Goal: Task Accomplishment & Management: Manage account settings

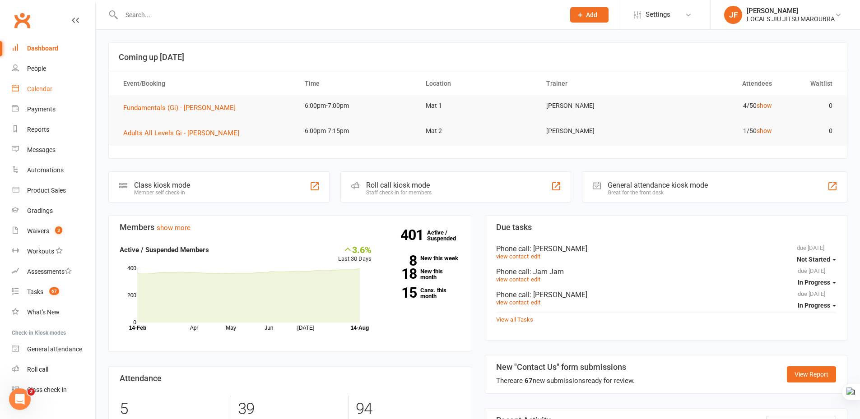
click at [44, 90] on div "Calendar" at bounding box center [39, 88] width 25 height 7
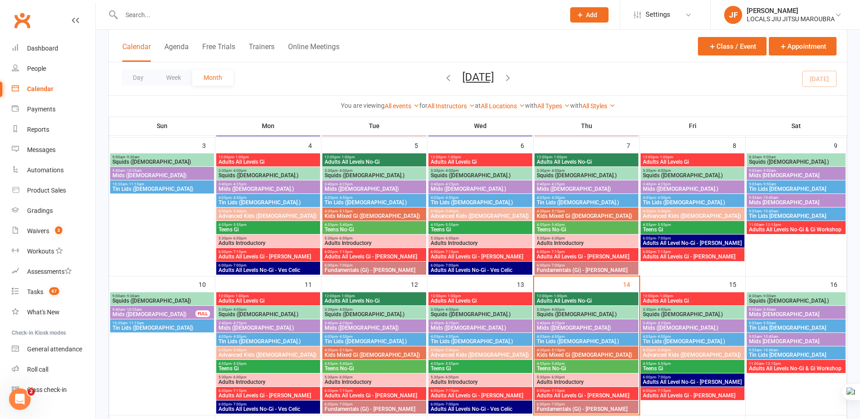
scroll to position [226, 0]
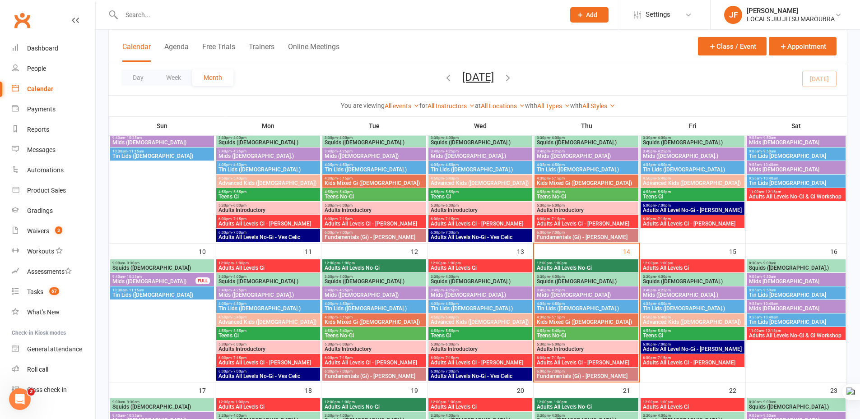
click at [609, 270] on span "Adults All Levels No-Gi" at bounding box center [586, 267] width 100 height 5
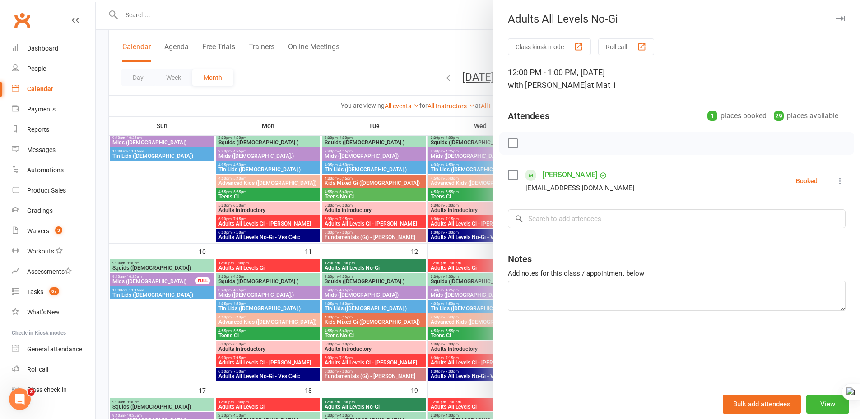
click at [837, 17] on icon "button" at bounding box center [840, 18] width 9 height 5
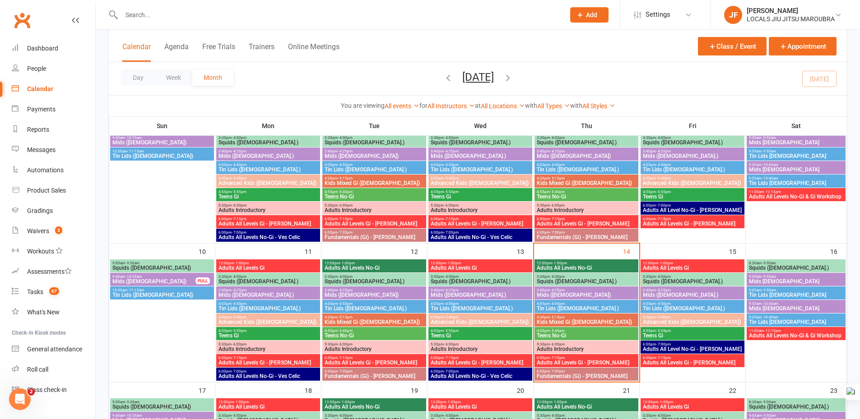
click at [607, 282] on span "Squids ([DEMOGRAPHIC_DATA].)" at bounding box center [586, 281] width 100 height 5
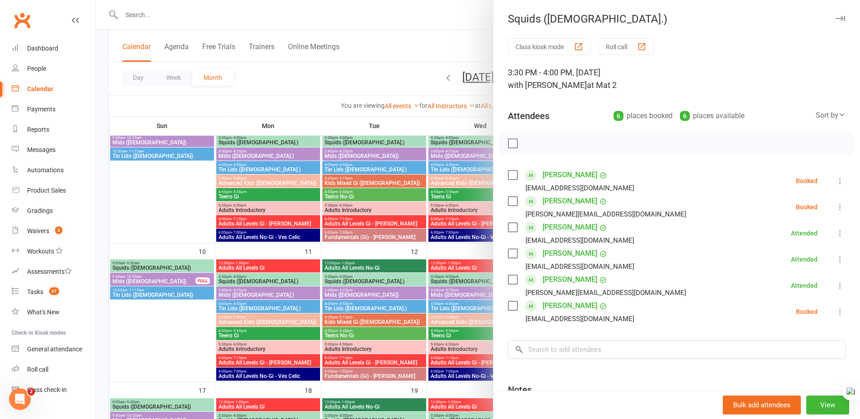
click at [835, 15] on button "button" at bounding box center [840, 18] width 11 height 11
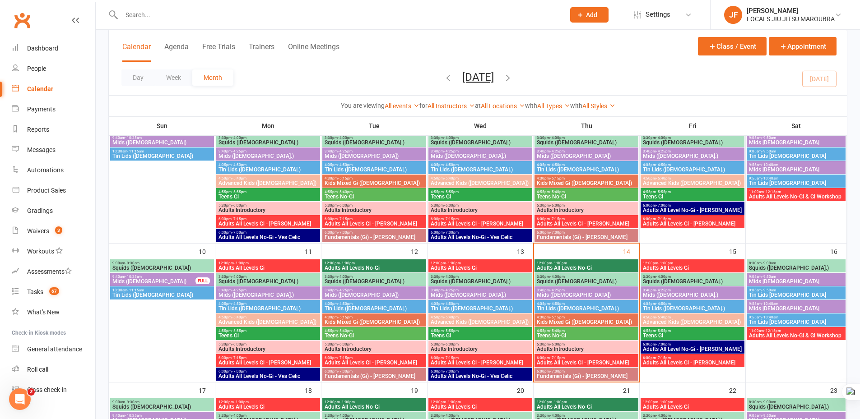
click at [579, 288] on span "3:40pm - 4:25pm" at bounding box center [586, 290] width 100 height 4
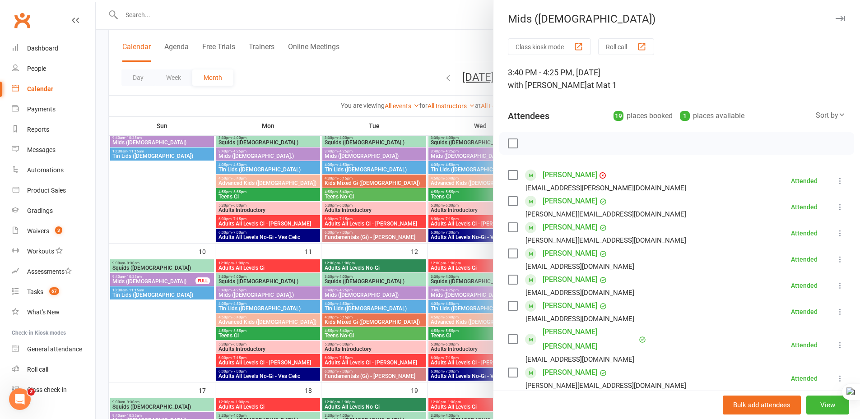
click at [836, 20] on icon "button" at bounding box center [840, 18] width 9 height 5
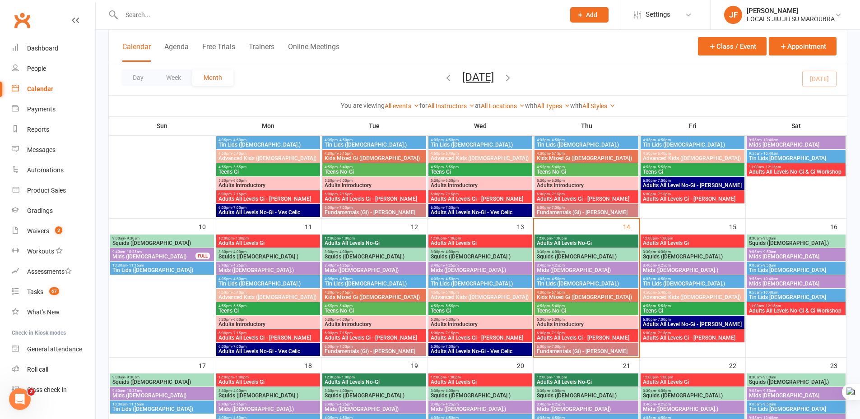
scroll to position [271, 0]
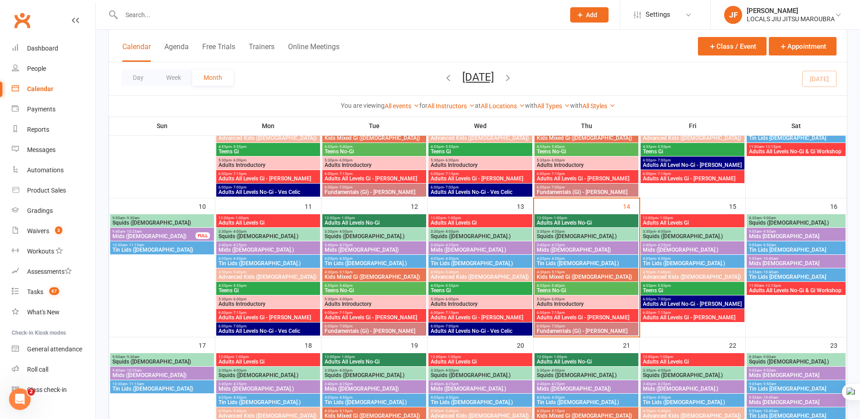
click at [614, 320] on span "Adults All Levels Gi - [PERSON_NAME]" at bounding box center [586, 317] width 100 height 5
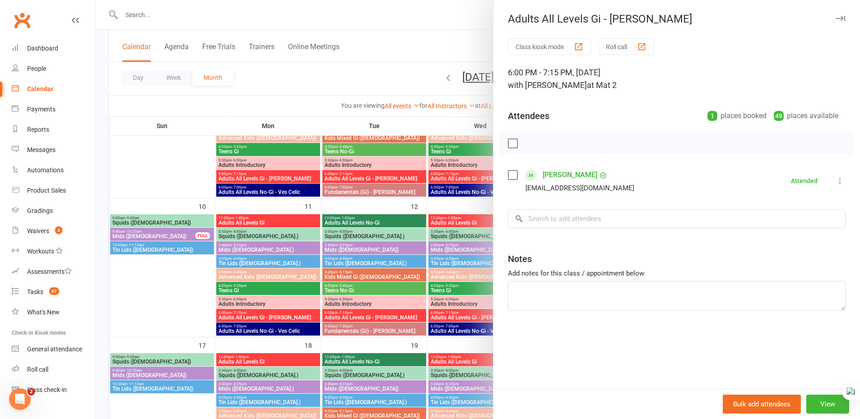
click at [836, 20] on icon "button" at bounding box center [840, 18] width 9 height 5
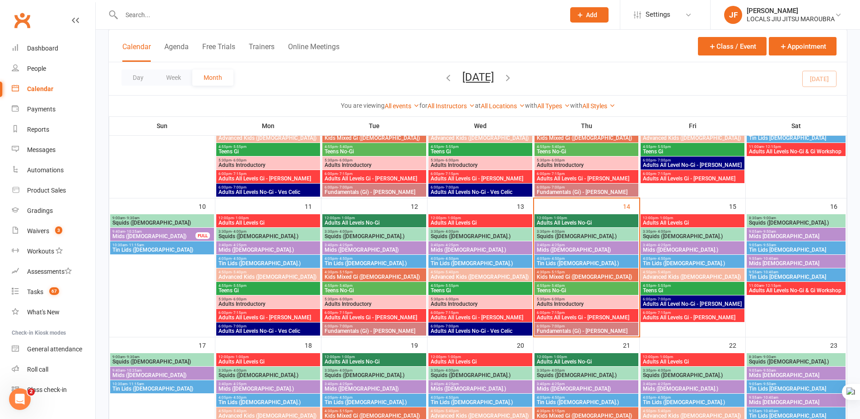
click at [599, 296] on div "5:30pm - 6:00pm Adults Introductory" at bounding box center [586, 302] width 104 height 13
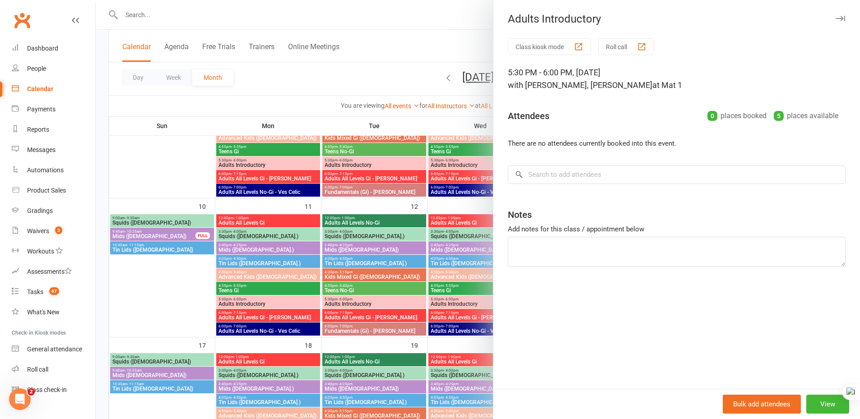
click at [836, 20] on icon "button" at bounding box center [840, 18] width 9 height 5
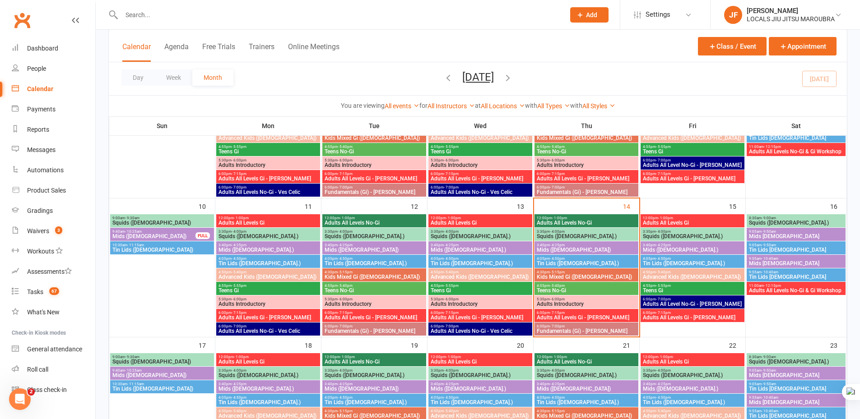
click at [611, 272] on span "4:30pm - 5:15pm" at bounding box center [586, 272] width 100 height 4
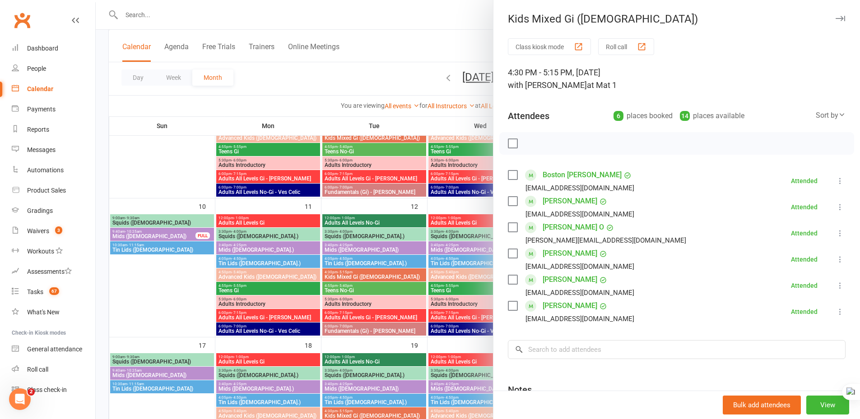
click at [836, 20] on icon "button" at bounding box center [840, 18] width 9 height 5
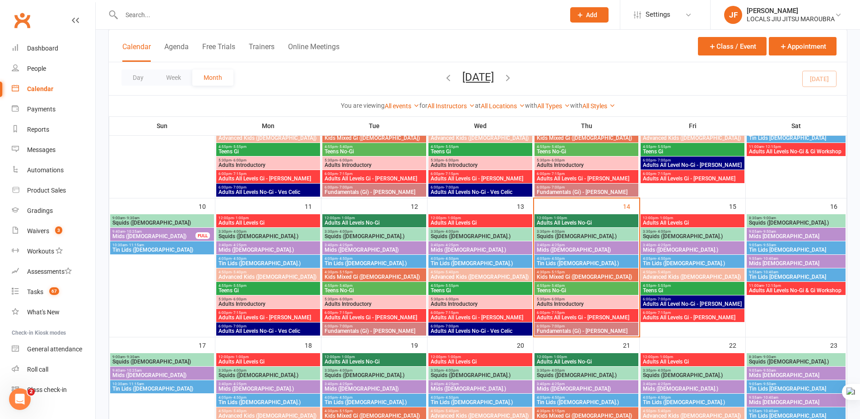
click at [325, 85] on div "Day Week Month [DATE] [DATE] Sun Mon Tue Wed Thu Fri Sat 27 28 29 30 31 01 02 0…" at bounding box center [478, 78] width 738 height 33
click at [48, 214] on div "Gradings" at bounding box center [40, 210] width 26 height 7
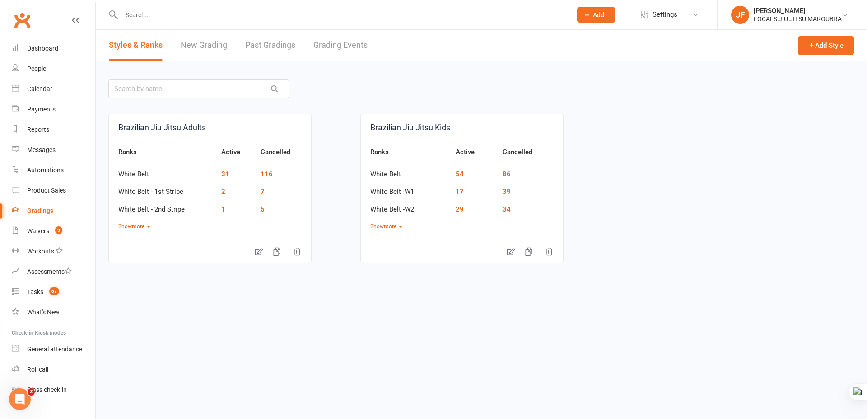
click at [353, 41] on link "Grading Events" at bounding box center [340, 45] width 54 height 31
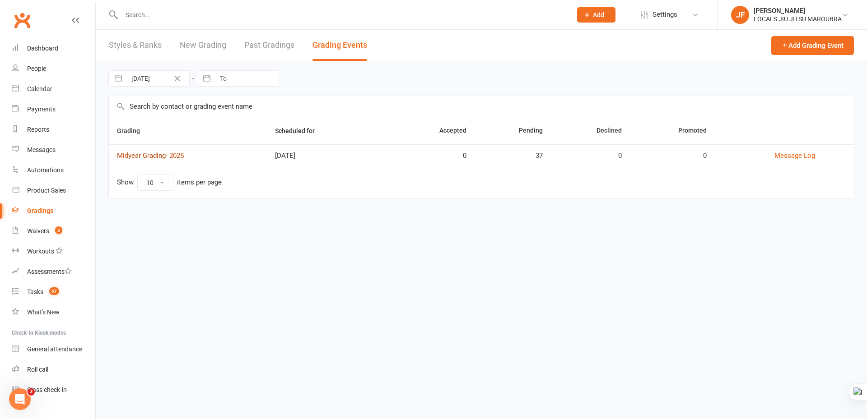
click at [174, 153] on link "Midyear Grading- 2025" at bounding box center [150, 156] width 67 height 8
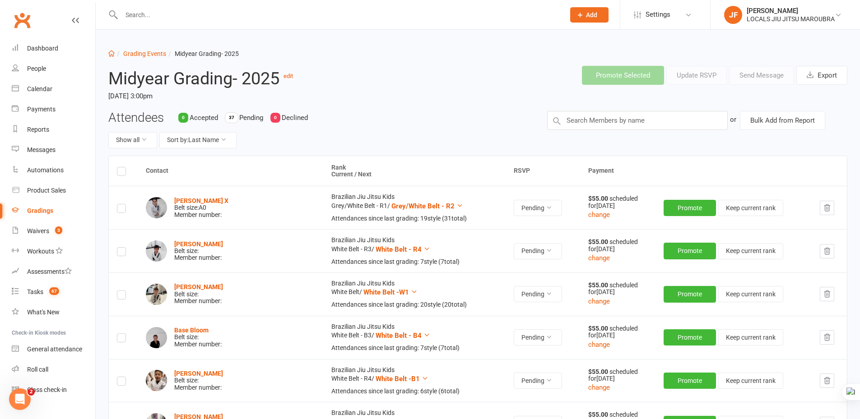
click at [474, 127] on div "Attendees 0 Accepted 37 Pending 0 Declined Show all Sort by: Last Name" at bounding box center [321, 133] width 439 height 45
click at [397, 109] on div "Midyear Grading- 2025 edit [DATE] 3:00pm" at bounding box center [259, 85] width 314 height 52
click at [419, 87] on div "Promote Selected Update RSVP Send Message Export" at bounding box center [634, 75] width 439 height 33
click at [426, 125] on div "Attendees 0 Accepted 37 Pending 0 Declined Show all Sort by: Last Name" at bounding box center [321, 133] width 439 height 45
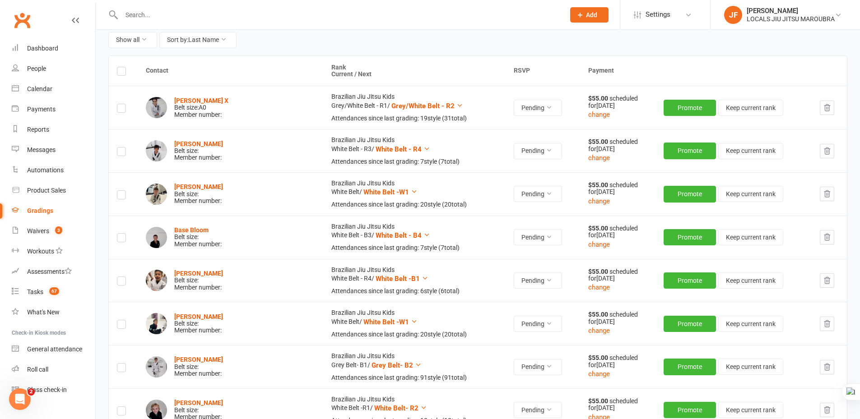
scroll to position [90, 0]
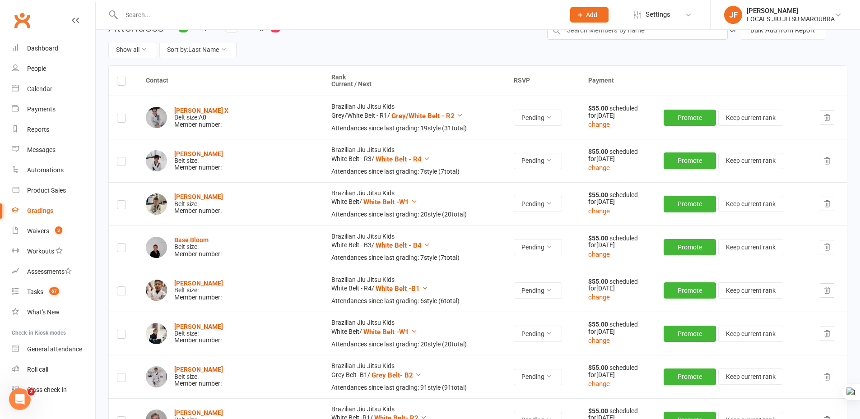
click at [414, 57] on div "Show all Sort by: Last Name" at bounding box center [320, 50] width 425 height 16
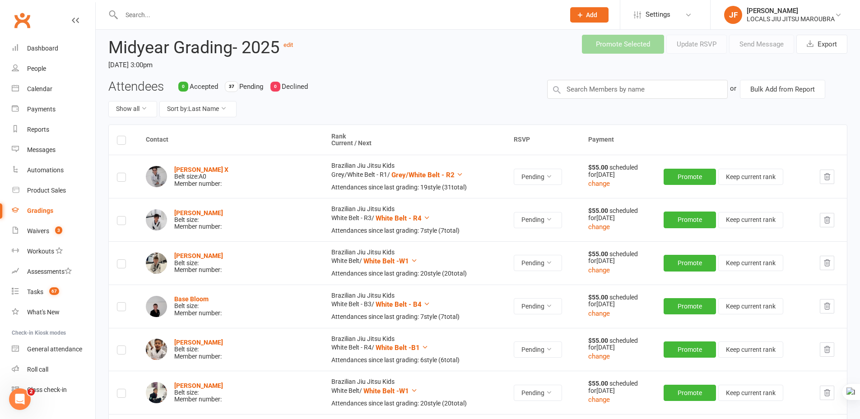
scroll to position [0, 0]
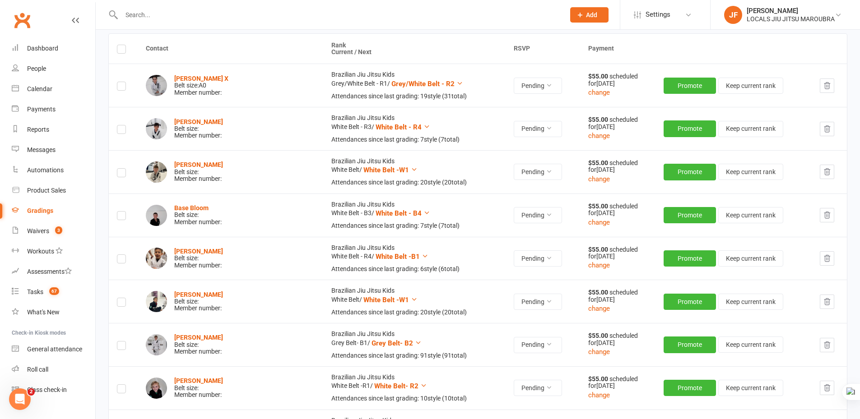
scroll to position [135, 0]
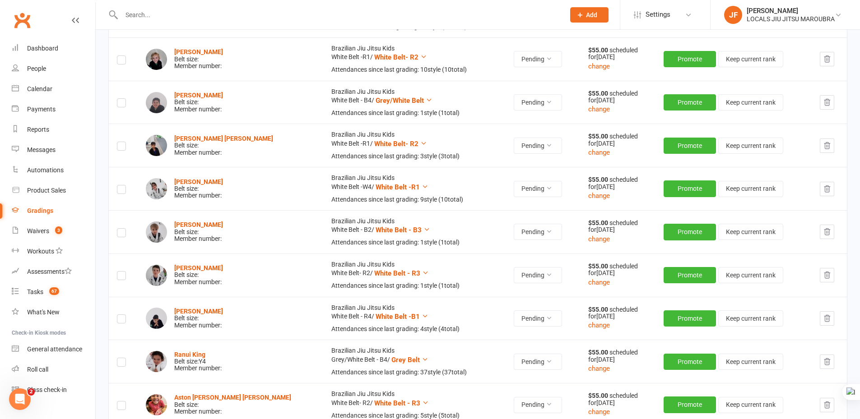
scroll to position [632, 0]
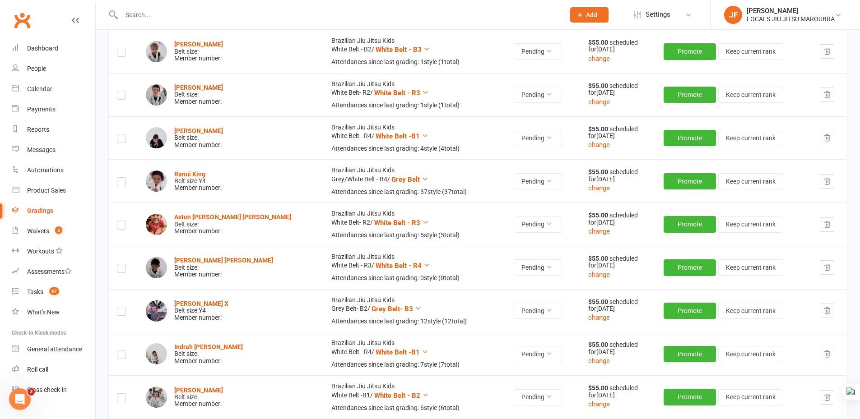
click at [104, 345] on div "Dashboard Grading Events Midyear Grading- 2025 Midyear Grading- 2025 edit [DATE…" at bounding box center [478, 311] width 764 height 1827
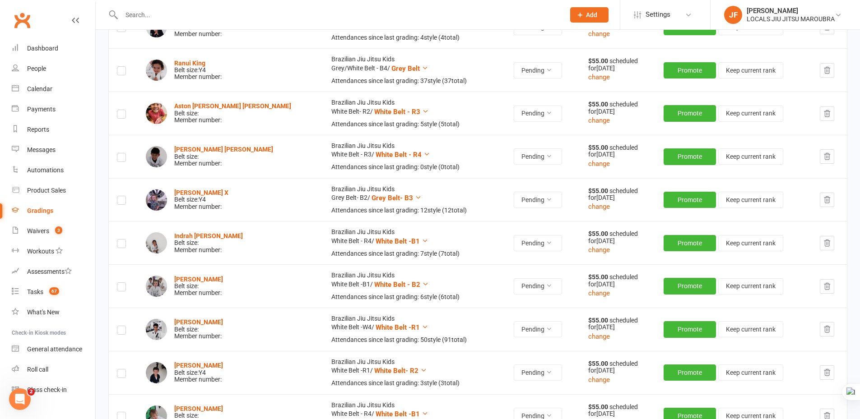
scroll to position [948, 0]
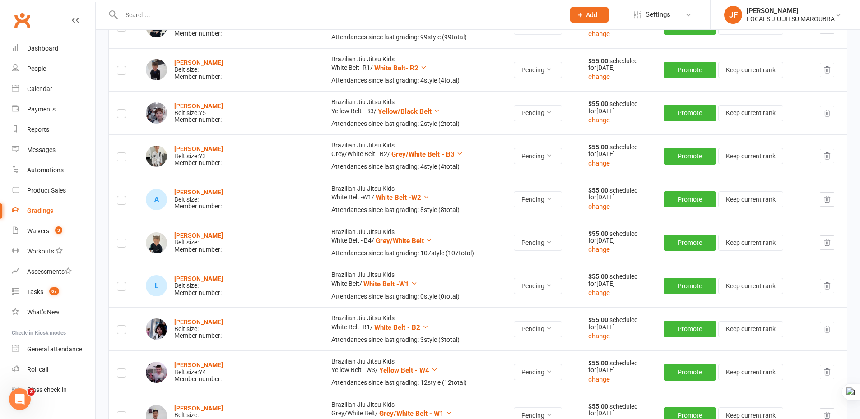
scroll to position [1399, 0]
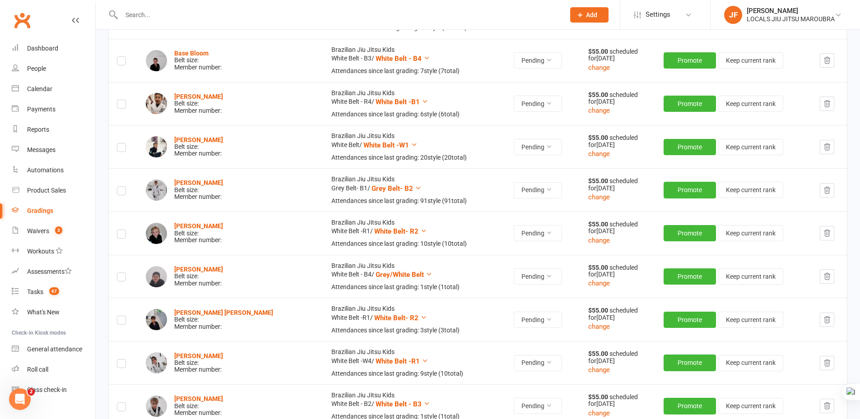
scroll to position [0, 0]
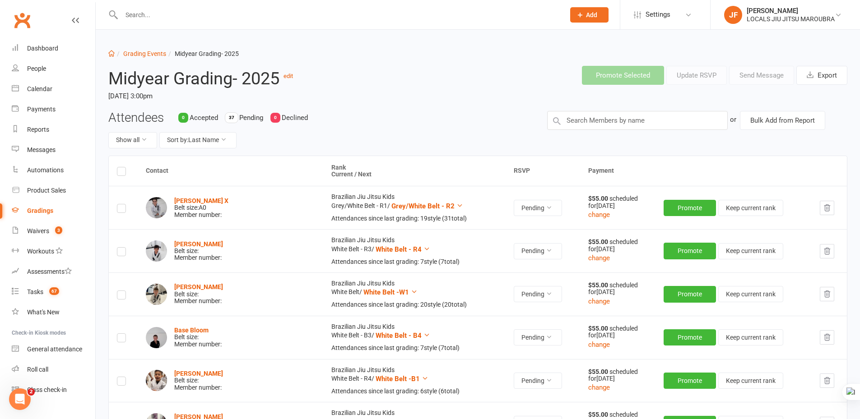
click at [395, 86] on h2 "Midyear Grading- 2025 edit" at bounding box center [258, 77] width 300 height 22
click at [395, 84] on h2 "Midyear Grading- 2025 edit" at bounding box center [258, 77] width 300 height 22
drag, startPoint x: 409, startPoint y: 129, endPoint x: 412, endPoint y: 135, distance: 6.5
click at [409, 126] on div "Attendees 0 Accepted 37 Pending 0 Declined Show all Sort by: Last Name" at bounding box center [321, 133] width 439 height 45
click at [415, 88] on div "Promote Selected Update RSVP Send Message Export" at bounding box center [634, 75] width 439 height 33
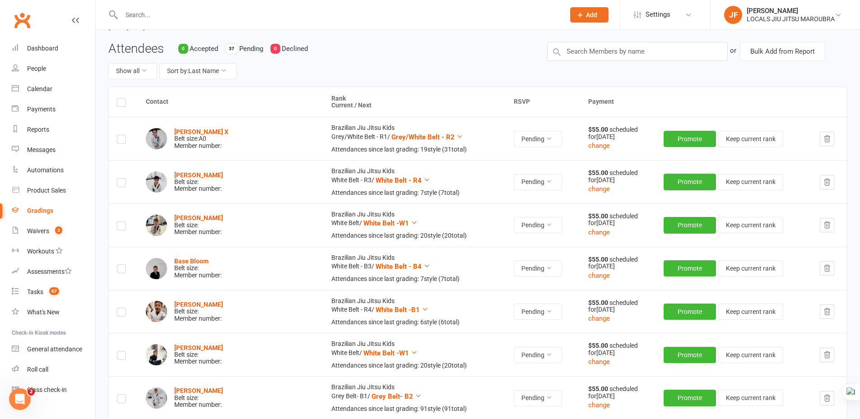
scroll to position [90, 0]
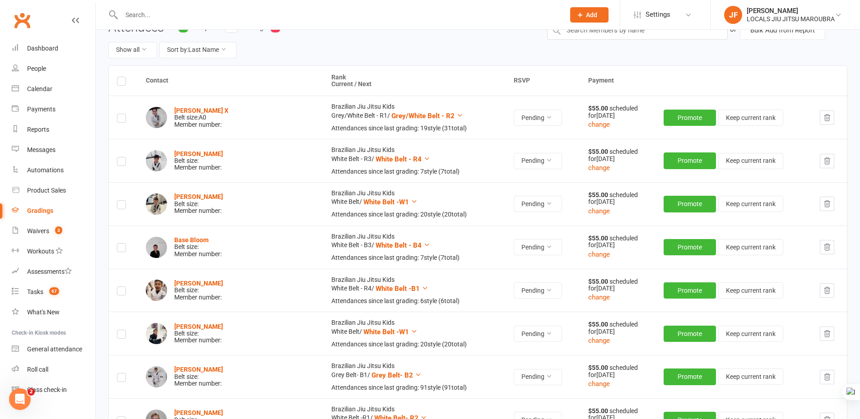
click at [371, 51] on div "Show all Sort by: Last Name" at bounding box center [320, 50] width 425 height 16
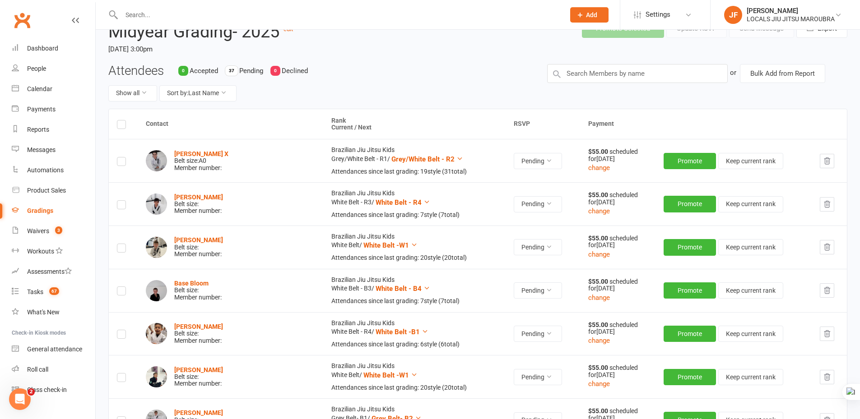
scroll to position [0, 0]
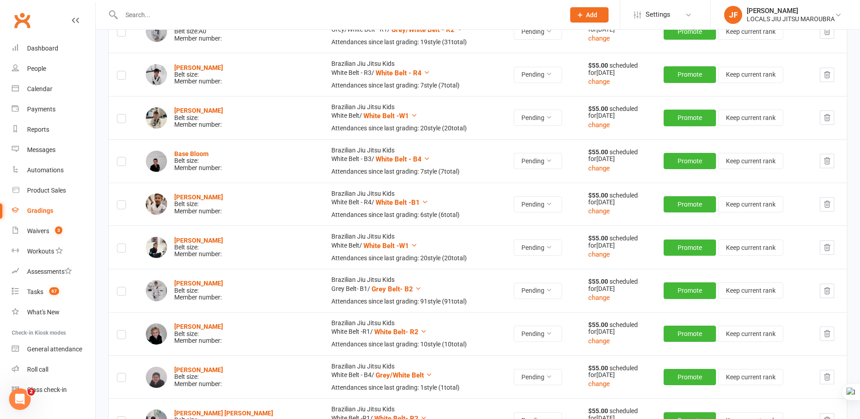
scroll to position [181, 0]
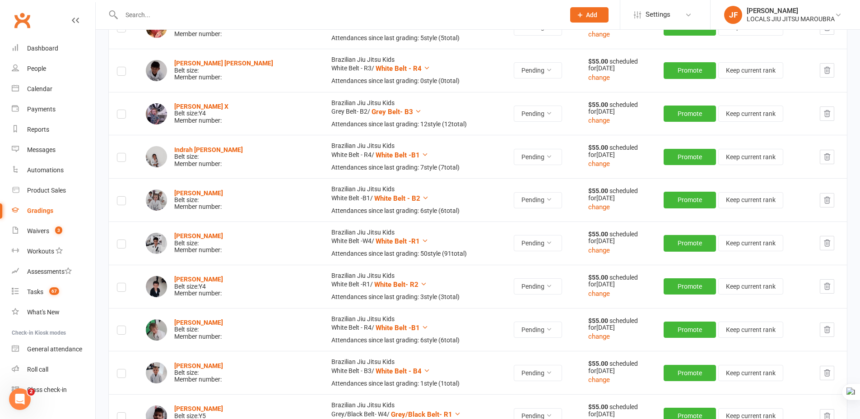
scroll to position [903, 0]
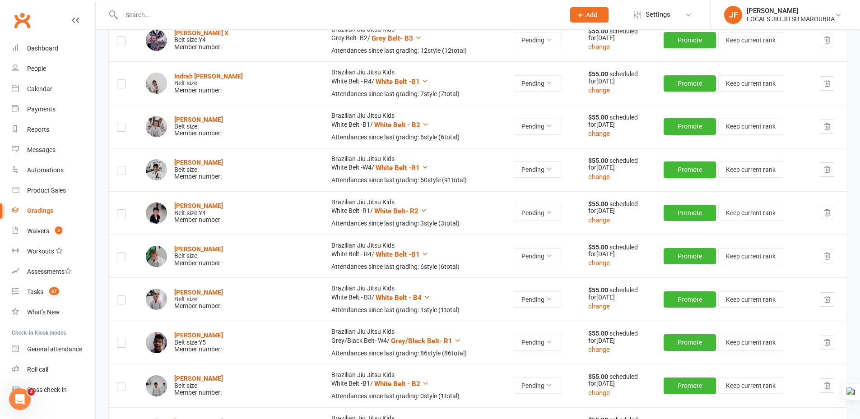
click at [105, 292] on div "Dashboard Grading Events Midyear Grading- 2025 Midyear Grading- 2025 edit [DATE…" at bounding box center [478, 40] width 764 height 1827
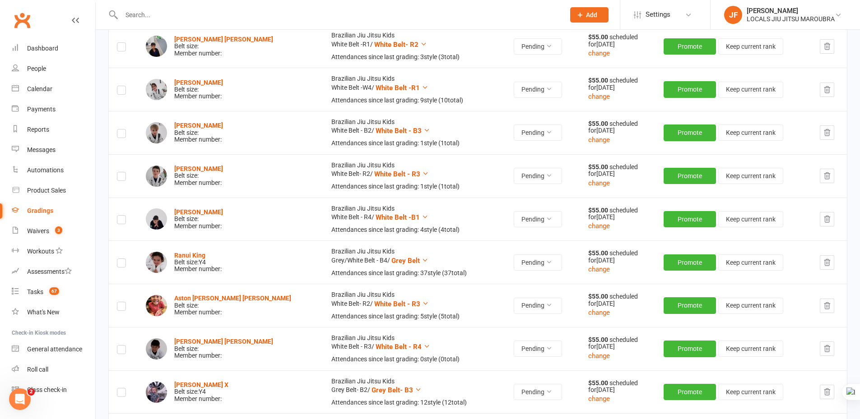
scroll to position [406, 0]
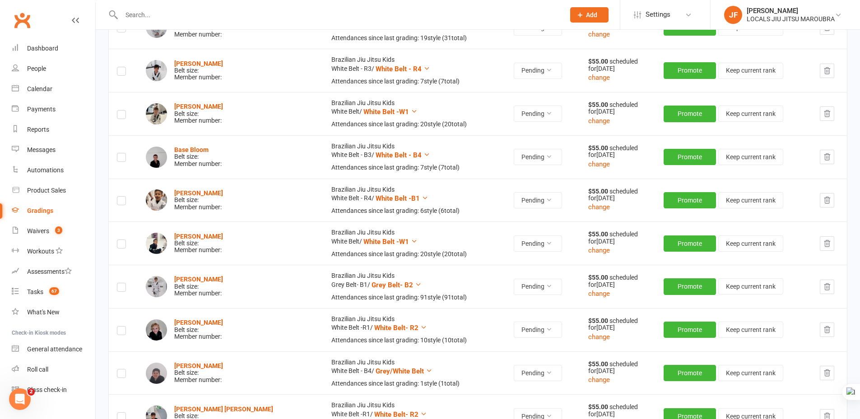
scroll to position [0, 0]
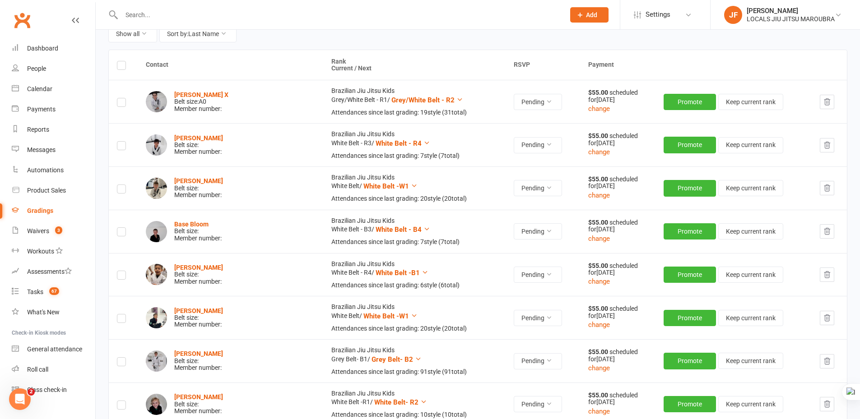
scroll to position [90, 0]
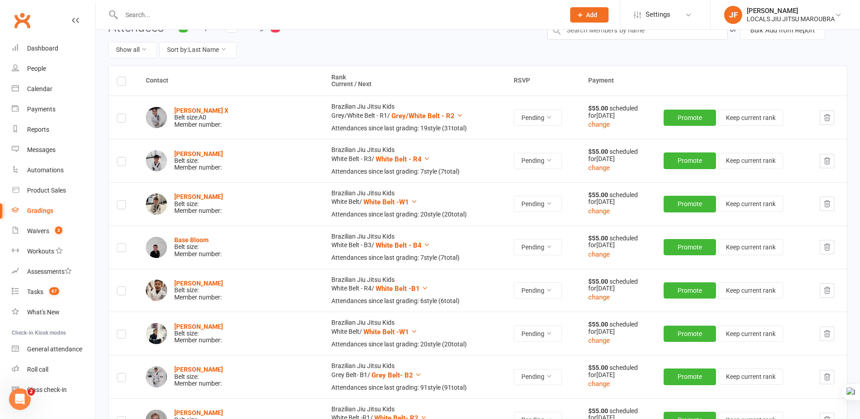
click at [423, 67] on th "Rank Current / Next" at bounding box center [414, 81] width 182 height 30
click at [423, 60] on div "Attendees 0 Accepted 37 Pending 0 Declined Show all Sort by: Last Name" at bounding box center [321, 43] width 439 height 45
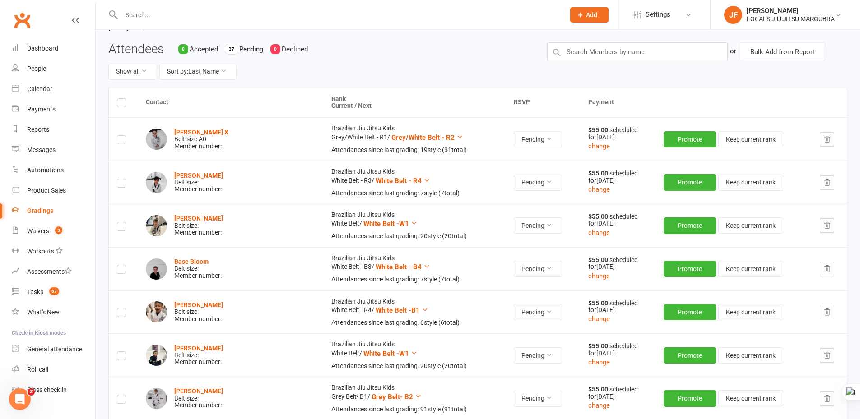
scroll to position [0, 0]
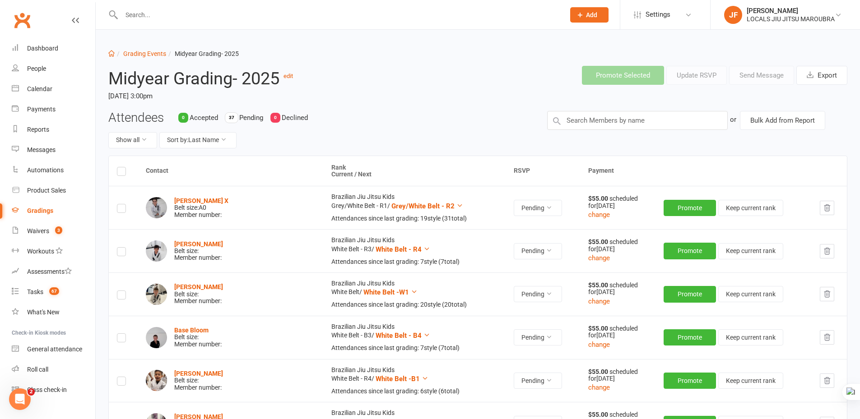
click at [391, 94] on time "[DATE] 3:00pm" at bounding box center [258, 95] width 300 height 15
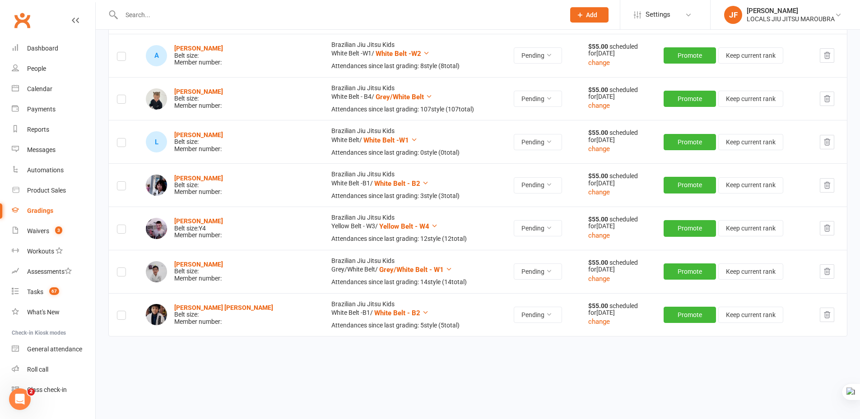
scroll to position [1451, 0]
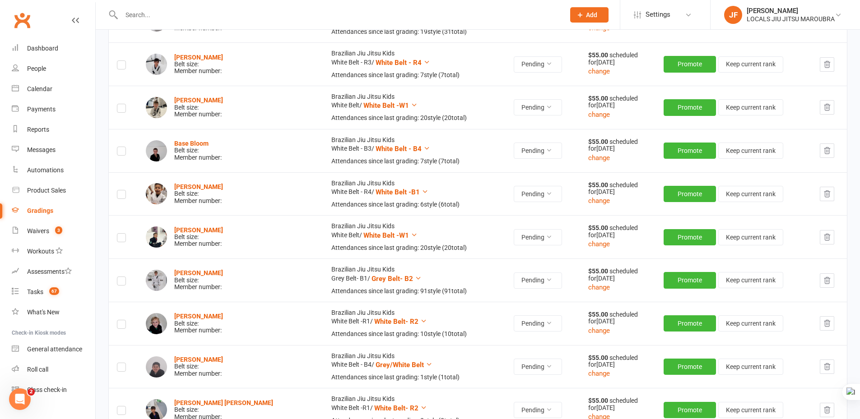
scroll to position [0, 0]
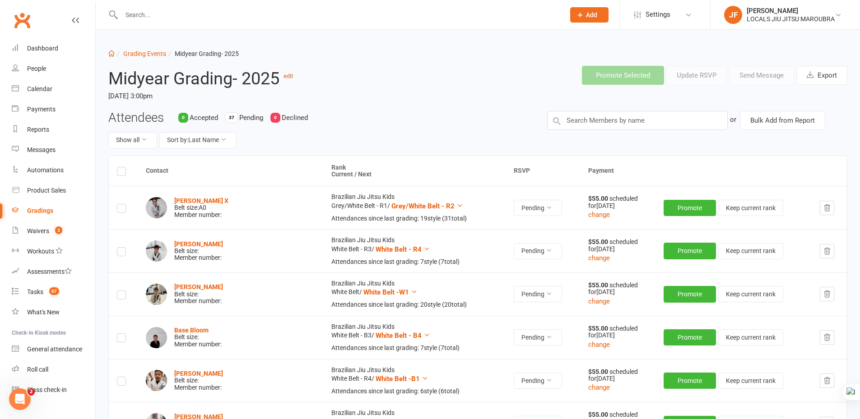
click at [426, 75] on div "Promote Selected Update RSVP Send Message Export" at bounding box center [634, 75] width 439 height 33
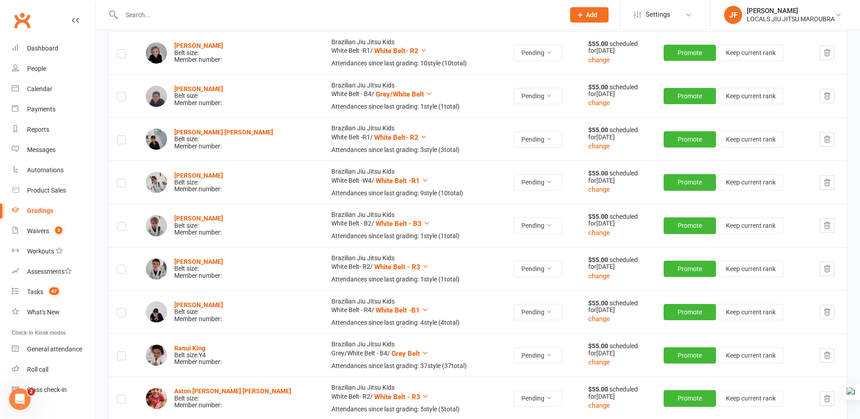
scroll to position [406, 0]
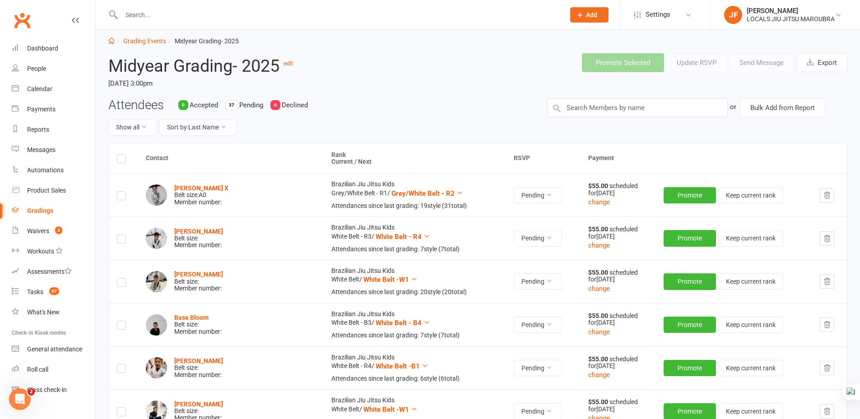
scroll to position [0, 0]
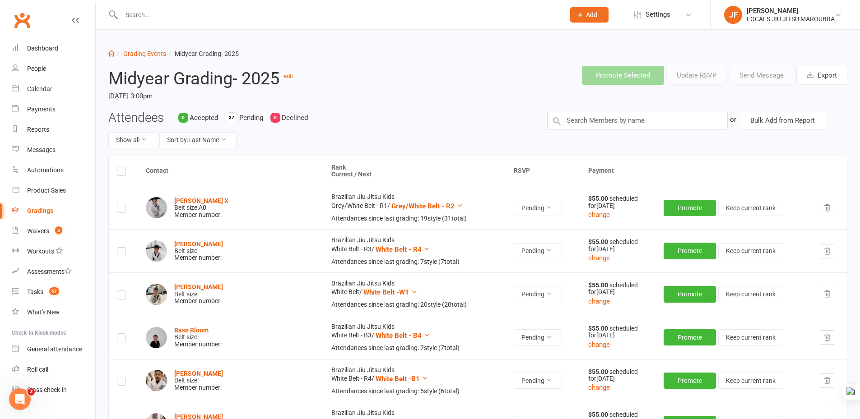
click at [392, 99] on time "[DATE] 3:00pm" at bounding box center [258, 95] width 300 height 15
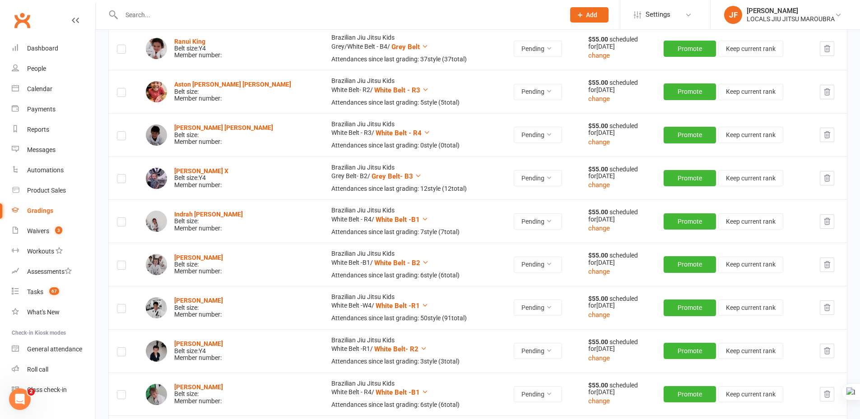
scroll to position [767, 0]
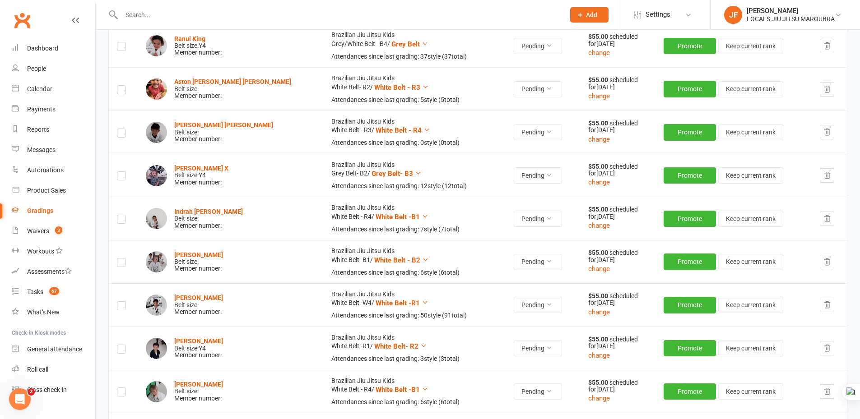
click at [103, 248] on div "Dashboard Grading Events Midyear Grading- 2025 Midyear Grading- 2025 edit [DATE…" at bounding box center [478, 175] width 764 height 1827
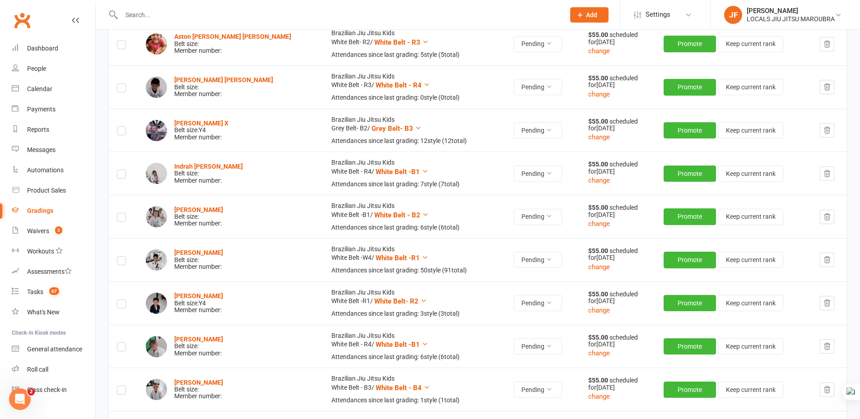
click at [102, 278] on div "Dashboard Grading Events Midyear Grading- 2025 Midyear Grading- 2025 edit [DATE…" at bounding box center [478, 130] width 764 height 1827
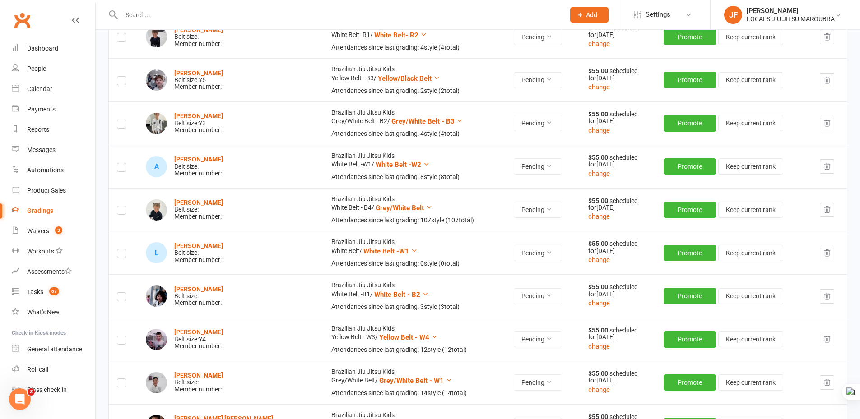
scroll to position [1354, 0]
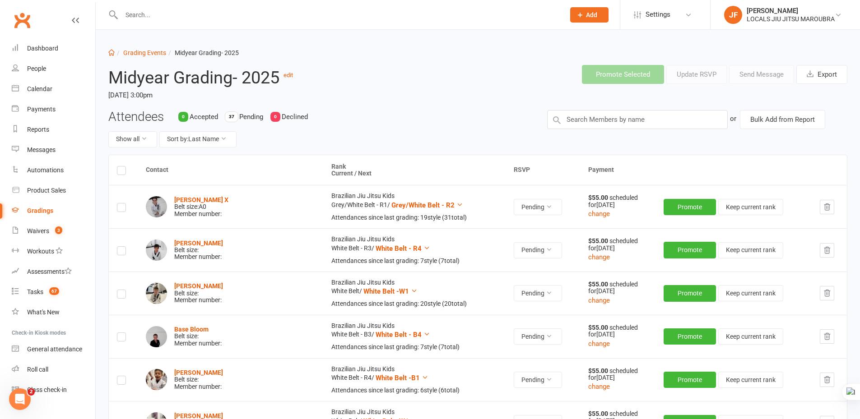
scroll to position [0, 0]
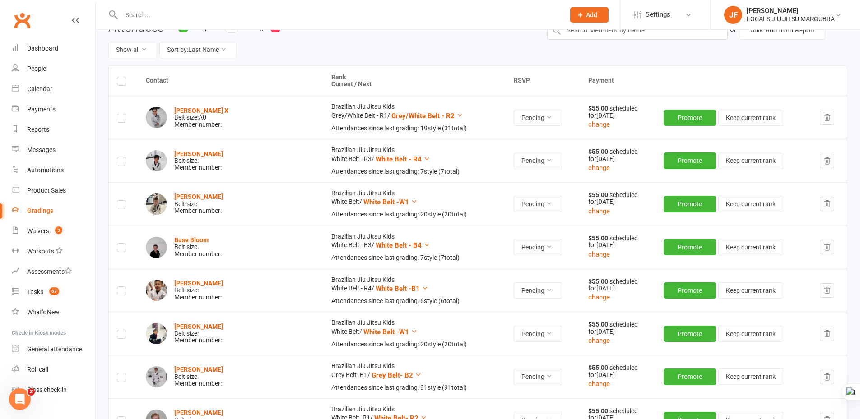
click at [433, 57] on div "Show all Sort by: Last Name" at bounding box center [320, 50] width 425 height 16
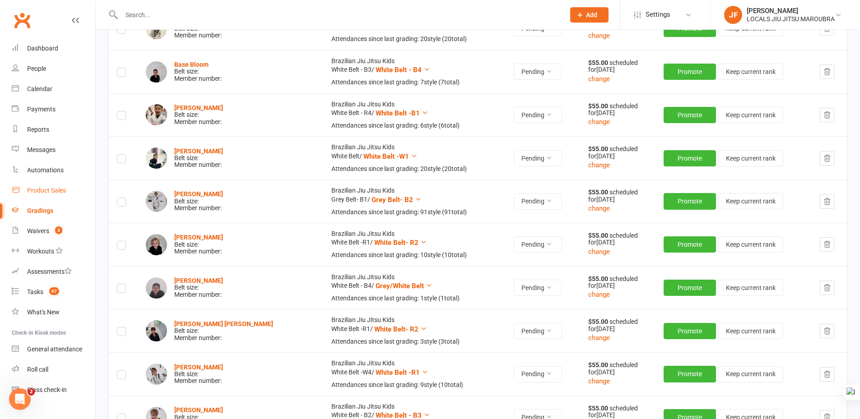
scroll to position [262, 0]
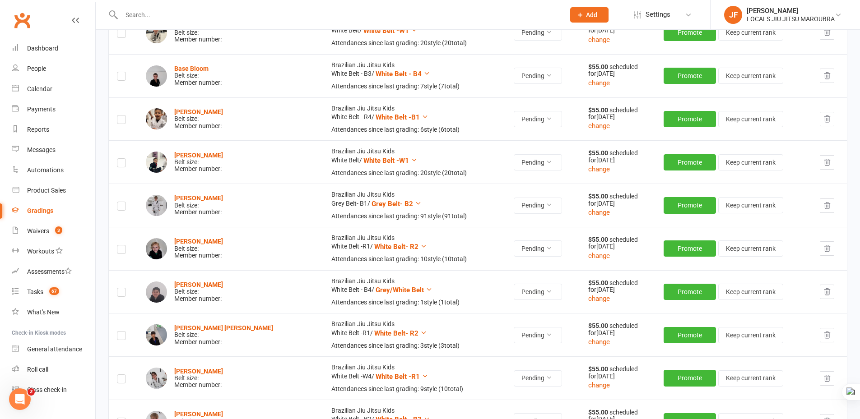
drag, startPoint x: 101, startPoint y: 200, endPoint x: 88, endPoint y: 194, distance: 14.9
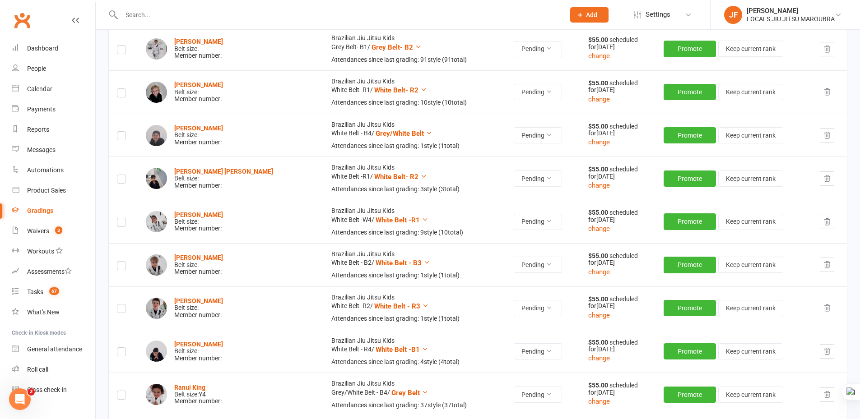
scroll to position [397, 0]
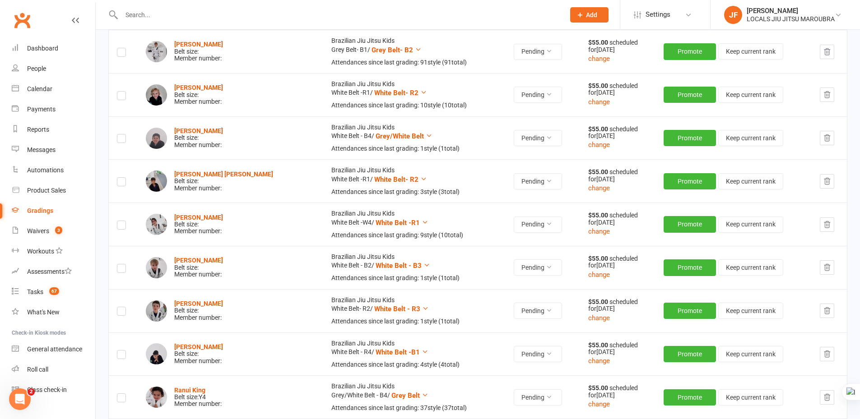
scroll to position [623, 0]
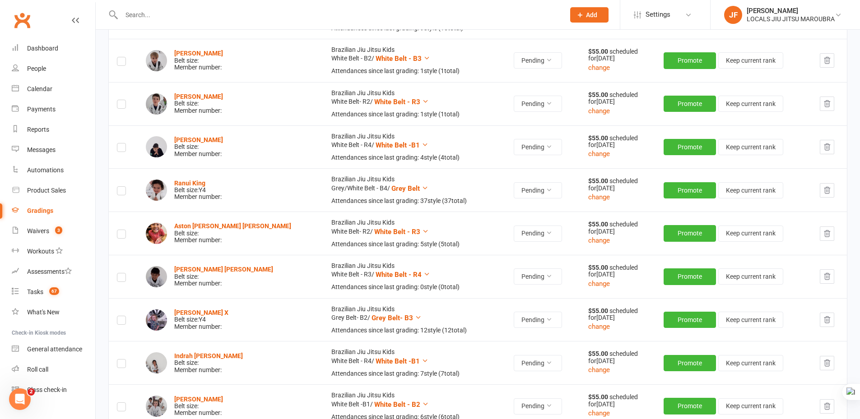
click at [100, 268] on div "Dashboard Grading Events Midyear Grading- 2025 Midyear Grading- 2025 edit [DATE…" at bounding box center [478, 320] width 764 height 1827
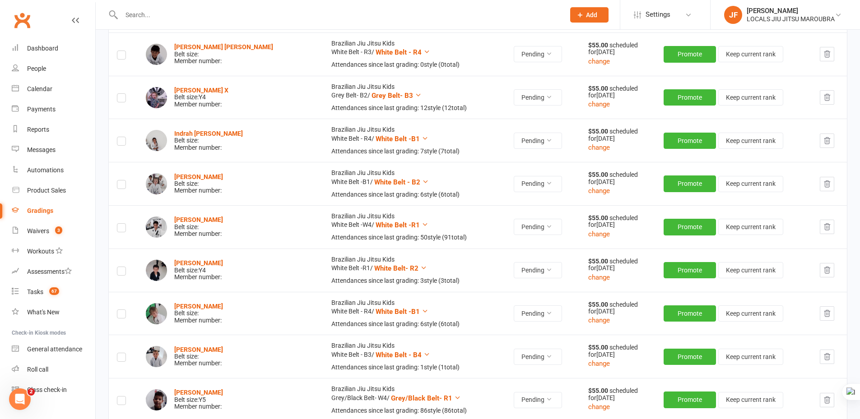
scroll to position [849, 0]
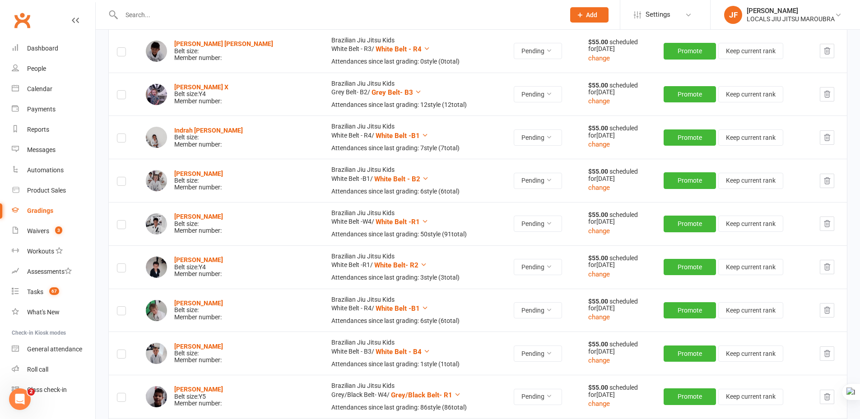
click at [100, 288] on div "Dashboard Grading Events Midyear Grading- 2025 Midyear Grading- 2025 edit [DATE…" at bounding box center [478, 94] width 764 height 1827
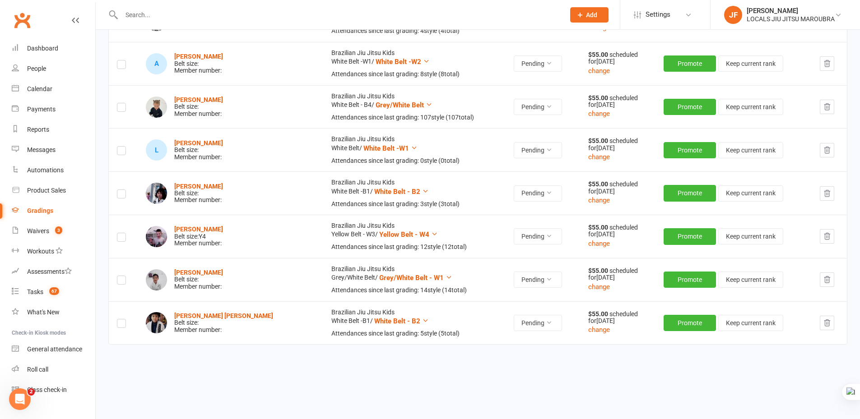
scroll to position [1451, 0]
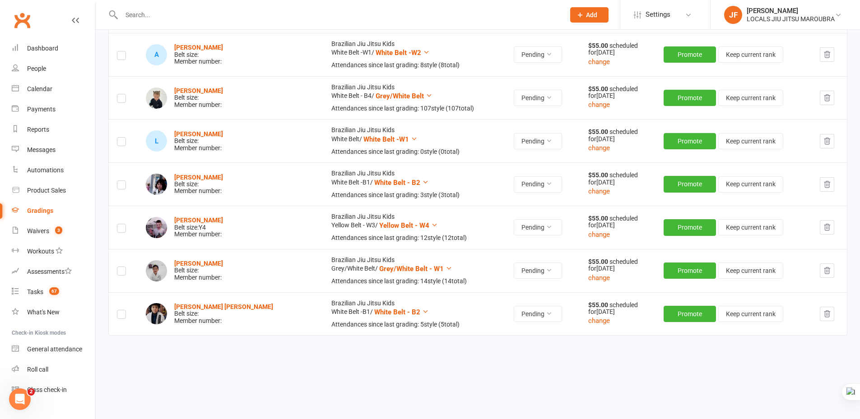
drag, startPoint x: 346, startPoint y: 383, endPoint x: 293, endPoint y: 401, distance: 55.4
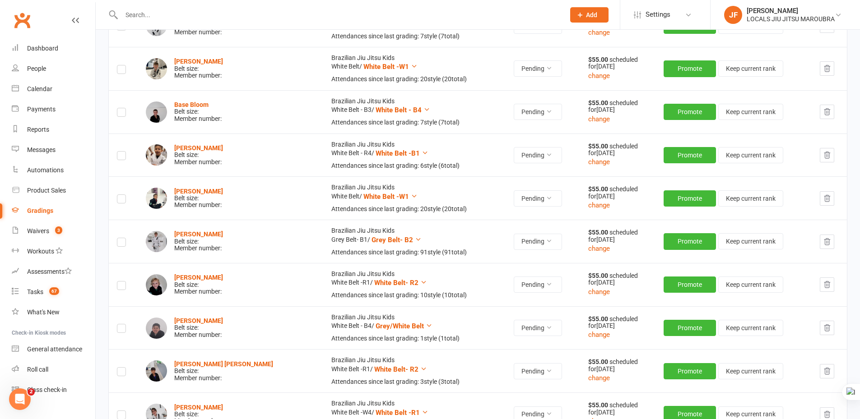
scroll to position [316, 0]
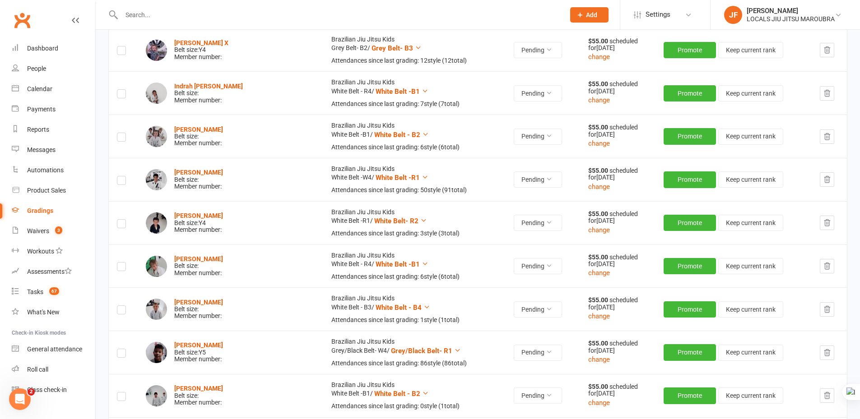
scroll to position [903, 0]
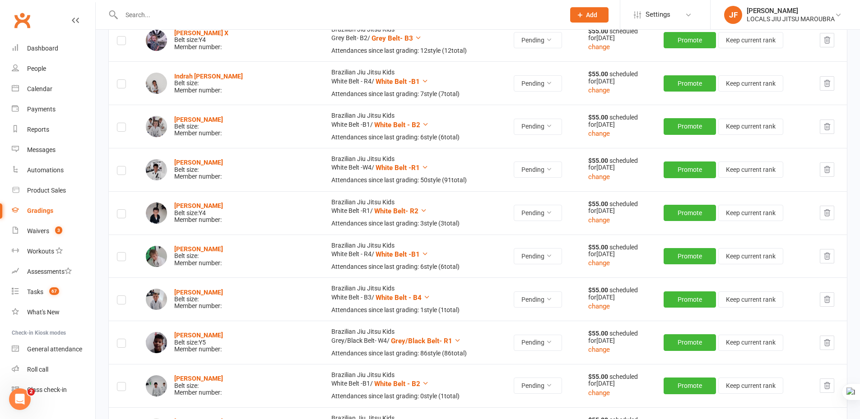
drag, startPoint x: 103, startPoint y: 314, endPoint x: 117, endPoint y: 303, distance: 17.7
click at [103, 313] on div "Dashboard Grading Events Midyear Grading- 2025 Midyear Grading- 2025 edit [DATE…" at bounding box center [478, 40] width 764 height 1827
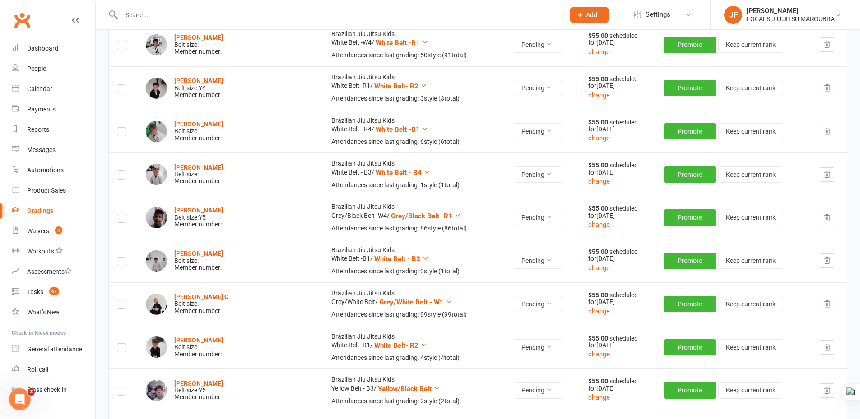
scroll to position [1038, 0]
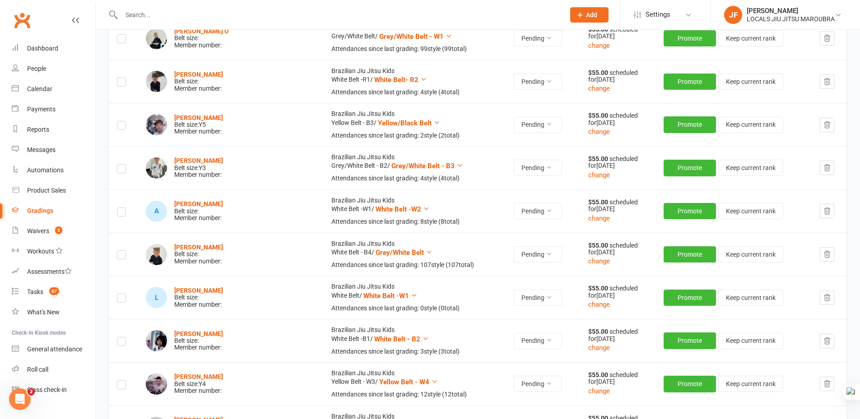
scroll to position [1309, 0]
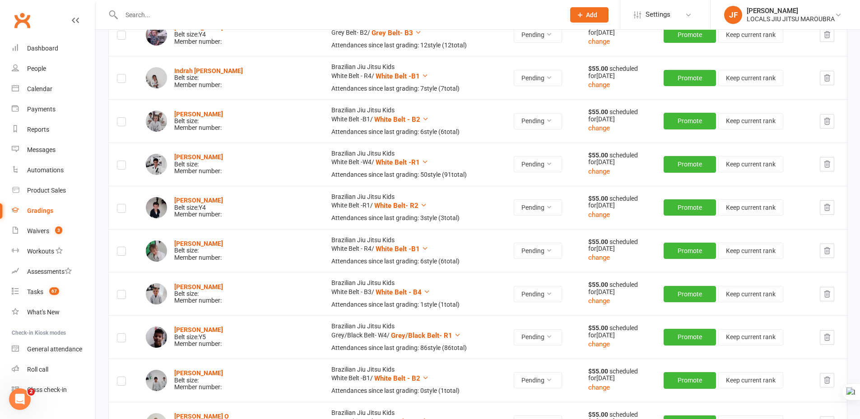
scroll to position [819, 0]
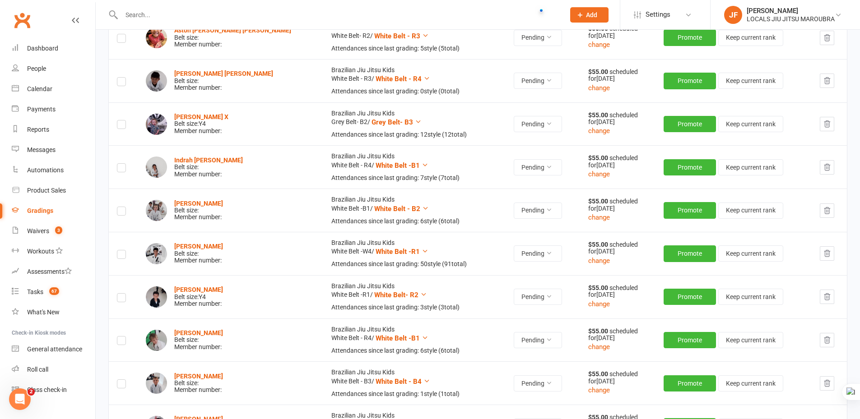
click at [344, 17] on input "text" at bounding box center [339, 15] width 440 height 13
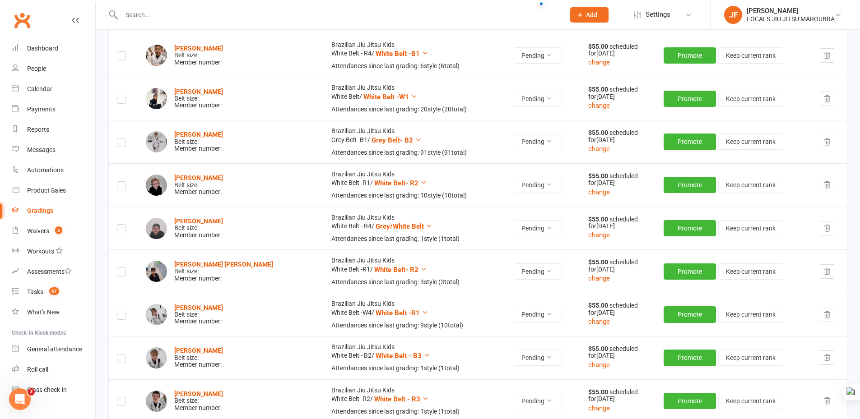
scroll to position [277, 0]
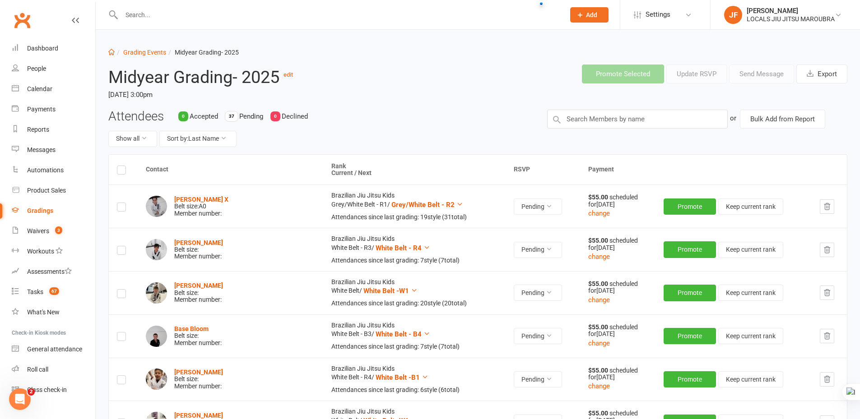
scroll to position [0, 0]
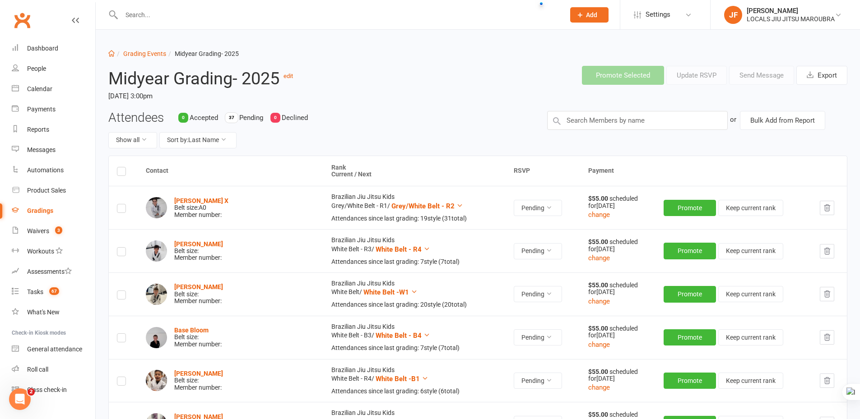
click at [410, 106] on div "Midyear Grading- 2025 edit [DATE] 3:00pm" at bounding box center [259, 85] width 314 height 52
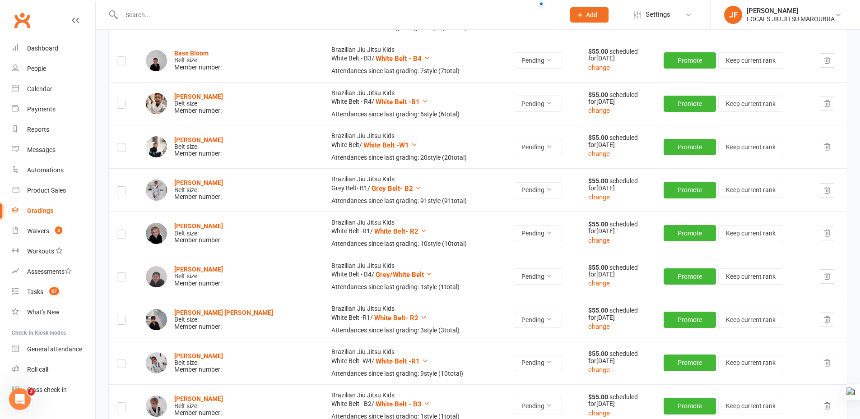
scroll to position [316, 0]
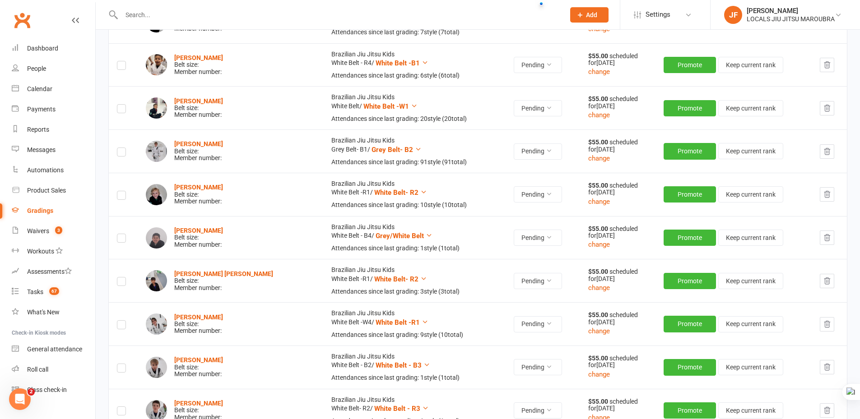
click at [51, 112] on div "Payments" at bounding box center [41, 109] width 28 height 7
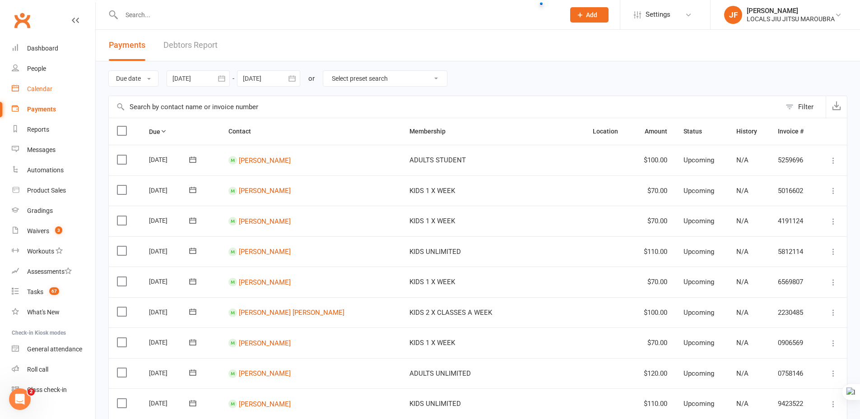
click at [47, 92] on div "Calendar" at bounding box center [39, 88] width 25 height 7
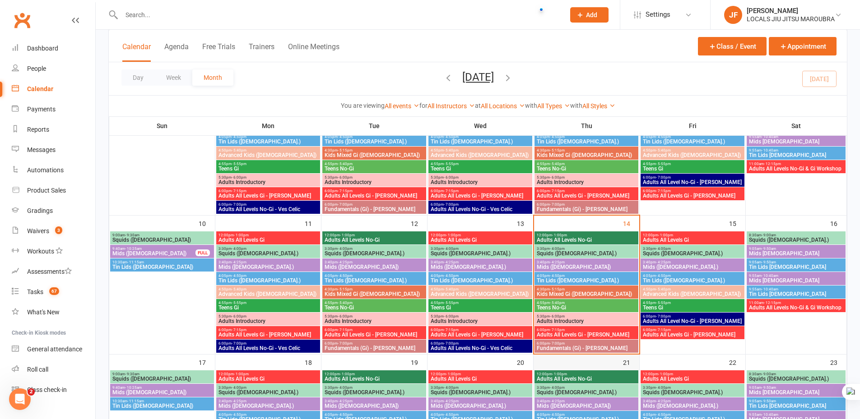
scroll to position [226, 0]
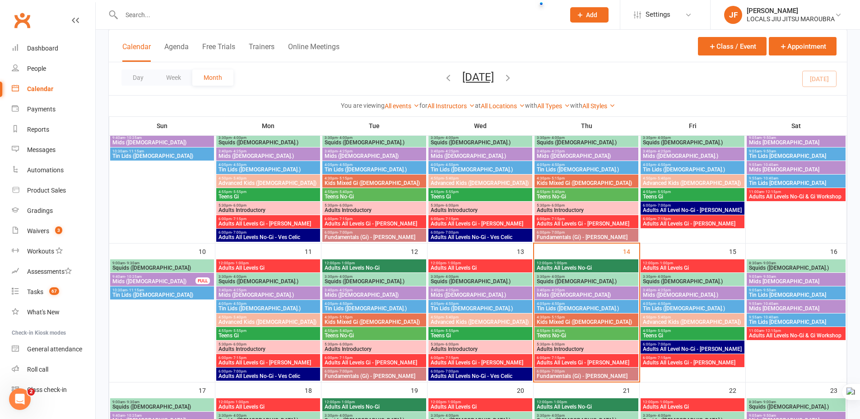
click at [611, 379] on span "Fundamentals (Gi) - [PERSON_NAME]" at bounding box center [586, 376] width 100 height 5
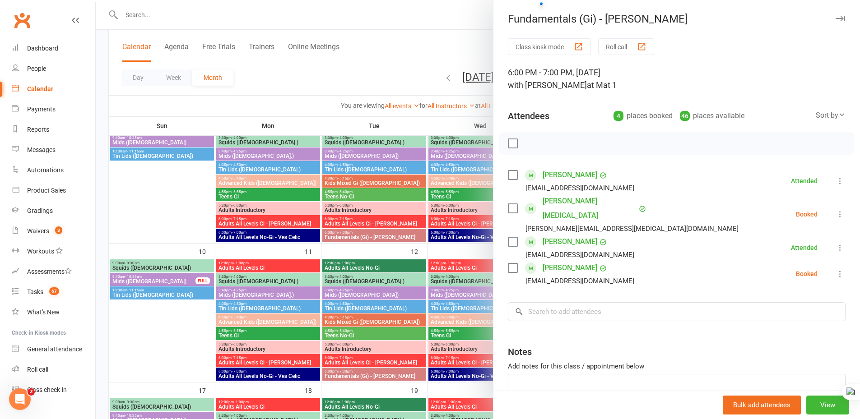
click at [835, 19] on button "button" at bounding box center [840, 18] width 11 height 11
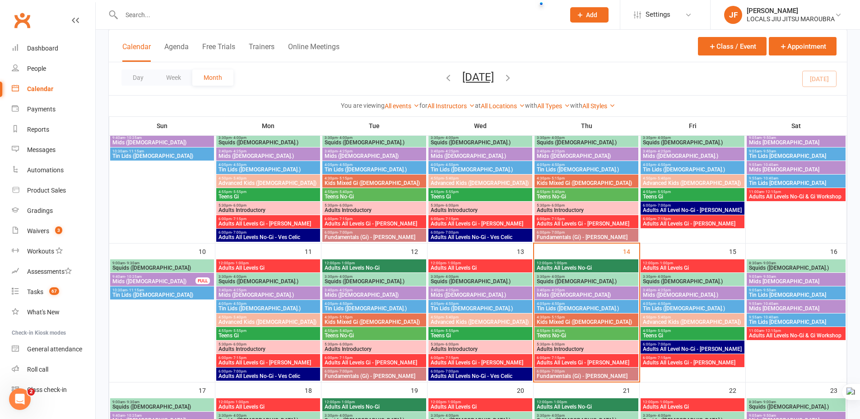
click at [611, 357] on span "6:00pm - 7:15pm" at bounding box center [586, 358] width 100 height 4
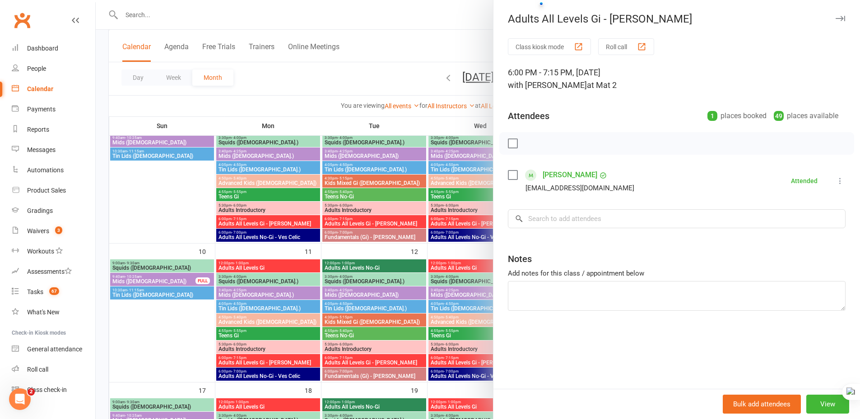
click at [838, 16] on icon "button" at bounding box center [840, 18] width 9 height 5
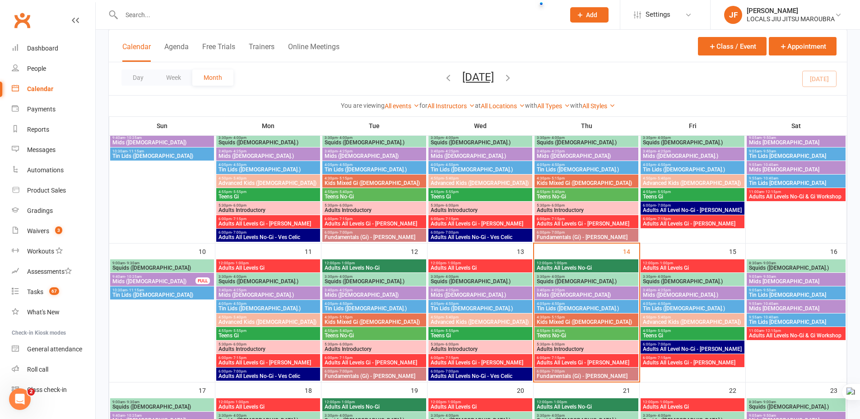
click at [595, 376] on span "Fundamentals (Gi) - [PERSON_NAME]" at bounding box center [586, 376] width 100 height 5
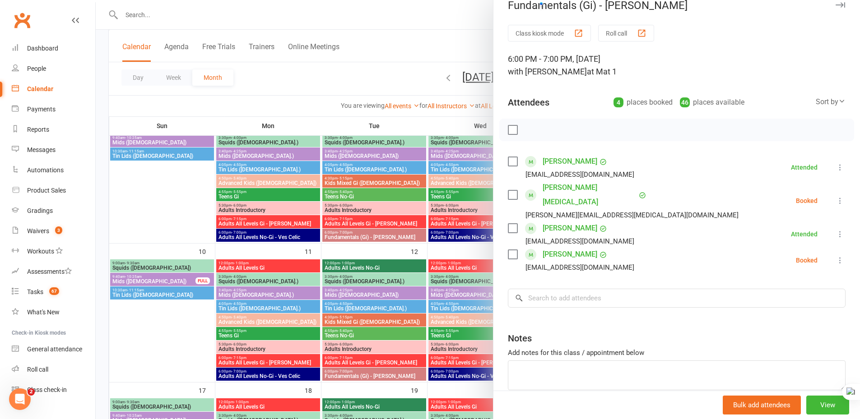
scroll to position [0, 0]
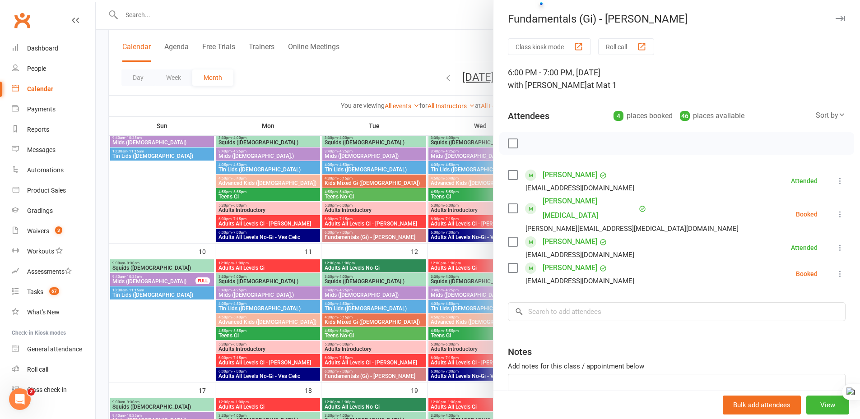
click at [836, 18] on icon "button" at bounding box center [840, 18] width 9 height 5
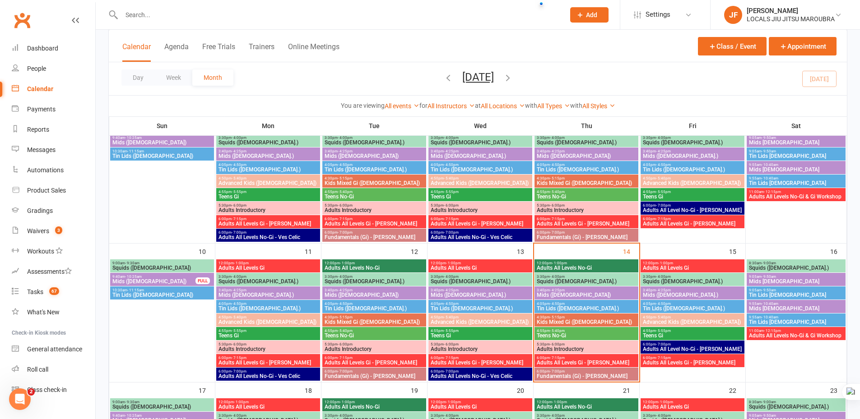
click at [579, 332] on span "4:55pm - 5:40pm" at bounding box center [586, 331] width 100 height 4
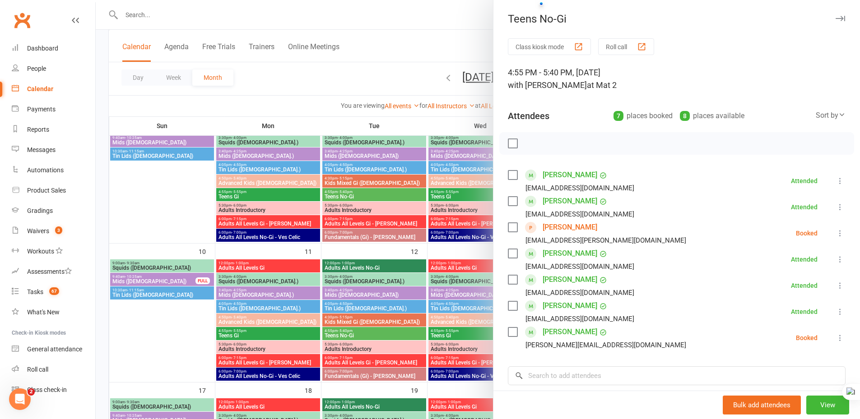
click at [835, 14] on button "button" at bounding box center [840, 18] width 11 height 11
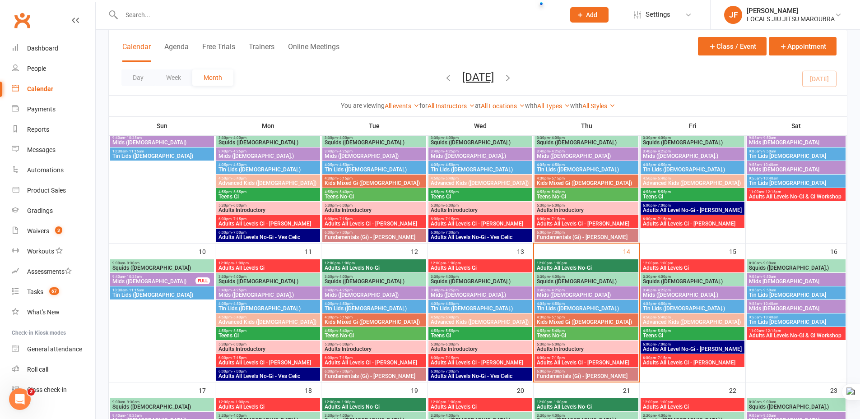
click at [611, 282] on span "Squids ([DEMOGRAPHIC_DATA].)" at bounding box center [586, 281] width 100 height 5
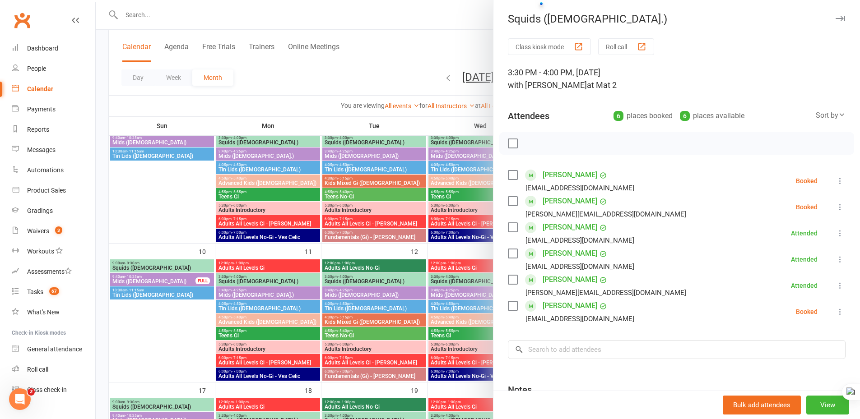
click at [836, 17] on icon "button" at bounding box center [840, 18] width 9 height 5
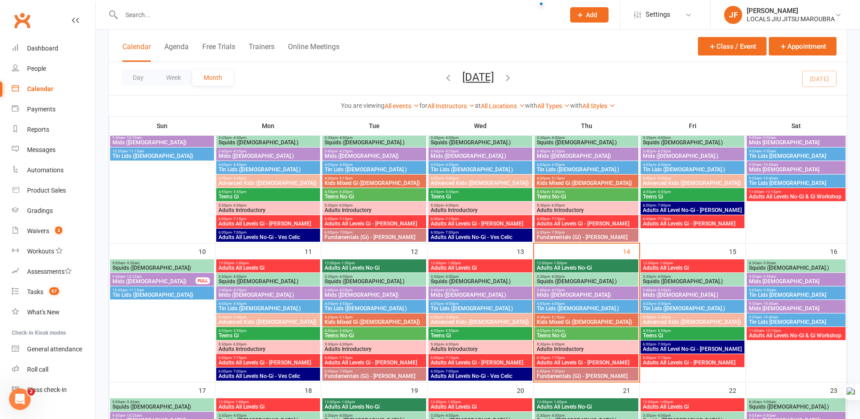
click at [364, 81] on div "Day Week Month [DATE] [DATE] Sun Mon Tue Wed Thu Fri Sat 27 28 29 30 31 01 02 0…" at bounding box center [478, 78] width 738 height 33
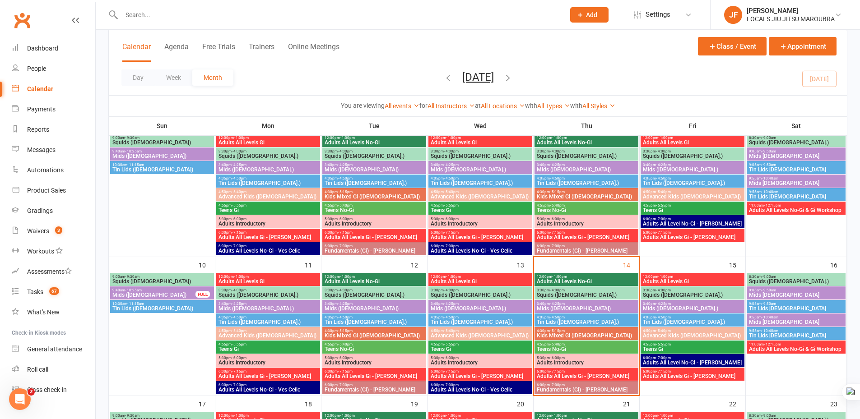
scroll to position [226, 0]
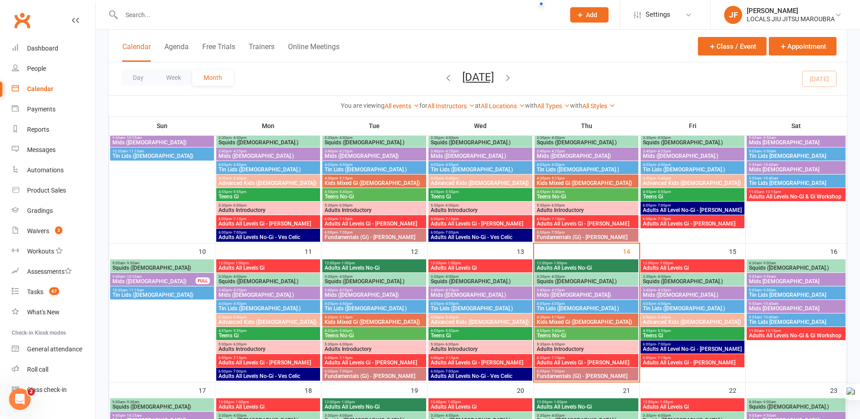
click at [581, 347] on span "Adults Introductory" at bounding box center [586, 349] width 100 height 5
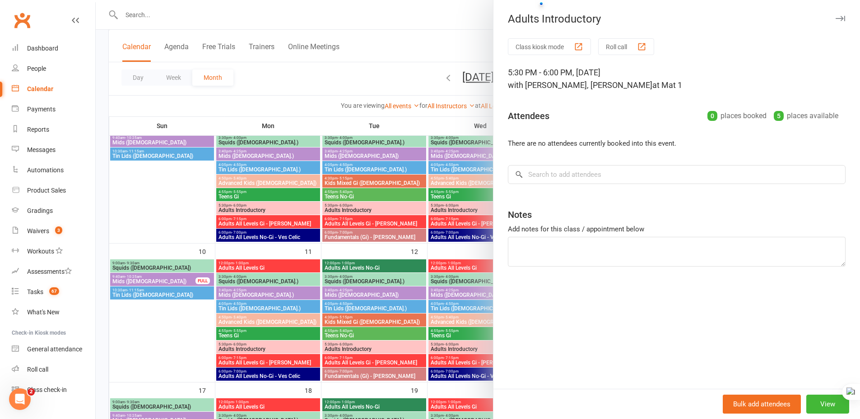
click at [836, 18] on icon "button" at bounding box center [840, 18] width 9 height 5
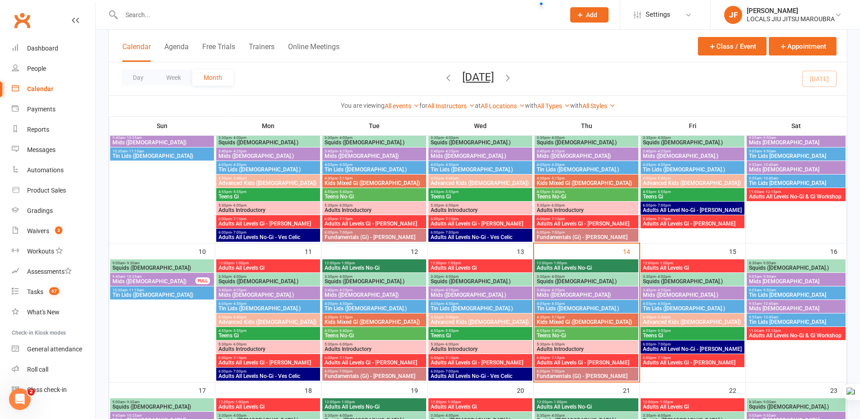
click at [617, 276] on span "3:30pm - 4:00pm" at bounding box center [586, 277] width 100 height 4
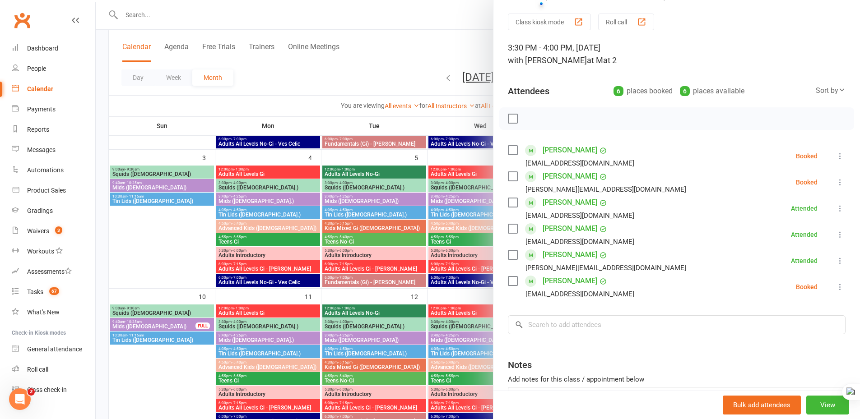
scroll to position [0, 0]
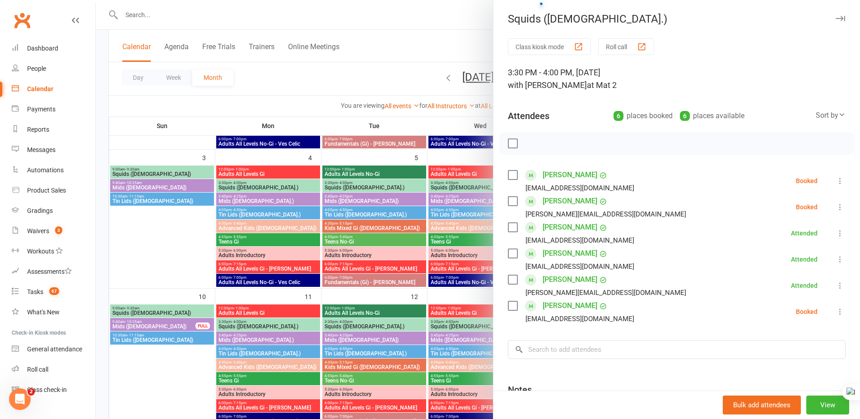
click at [836, 21] on icon "button" at bounding box center [840, 18] width 9 height 5
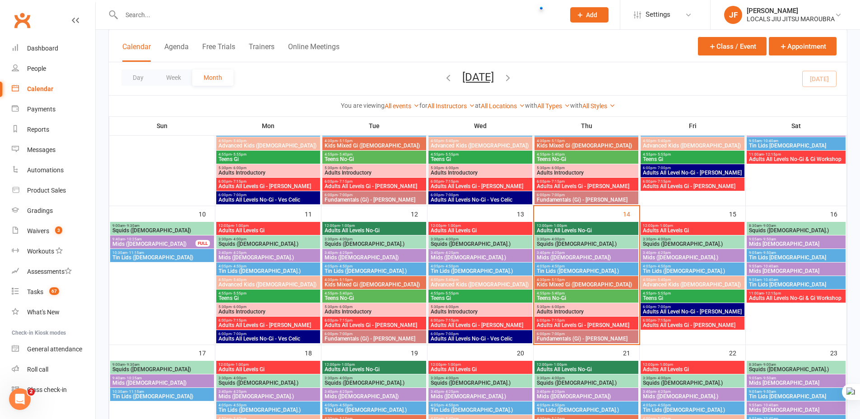
scroll to position [271, 0]
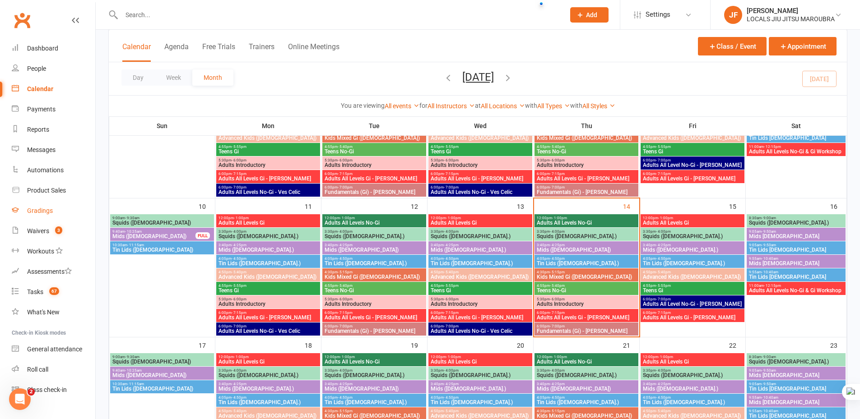
click at [62, 207] on link "Gradings" at bounding box center [54, 211] width 84 height 20
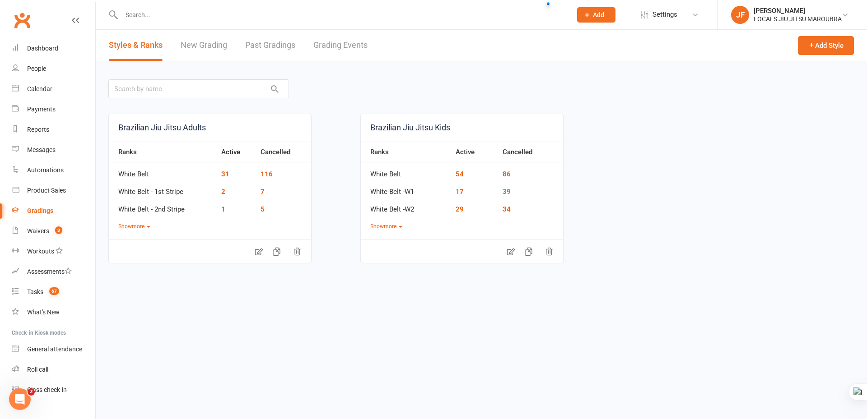
click at [320, 44] on link "Grading Events" at bounding box center [340, 45] width 54 height 31
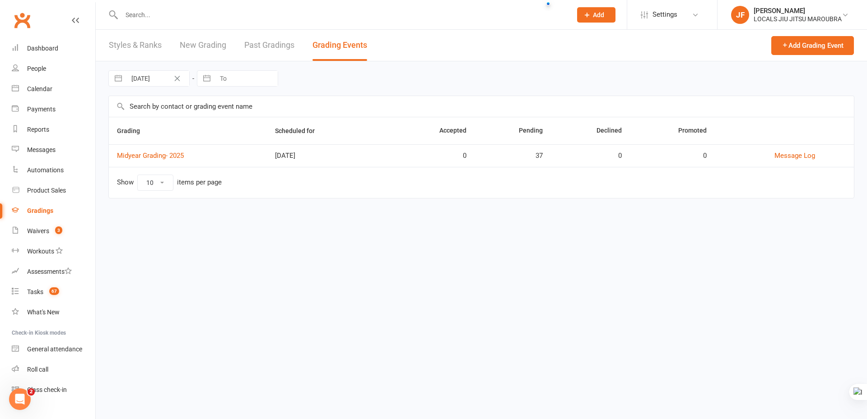
click at [214, 41] on link "New Grading" at bounding box center [203, 45] width 46 height 31
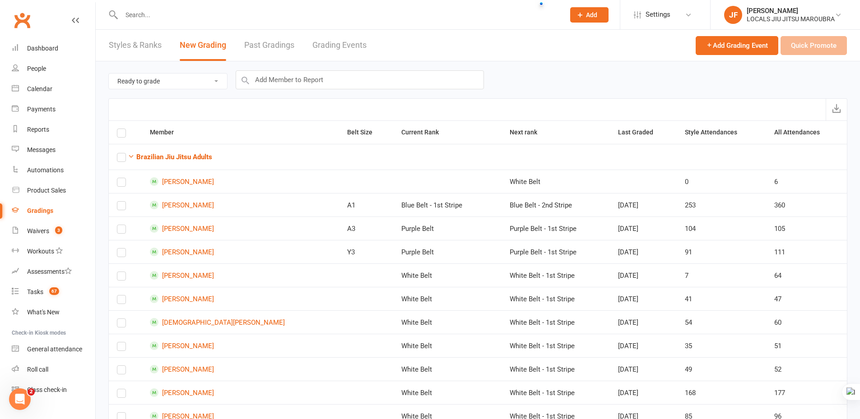
click at [245, 48] on link "Past Gradings" at bounding box center [269, 45] width 50 height 31
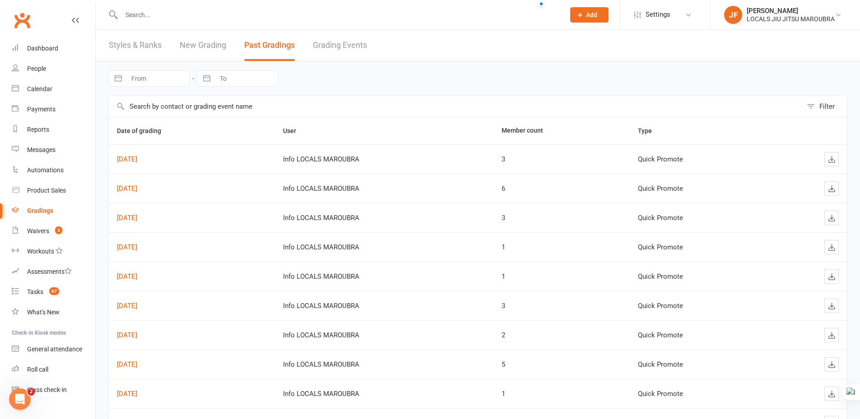
click at [353, 44] on link "Grading Events" at bounding box center [340, 45] width 54 height 31
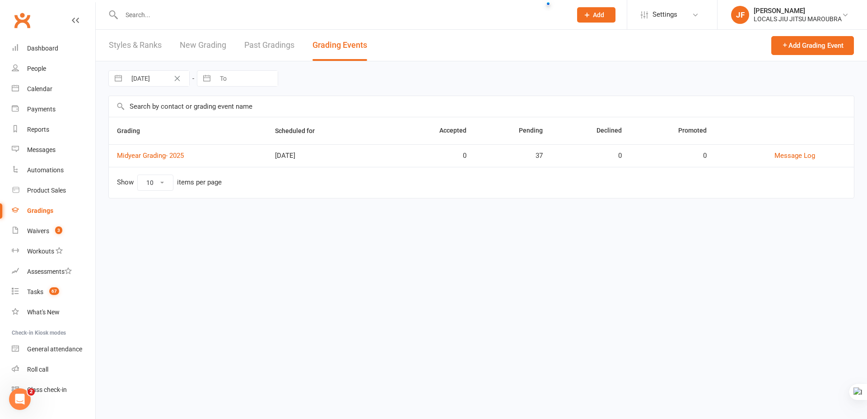
click at [168, 185] on select "10 25 50 100" at bounding box center [155, 182] width 35 height 15
click at [308, 224] on html "Prospect Member Non-attending contact Class / event Appointment Grading event T…" at bounding box center [433, 112] width 867 height 224
click at [148, 48] on link "Styles & Ranks" at bounding box center [135, 45] width 53 height 31
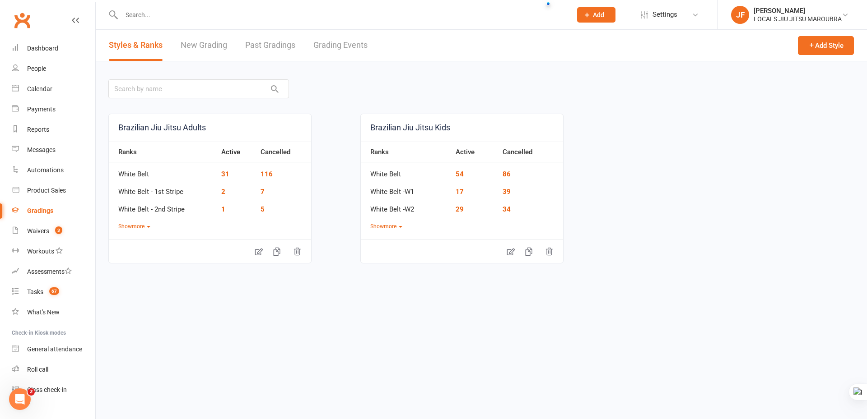
click at [212, 50] on link "New Grading" at bounding box center [204, 45] width 46 height 31
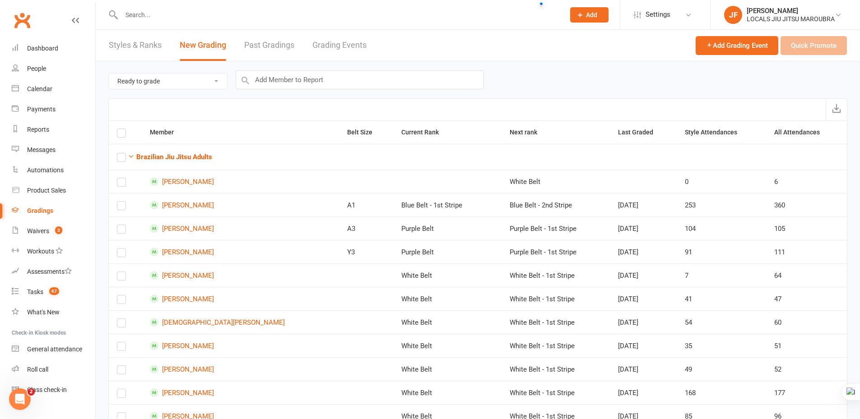
click at [266, 42] on link "Past Gradings" at bounding box center [269, 45] width 50 height 31
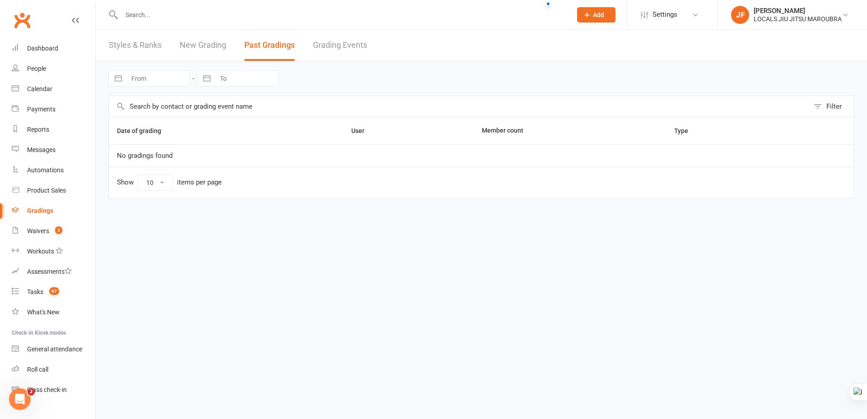
click at [343, 41] on link "Grading Events" at bounding box center [340, 45] width 54 height 31
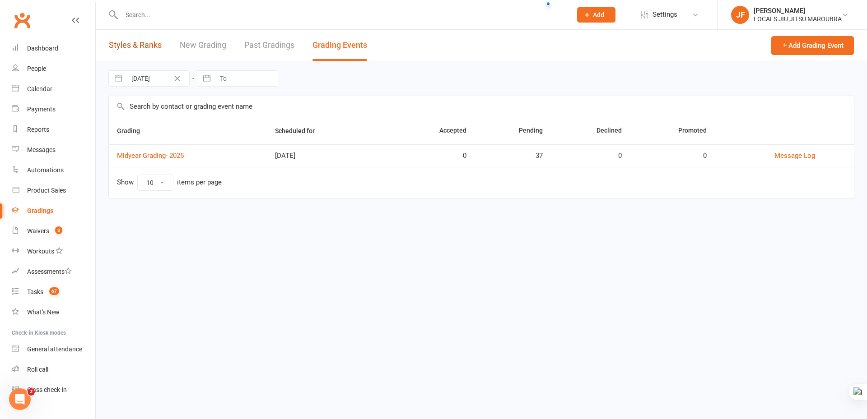
drag, startPoint x: 139, startPoint y: 42, endPoint x: 131, endPoint y: 44, distance: 8.3
click at [140, 43] on link "Styles & Ranks" at bounding box center [135, 45] width 53 height 31
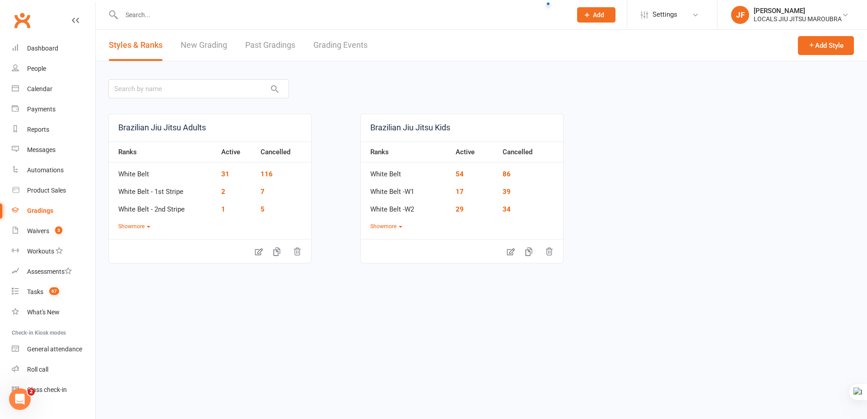
click at [194, 35] on link "New Grading" at bounding box center [204, 45] width 46 height 31
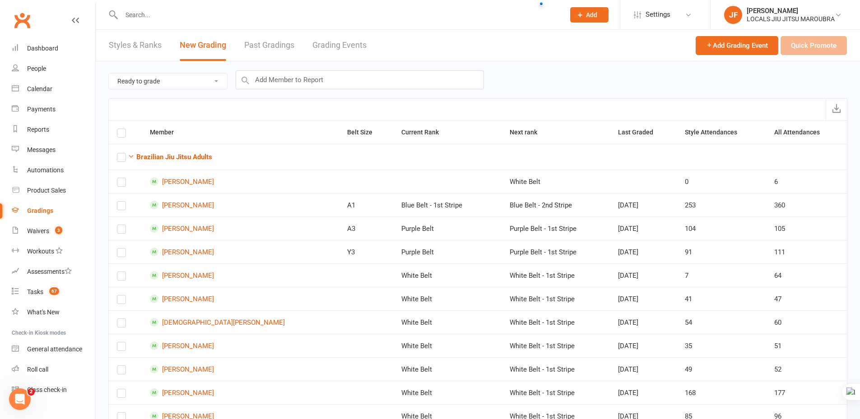
click at [454, 45] on header "Styles & Ranks New Grading Past Gradings Grading Events Add Grading Event Quick…" at bounding box center [478, 46] width 764 height 32
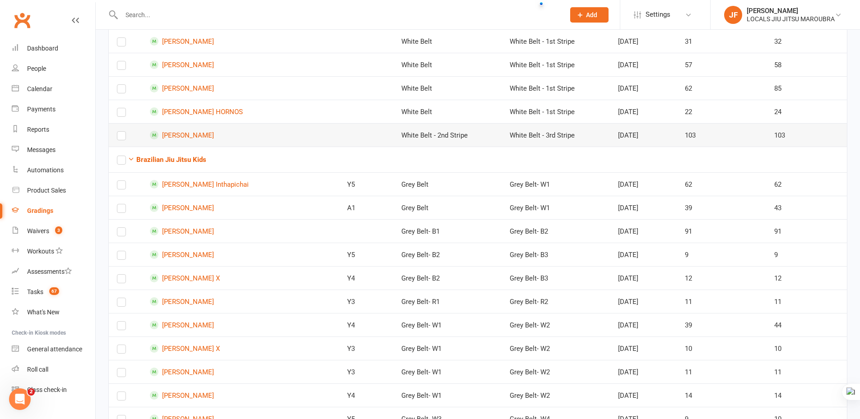
scroll to position [370, 0]
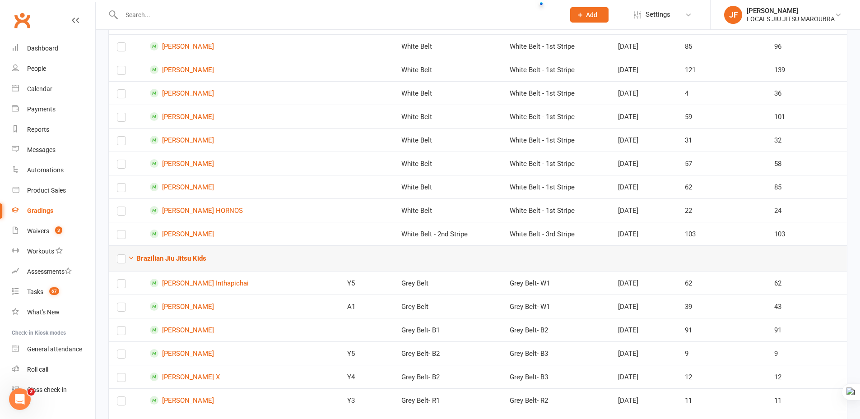
click at [360, 256] on td "Brazilian Jiu Jitsu Kids" at bounding box center [478, 259] width 738 height 26
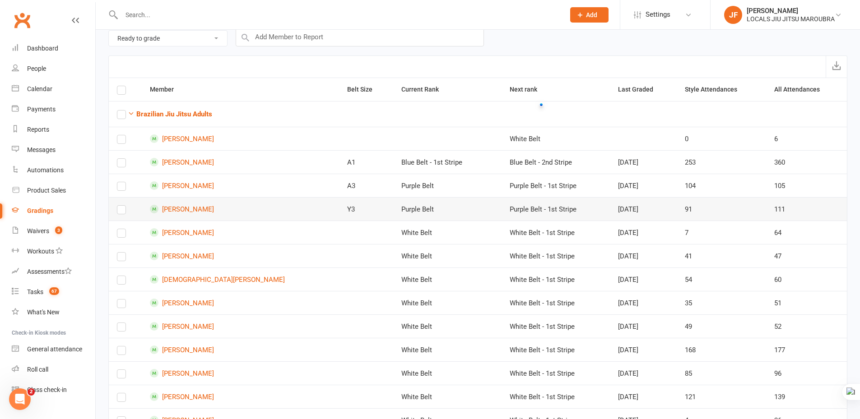
scroll to position [0, 0]
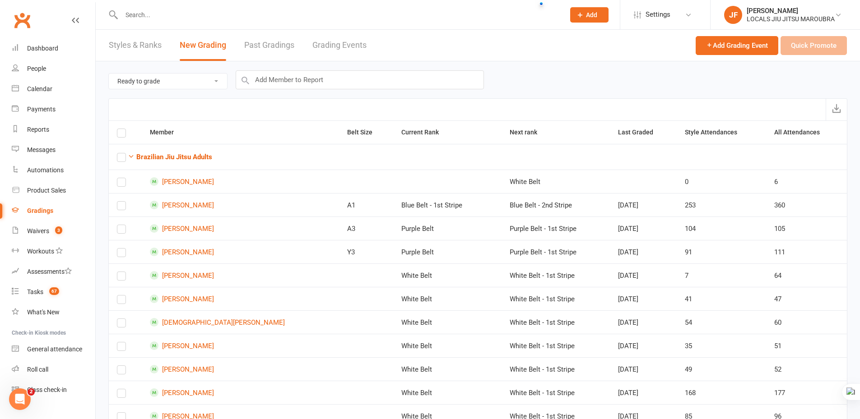
click at [543, 78] on div "Ready to grade All members enrolled in a style Active members enrolled in a sty…" at bounding box center [477, 79] width 739 height 37
click at [448, 54] on header "Styles & Ranks New Grading Past Gradings Grading Events Add Grading Event Quick…" at bounding box center [478, 46] width 764 height 32
click at [440, 14] on input "text" at bounding box center [339, 15] width 440 height 13
click at [458, 28] on div at bounding box center [333, 14] width 450 height 29
click at [461, 34] on header "Styles & Ranks New Grading Past Gradings Grading Events Add Grading Event Quick…" at bounding box center [478, 46] width 764 height 32
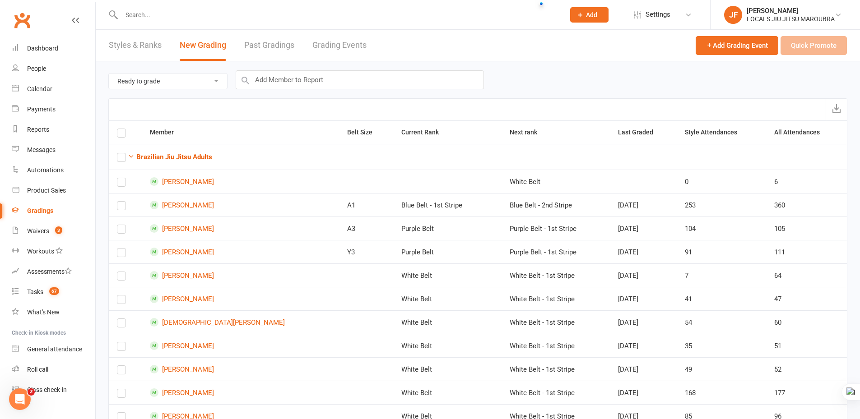
click at [580, 81] on div "Ready to grade All members enrolled in a style Active members enrolled in a sty…" at bounding box center [477, 79] width 739 height 37
click at [501, 45] on header "Styles & Ranks New Grading Past Gradings Grading Events Add Grading Event Quick…" at bounding box center [478, 46] width 764 height 32
click at [550, 71] on div "Ready to grade All members enrolled in a style Active members enrolled in a sty…" at bounding box center [477, 79] width 739 height 37
click at [531, 54] on header "Styles & Ranks New Grading Past Gradings Grading Events Add Grading Event Quick…" at bounding box center [478, 46] width 764 height 32
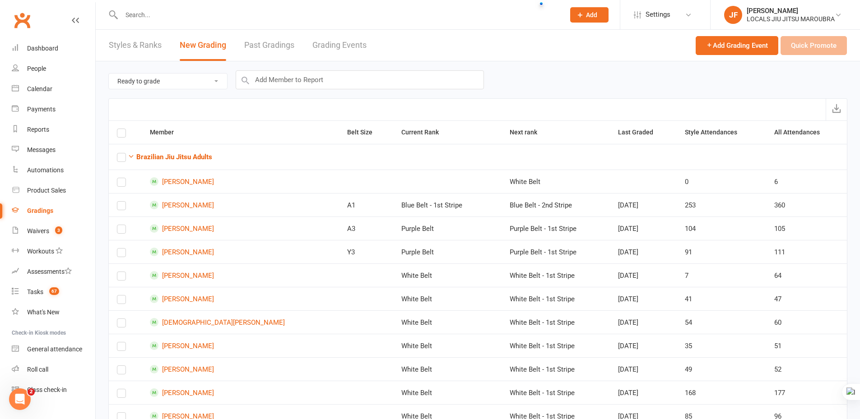
click at [260, 53] on link "Past Gradings" at bounding box center [269, 45] width 50 height 31
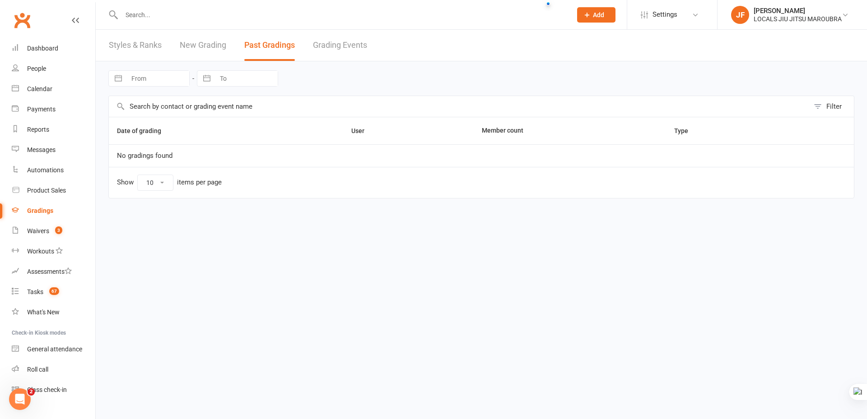
click at [209, 49] on link "New Grading" at bounding box center [203, 45] width 46 height 31
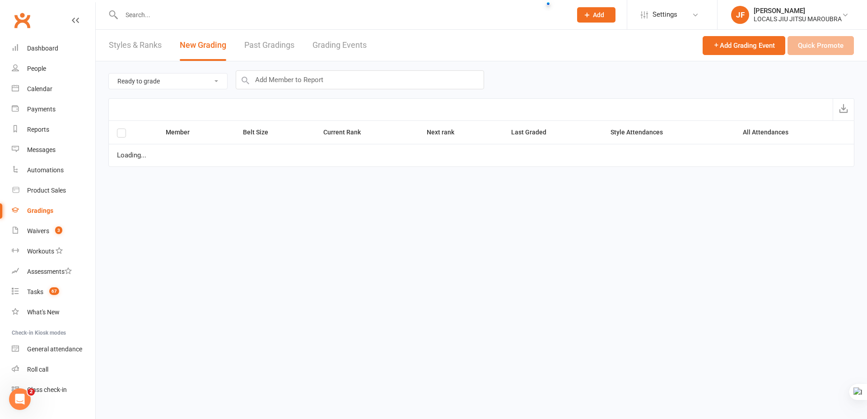
click at [266, 45] on link "Past Gradings" at bounding box center [269, 45] width 50 height 31
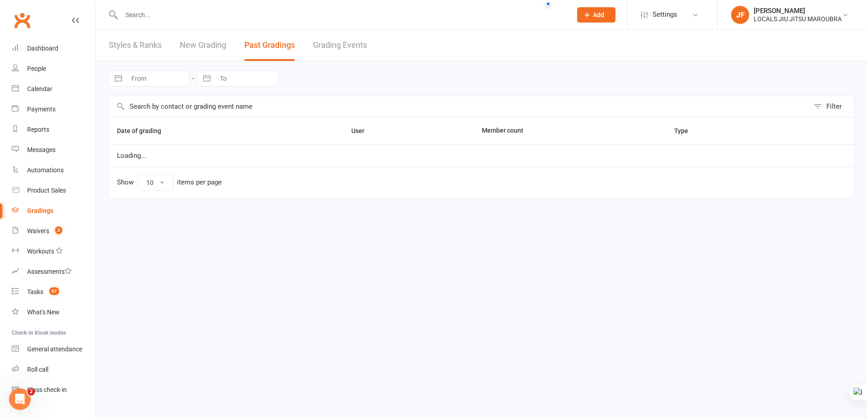
click at [226, 43] on link "New Grading" at bounding box center [203, 45] width 46 height 31
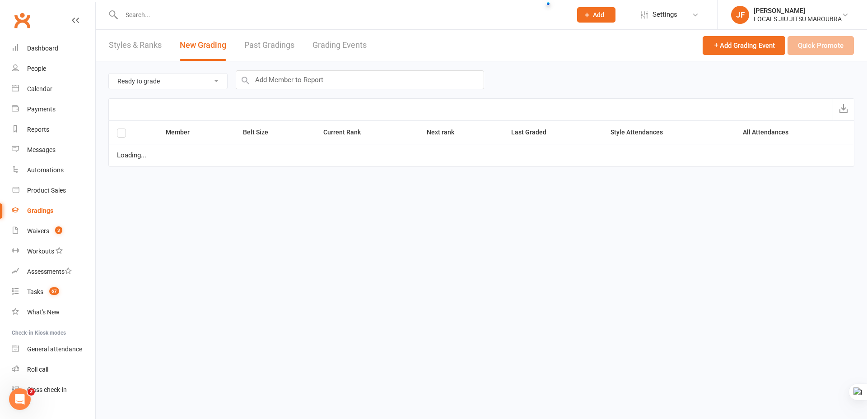
click at [263, 42] on link "Past Gradings" at bounding box center [269, 45] width 50 height 31
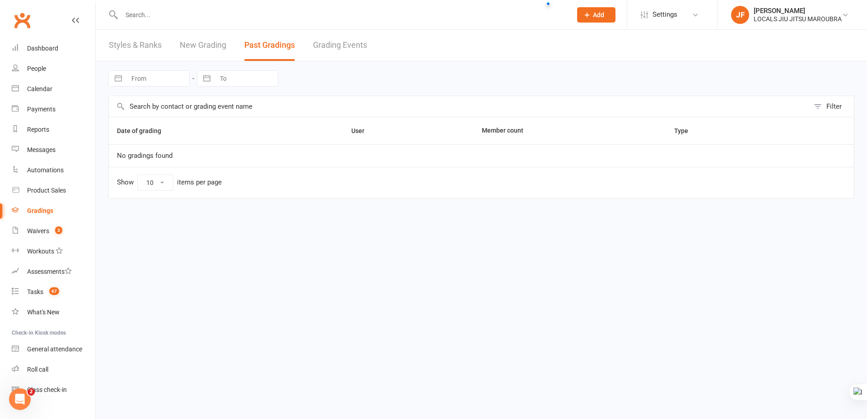
click at [224, 42] on link "New Grading" at bounding box center [203, 45] width 46 height 31
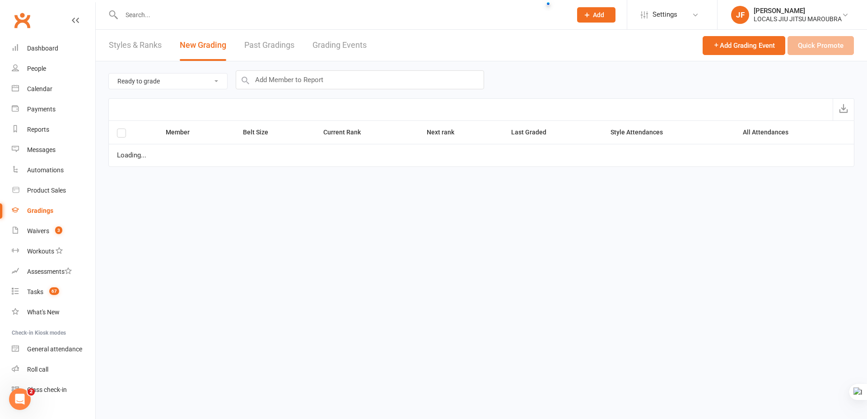
click at [268, 42] on link "Past Gradings" at bounding box center [269, 45] width 50 height 31
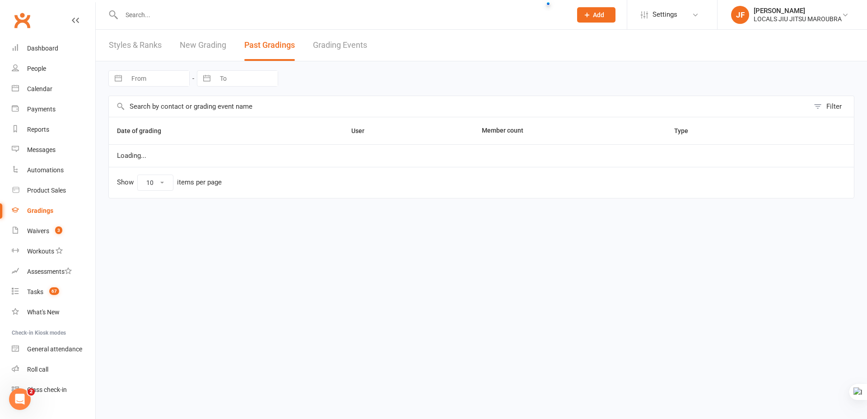
click at [224, 45] on link "New Grading" at bounding box center [203, 45] width 46 height 31
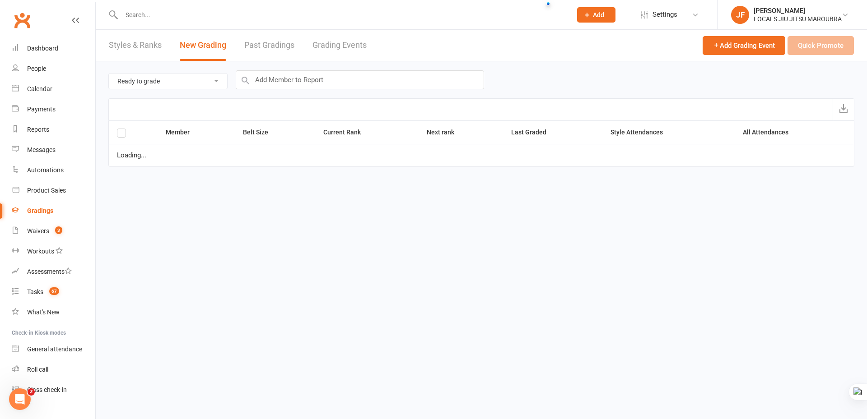
click at [261, 45] on link "Past Gradings" at bounding box center [269, 45] width 50 height 31
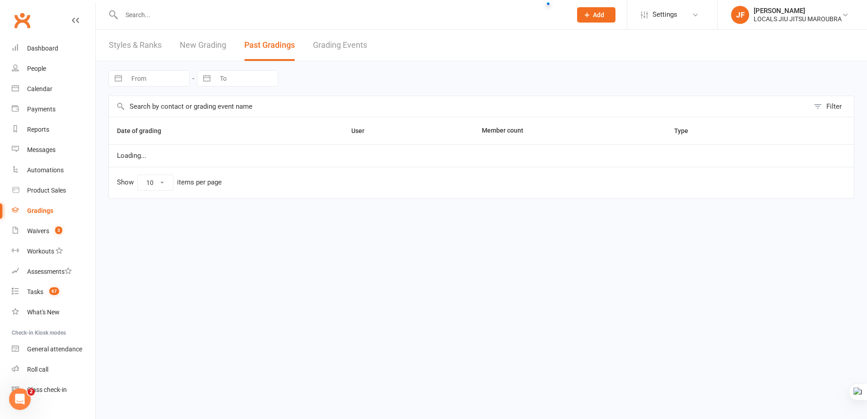
click at [214, 49] on link "New Grading" at bounding box center [203, 45] width 46 height 31
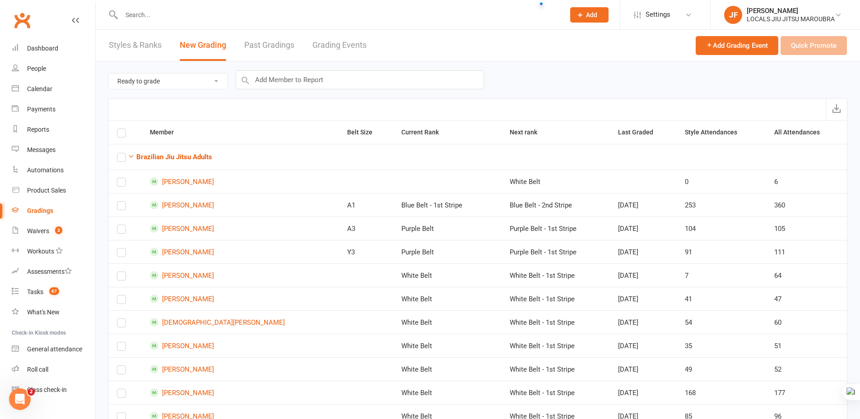
click at [193, 46] on link "New Grading" at bounding box center [203, 45] width 46 height 31
click at [253, 43] on link "Past Gradings" at bounding box center [269, 45] width 50 height 31
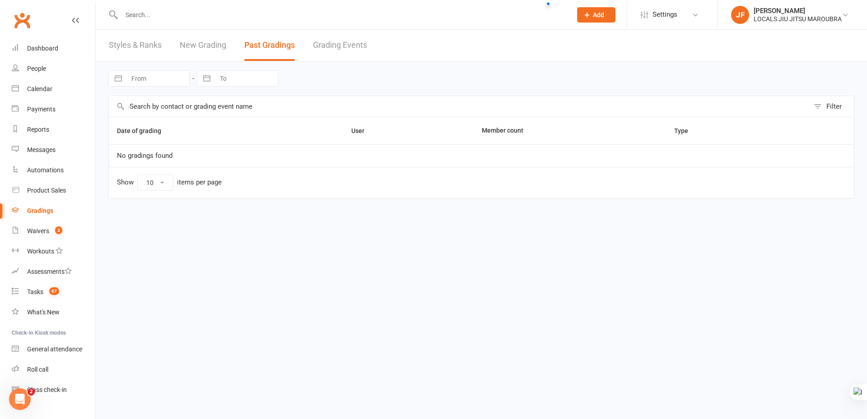
click at [222, 43] on link "New Grading" at bounding box center [203, 45] width 46 height 31
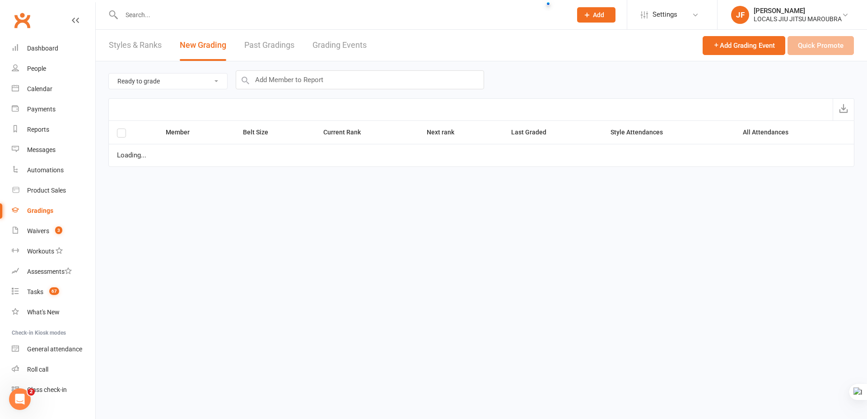
click at [160, 46] on link "Styles & Ranks" at bounding box center [135, 45] width 53 height 31
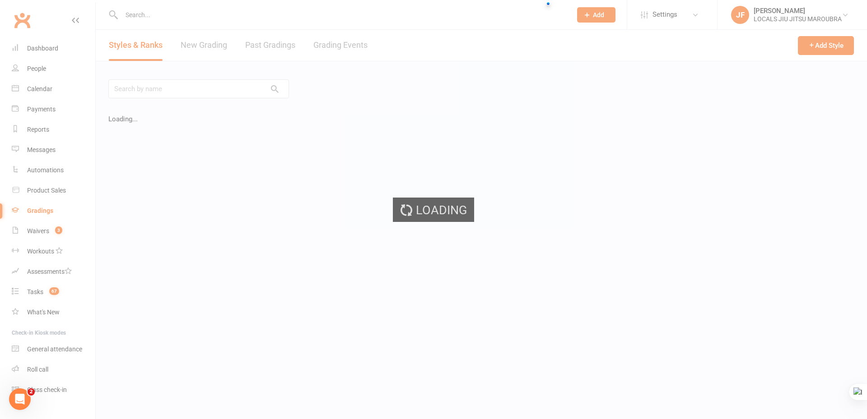
click at [188, 44] on div "Loading" at bounding box center [433, 209] width 867 height 419
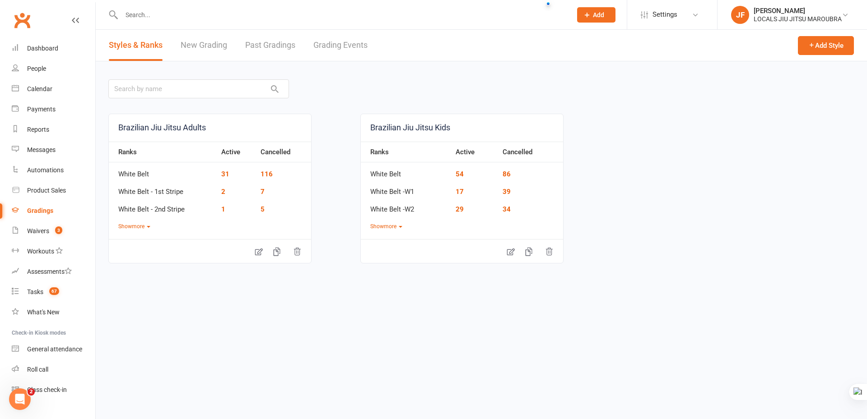
click at [208, 40] on link "New Grading" at bounding box center [204, 45] width 46 height 31
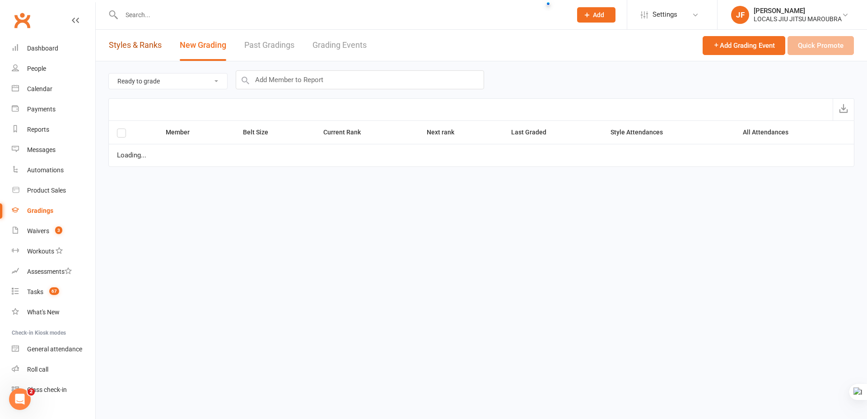
click at [146, 46] on link "Styles & Ranks" at bounding box center [135, 45] width 53 height 31
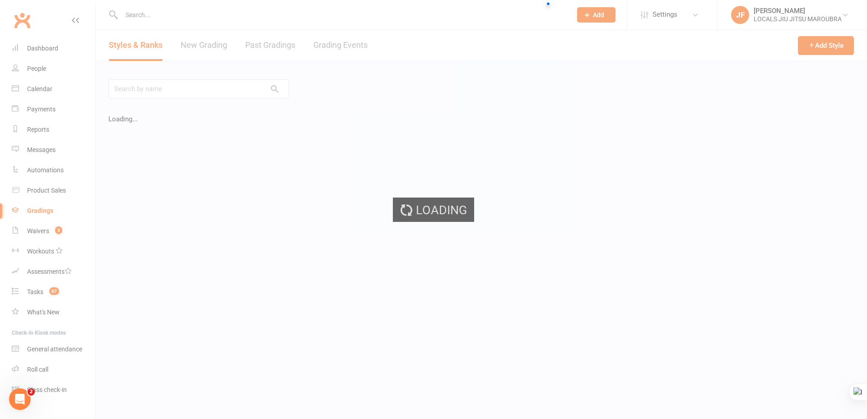
click at [218, 46] on div "Loading" at bounding box center [433, 209] width 867 height 419
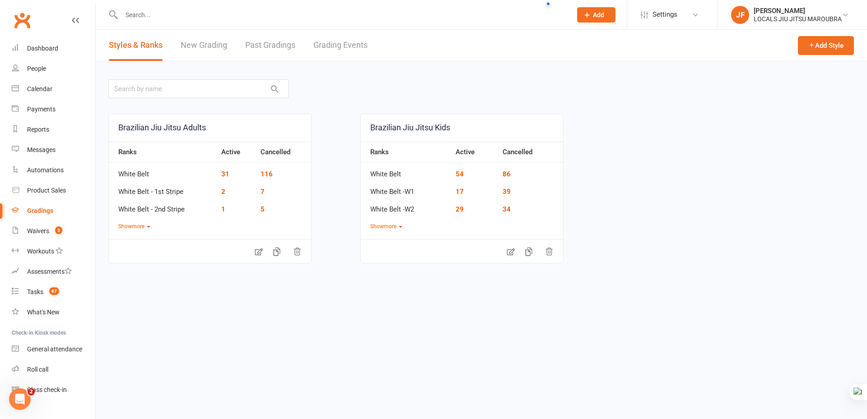
click at [217, 44] on link "New Grading" at bounding box center [204, 45] width 46 height 31
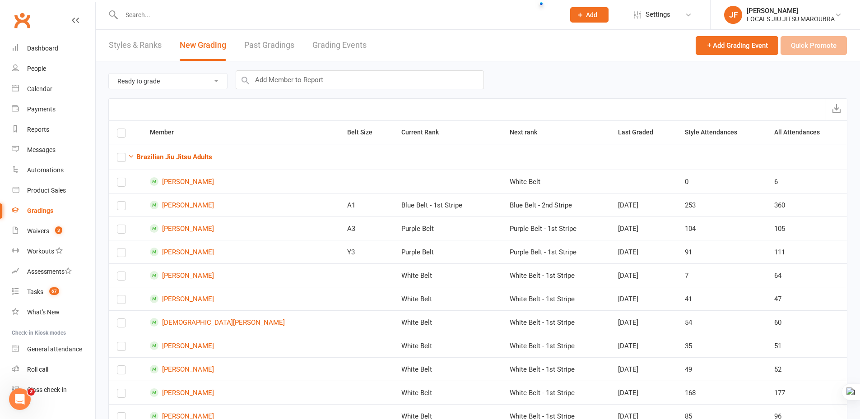
click at [525, 84] on div "Ready to grade All members enrolled in a style Active members enrolled in a sty…" at bounding box center [477, 79] width 739 height 37
click at [418, 36] on header "Styles & Ranks New Grading Past Gradings Grading Events Add Grading Event Quick…" at bounding box center [478, 46] width 764 height 32
click at [343, 37] on link "Grading Events" at bounding box center [339, 45] width 54 height 31
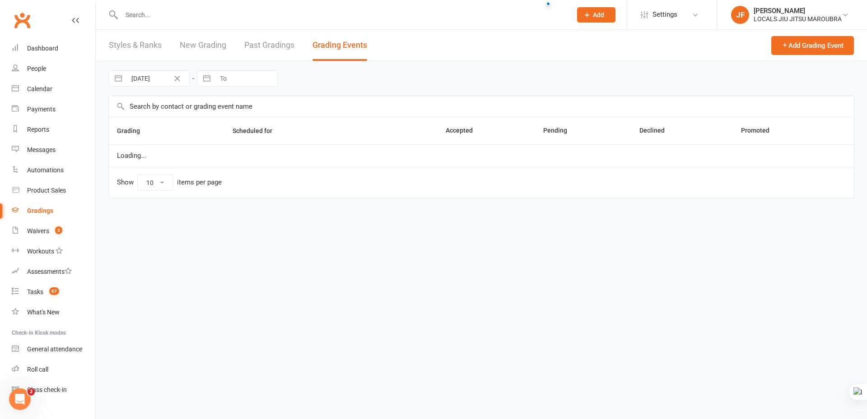
click at [264, 44] on link "Past Gradings" at bounding box center [269, 45] width 50 height 31
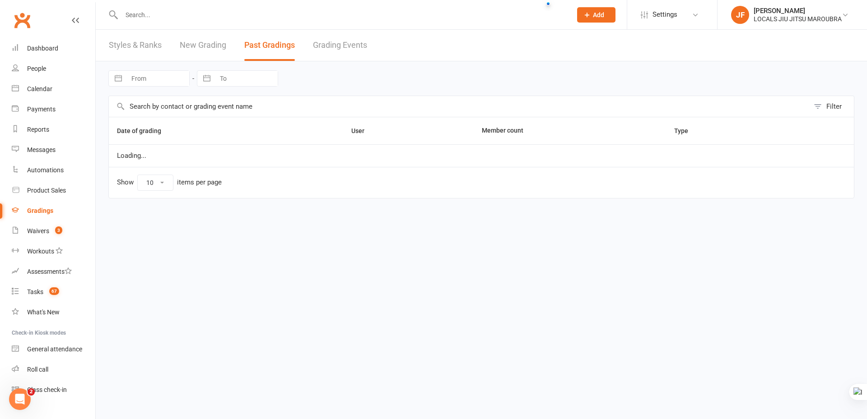
click at [211, 41] on link "New Grading" at bounding box center [203, 45] width 46 height 31
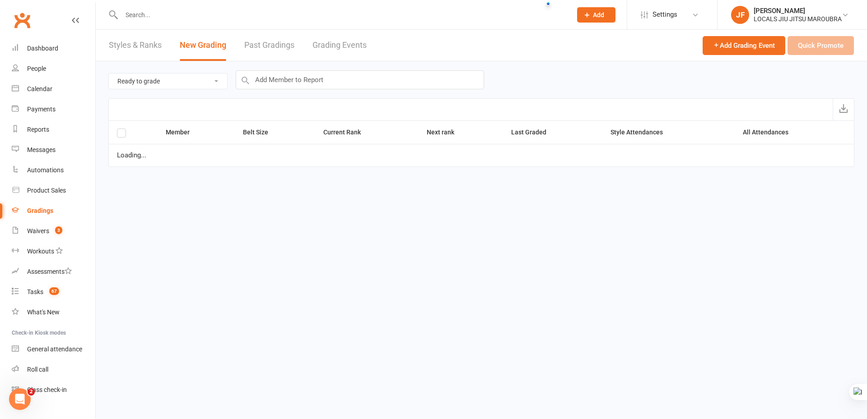
click at [137, 47] on link "Styles & Ranks" at bounding box center [135, 45] width 53 height 31
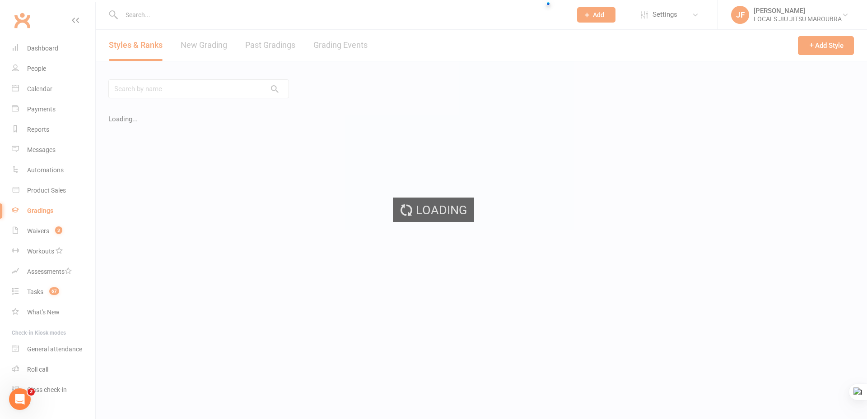
click at [200, 44] on div "Loading" at bounding box center [433, 209] width 867 height 419
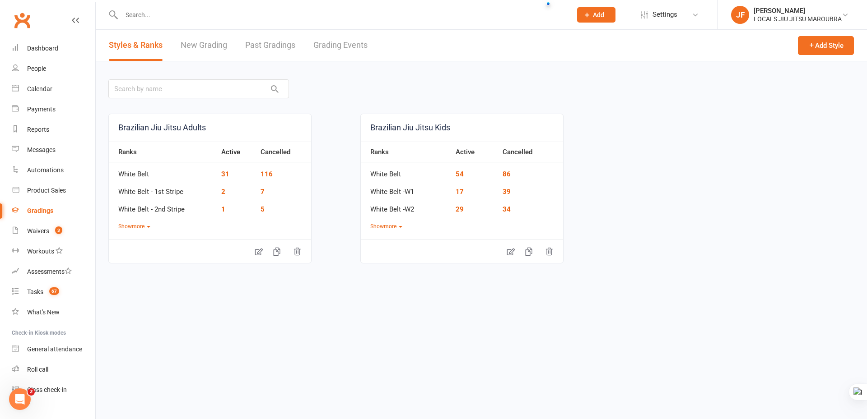
click at [217, 40] on link "New Grading" at bounding box center [204, 45] width 46 height 31
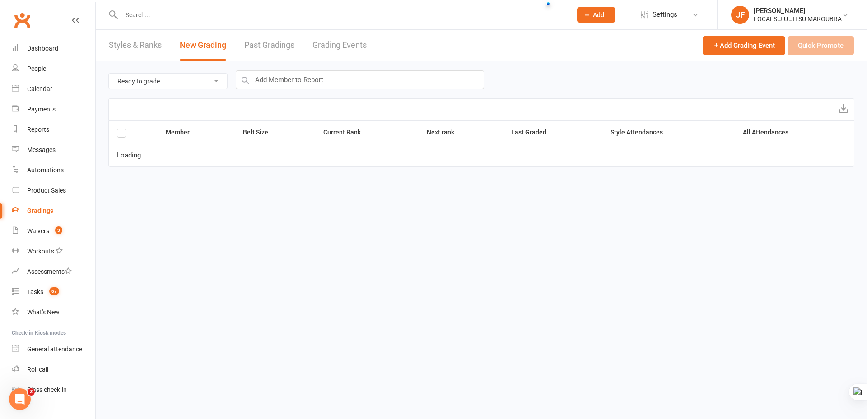
click at [284, 46] on link "Past Gradings" at bounding box center [269, 45] width 50 height 31
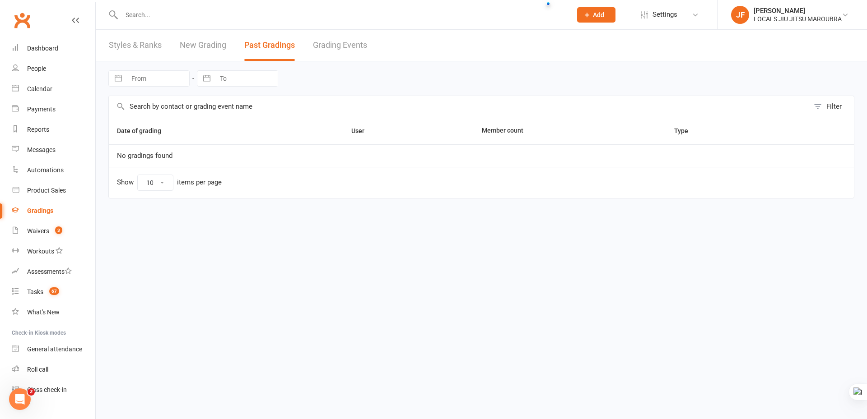
click at [346, 46] on link "Grading Events" at bounding box center [340, 45] width 54 height 31
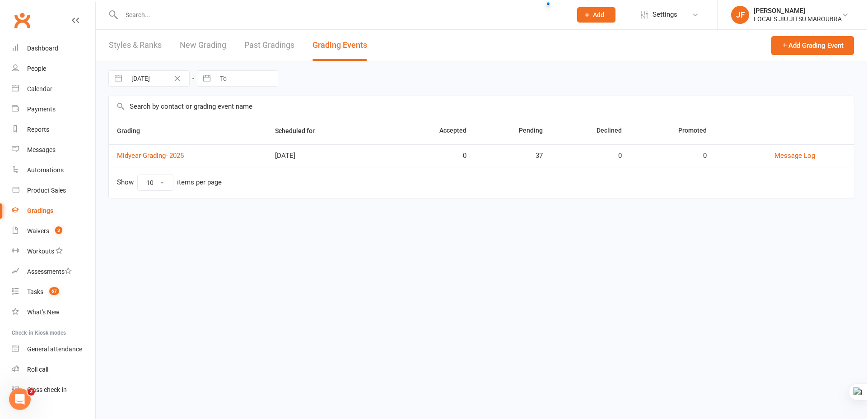
click at [277, 45] on link "Past Gradings" at bounding box center [269, 45] width 50 height 31
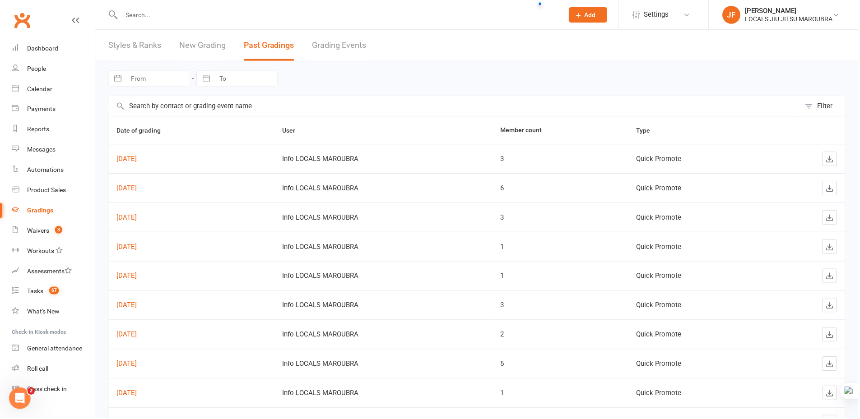
click at [182, 51] on link "New Grading" at bounding box center [203, 45] width 46 height 31
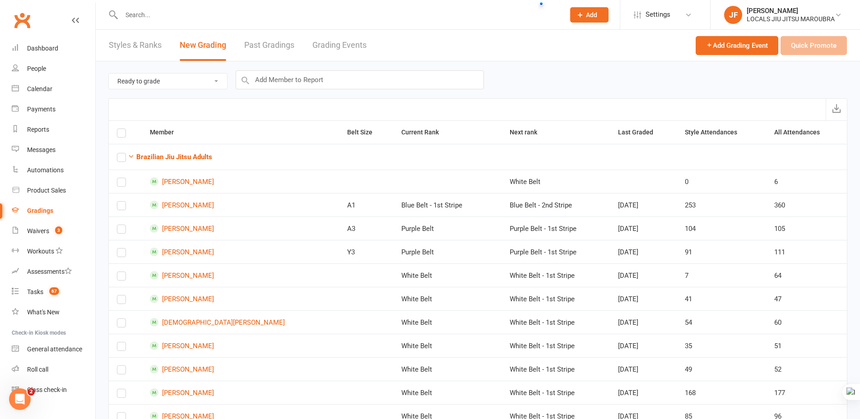
click at [125, 46] on link "Styles & Ranks" at bounding box center [135, 45] width 53 height 31
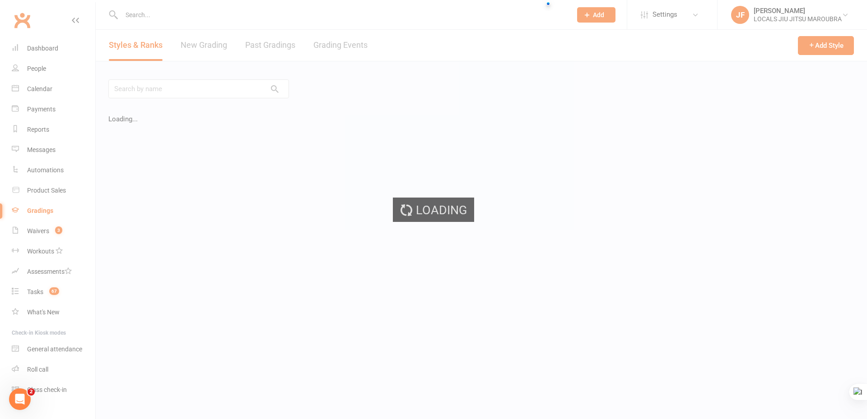
click at [218, 42] on div "Loading" at bounding box center [433, 209] width 867 height 419
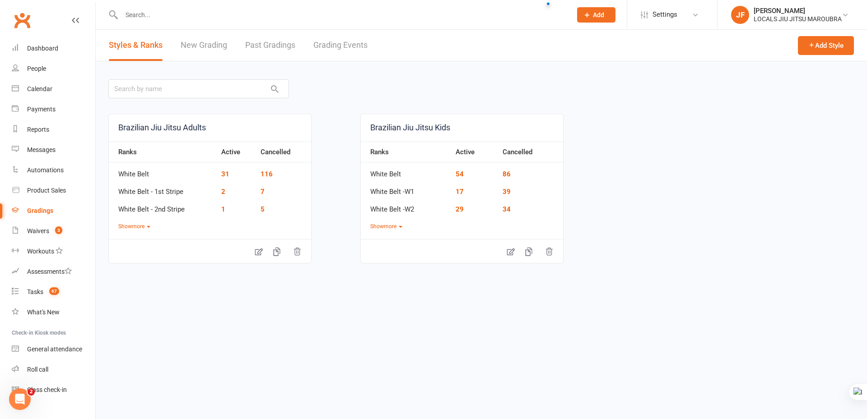
click at [219, 44] on link "New Grading" at bounding box center [204, 45] width 46 height 31
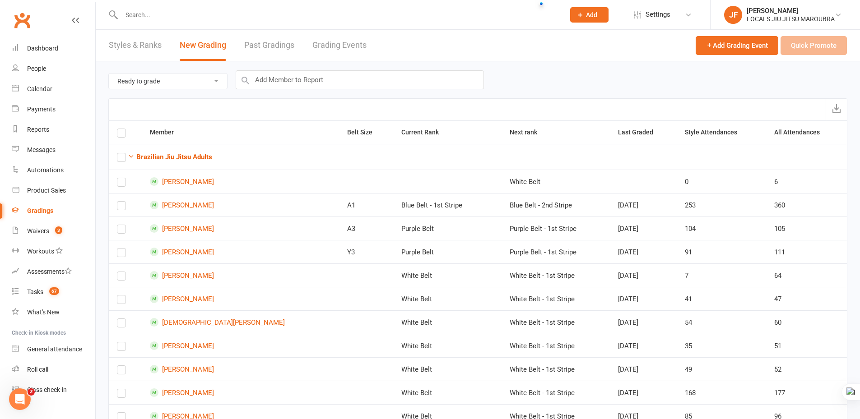
click at [279, 43] on link "Past Gradings" at bounding box center [269, 45] width 50 height 31
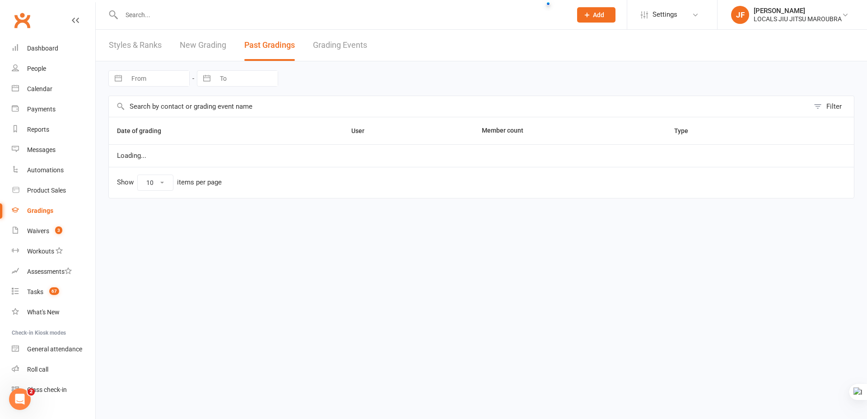
click at [216, 46] on link "New Grading" at bounding box center [203, 45] width 46 height 31
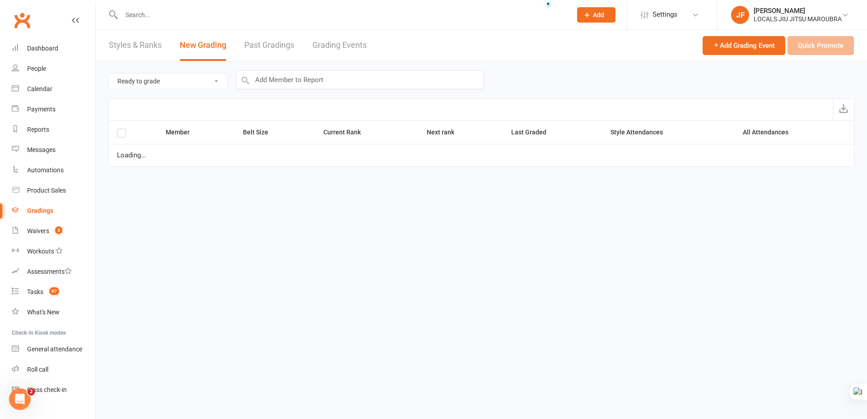
click at [259, 45] on link "Past Gradings" at bounding box center [269, 45] width 50 height 31
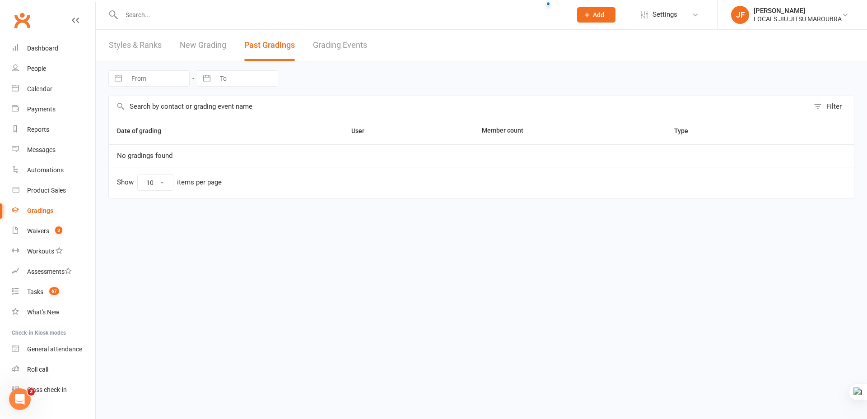
click at [217, 46] on link "New Grading" at bounding box center [203, 45] width 46 height 31
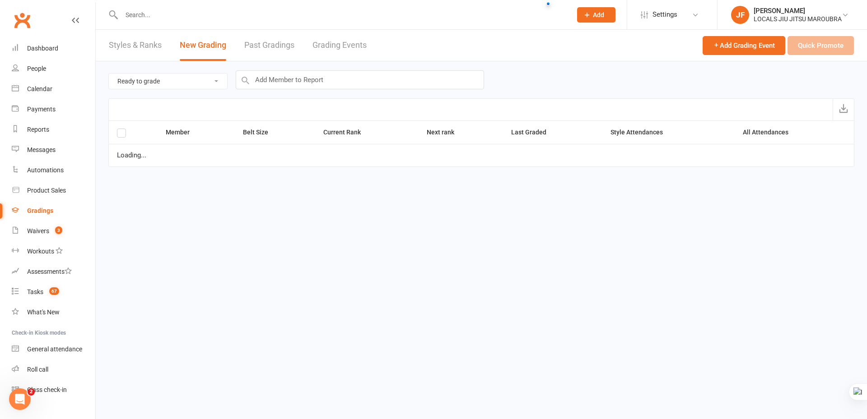
click at [270, 44] on link "Past Gradings" at bounding box center [269, 45] width 50 height 31
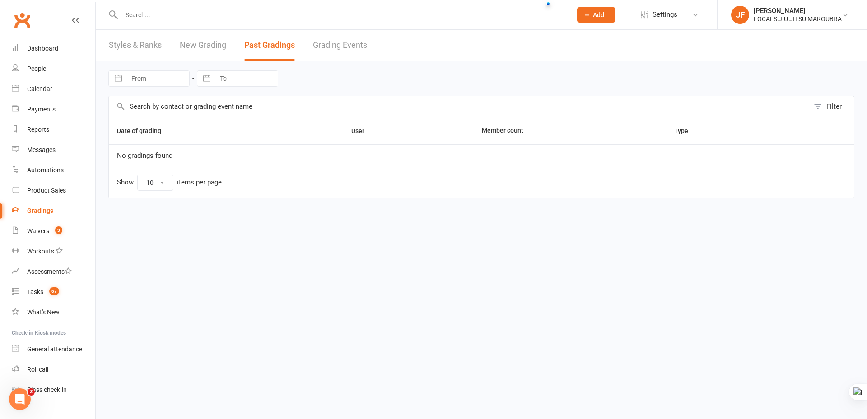
click at [210, 46] on link "New Grading" at bounding box center [203, 45] width 46 height 31
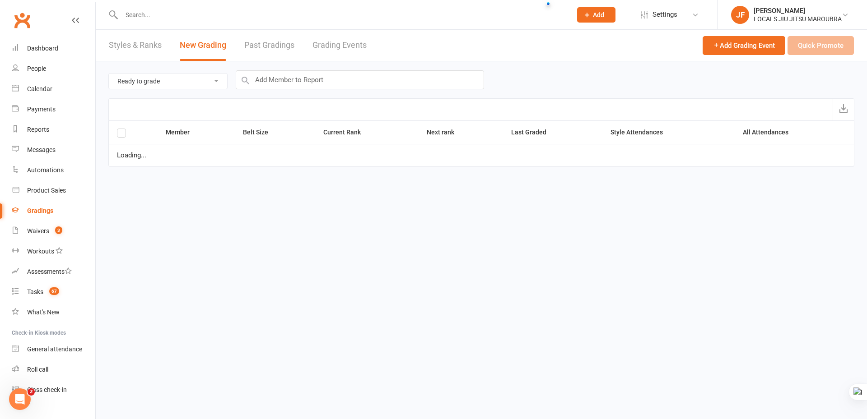
click at [266, 46] on link "Past Gradings" at bounding box center [269, 45] width 50 height 31
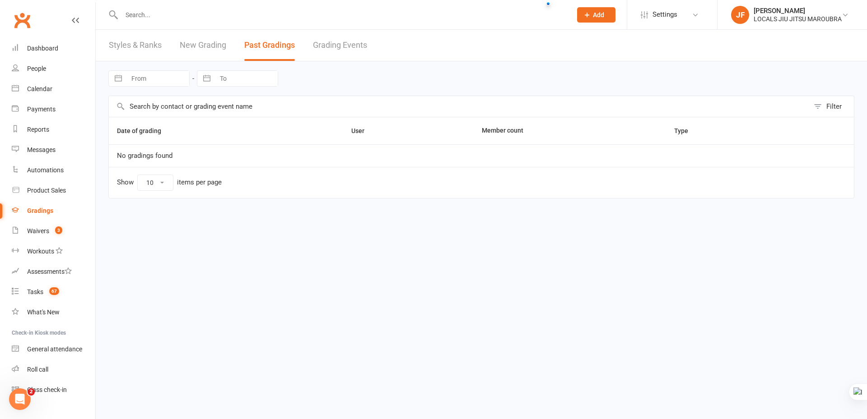
click at [206, 46] on link "New Grading" at bounding box center [203, 45] width 46 height 31
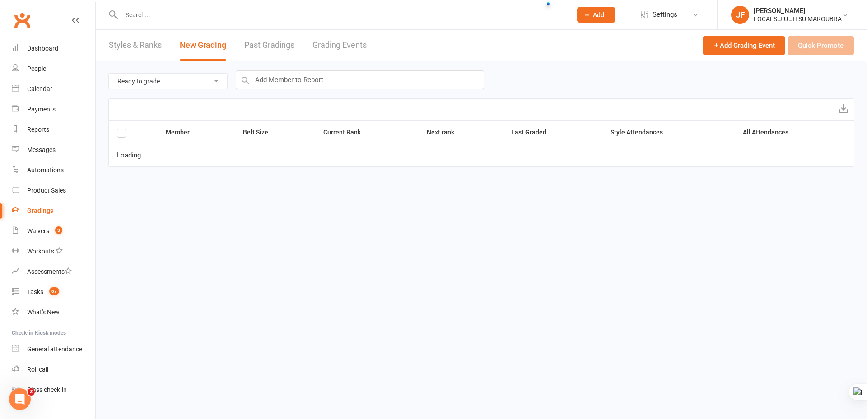
click at [255, 45] on link "Past Gradings" at bounding box center [269, 45] width 50 height 31
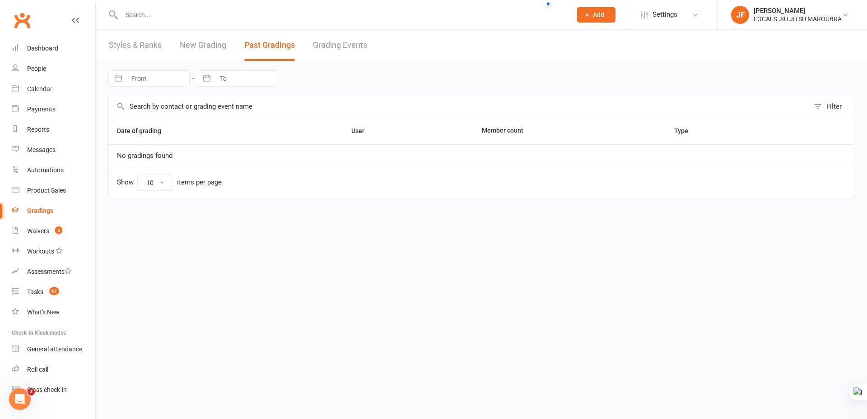
click at [208, 45] on link "New Grading" at bounding box center [203, 45] width 46 height 31
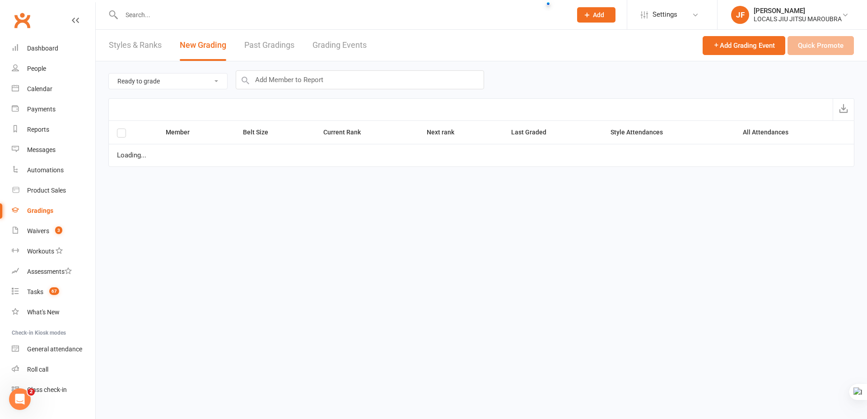
click at [256, 45] on link "Past Gradings" at bounding box center [269, 45] width 50 height 31
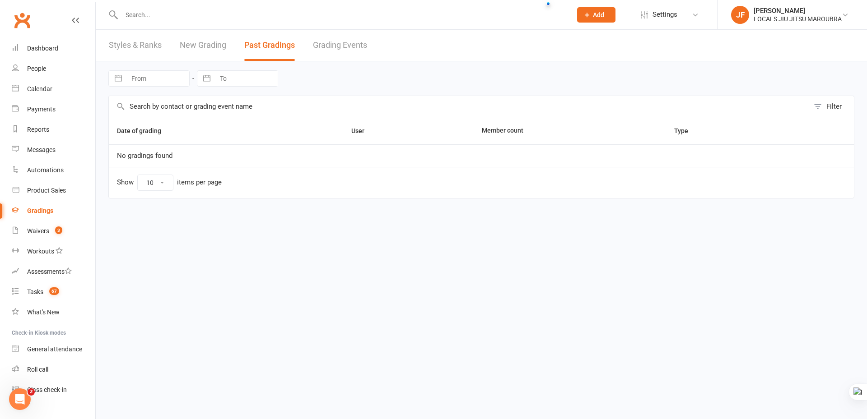
click at [201, 44] on link "New Grading" at bounding box center [203, 45] width 46 height 31
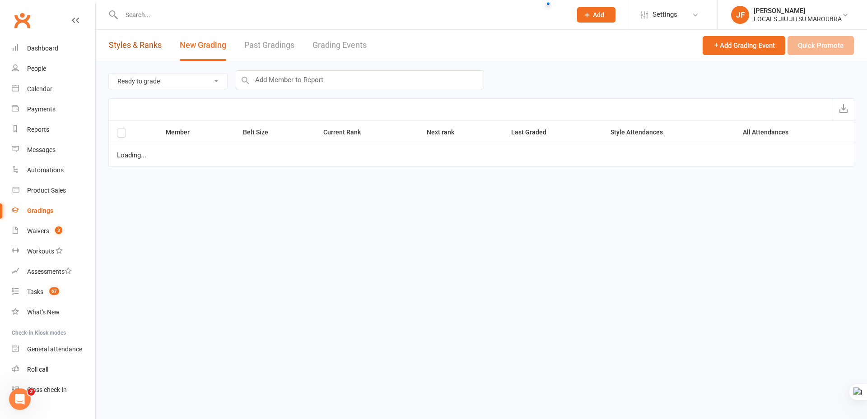
click at [154, 44] on link "Styles & Ranks" at bounding box center [135, 45] width 53 height 31
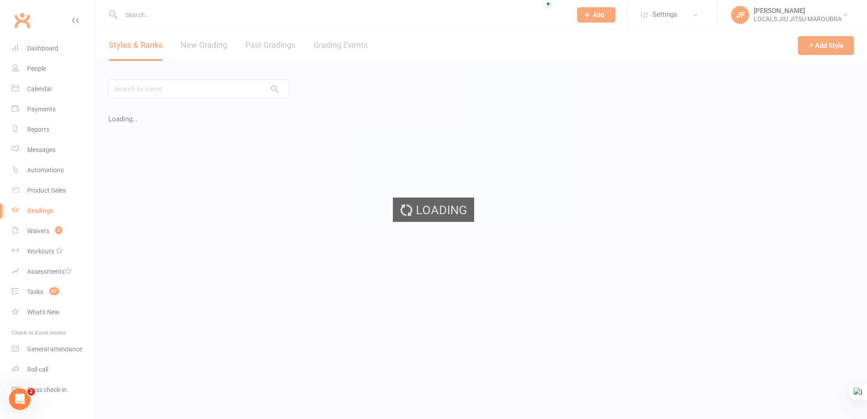
click at [189, 43] on div "Loading" at bounding box center [433, 209] width 867 height 419
click at [260, 41] on div "Loading" at bounding box center [433, 209] width 867 height 419
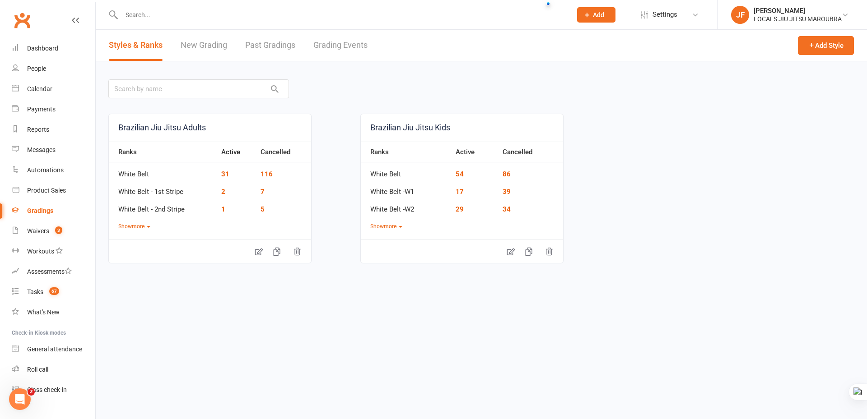
click at [213, 44] on link "New Grading" at bounding box center [204, 45] width 46 height 31
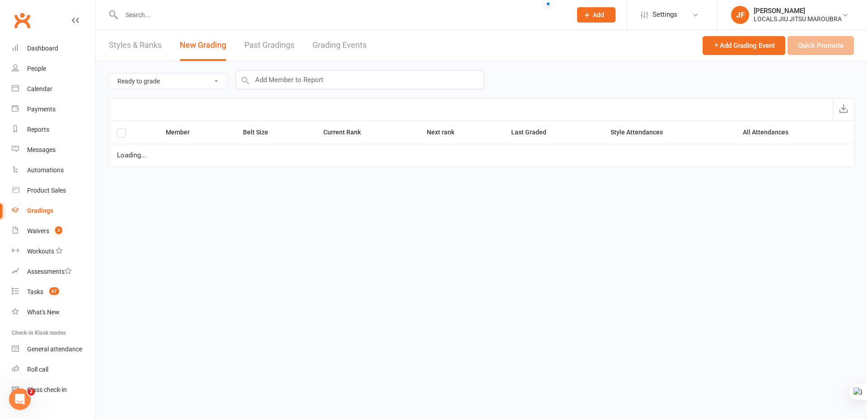
click at [160, 44] on link "Styles & Ranks" at bounding box center [135, 45] width 53 height 31
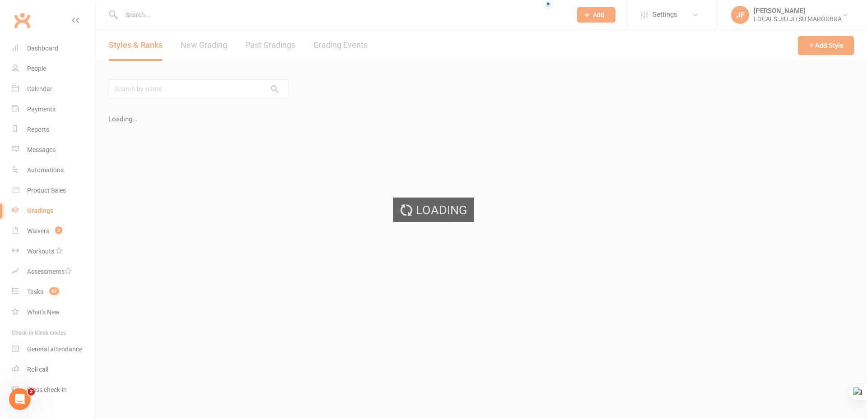
click at [205, 42] on div "Loading" at bounding box center [433, 209] width 867 height 419
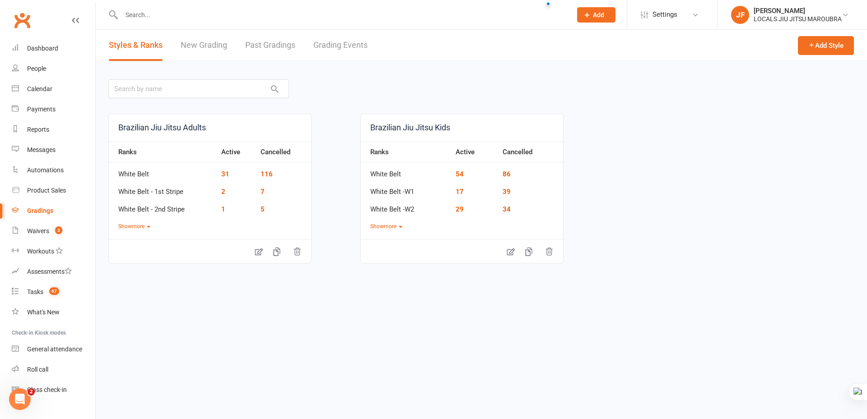
click at [249, 50] on link "Past Gradings" at bounding box center [270, 45] width 50 height 31
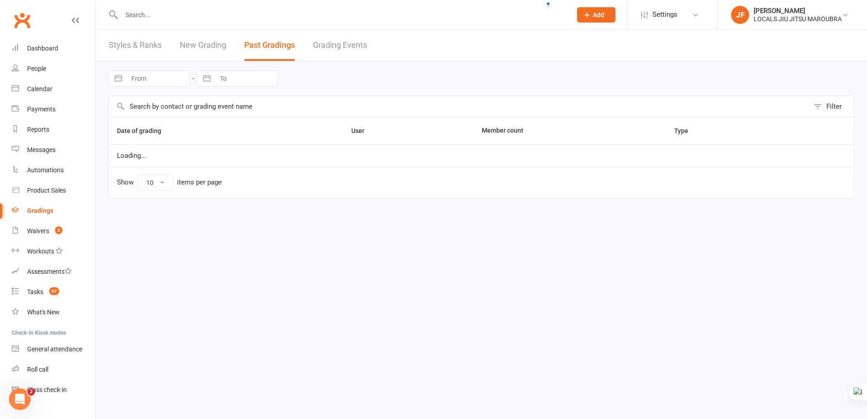
click at [204, 47] on link "New Grading" at bounding box center [203, 45] width 46 height 31
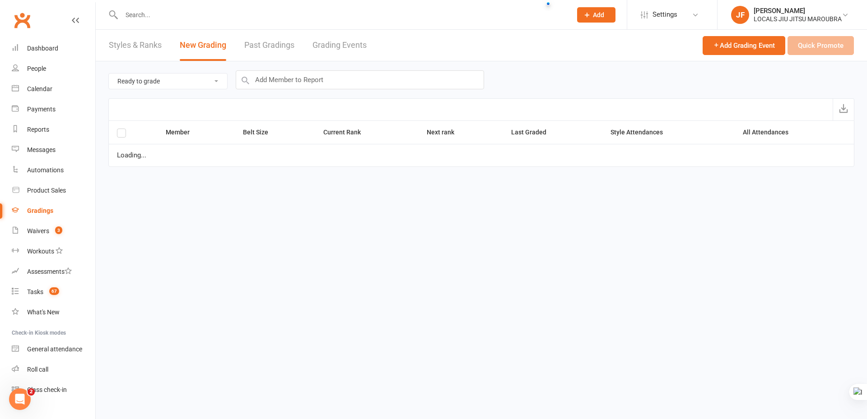
click at [289, 43] on link "Past Gradings" at bounding box center [269, 45] width 50 height 31
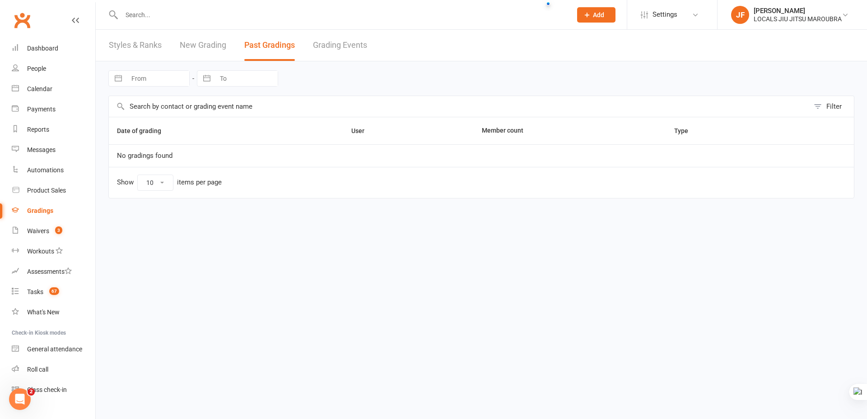
click at [191, 47] on link "New Grading" at bounding box center [203, 45] width 46 height 31
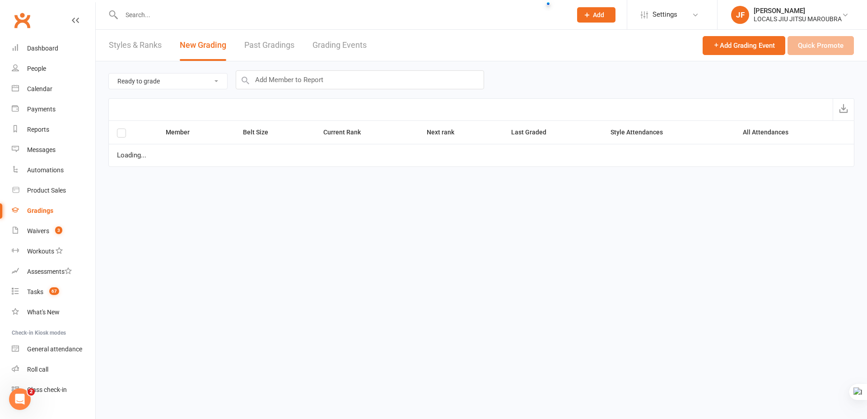
click at [144, 51] on link "Styles & Ranks" at bounding box center [135, 45] width 53 height 31
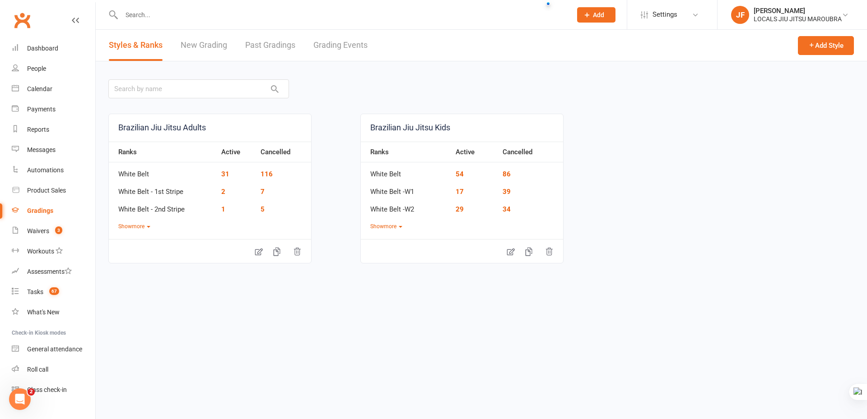
click at [273, 41] on link "Past Gradings" at bounding box center [270, 45] width 50 height 31
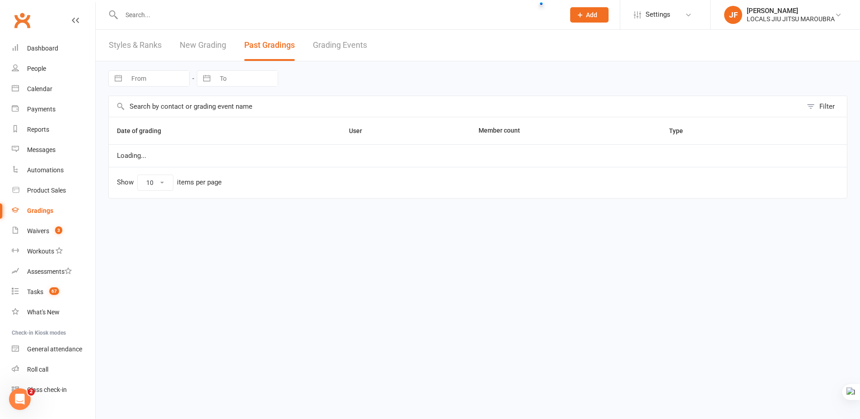
click at [205, 36] on link "New Grading" at bounding box center [203, 45] width 46 height 31
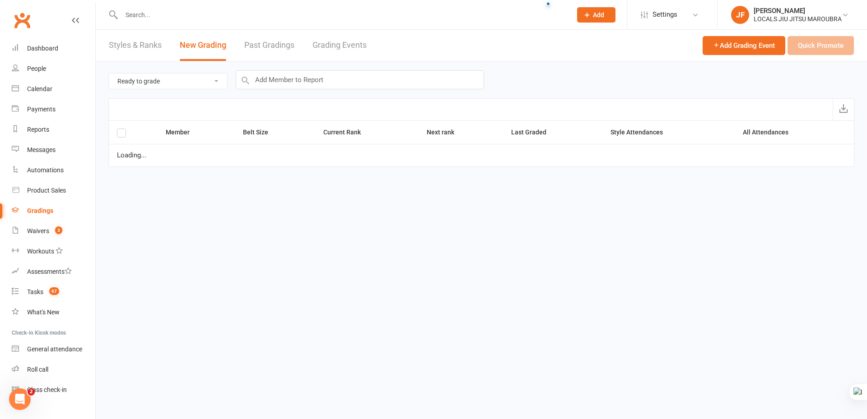
click at [263, 38] on link "Past Gradings" at bounding box center [269, 45] width 50 height 31
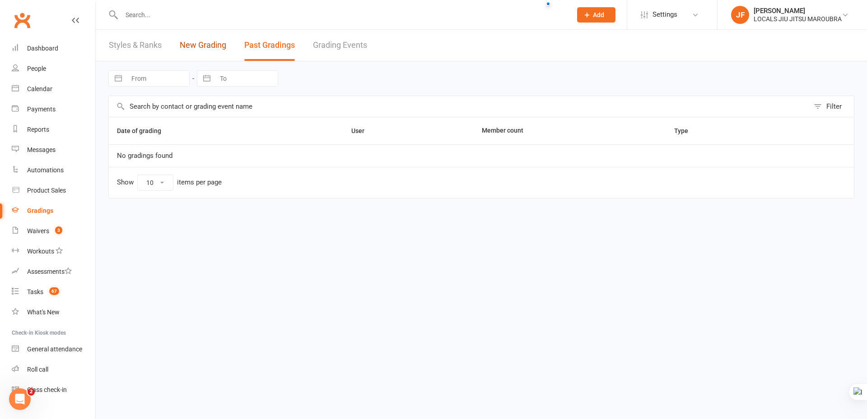
click at [181, 40] on link "New Grading" at bounding box center [203, 45] width 46 height 31
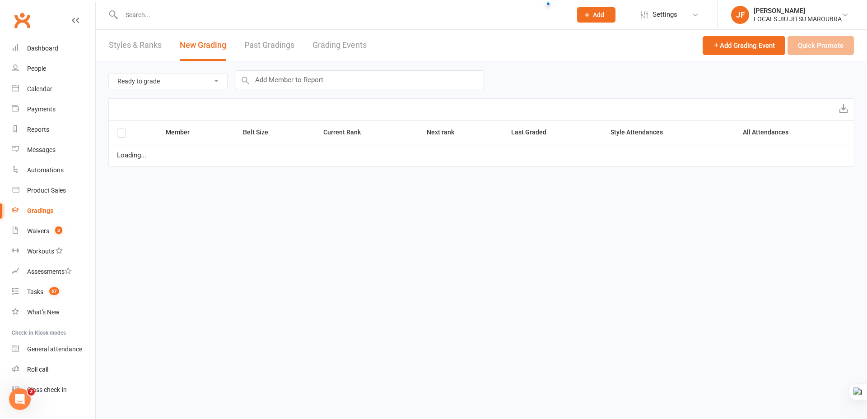
click at [138, 44] on link "Styles & Ranks" at bounding box center [135, 45] width 53 height 31
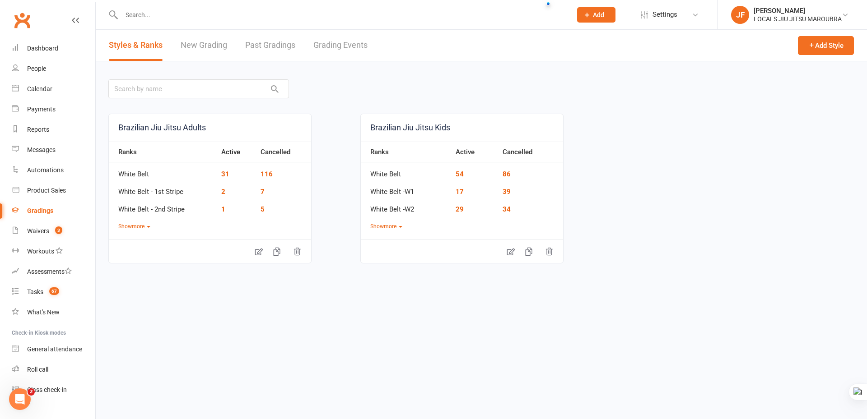
drag, startPoint x: 288, startPoint y: 314, endPoint x: 161, endPoint y: 158, distance: 201.1
click at [286, 311] on section "Styles & Ranks New Grading Past Gradings Grading Events Add Style Brazilian Jiu…" at bounding box center [481, 197] width 771 height 335
drag, startPoint x: 178, startPoint y: 49, endPoint x: 209, endPoint y: 51, distance: 30.7
click at [179, 49] on div "Styles & Ranks New Grading Past Gradings Grading Events" at bounding box center [238, 45] width 285 height 31
click at [224, 47] on link "New Grading" at bounding box center [204, 45] width 46 height 31
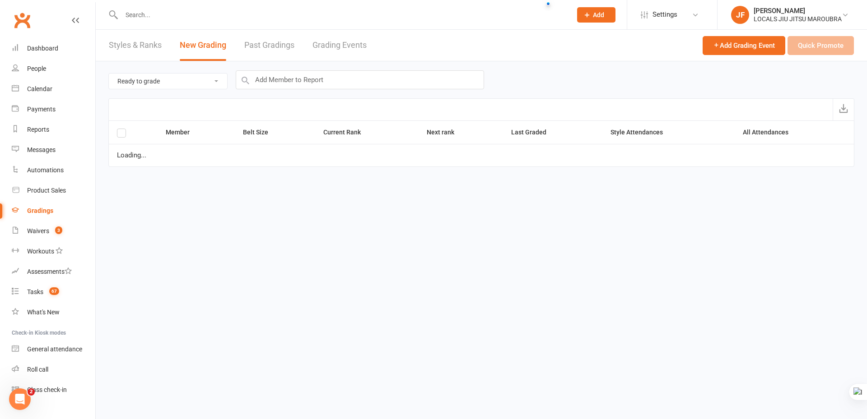
click at [268, 43] on link "Past Gradings" at bounding box center [269, 45] width 50 height 31
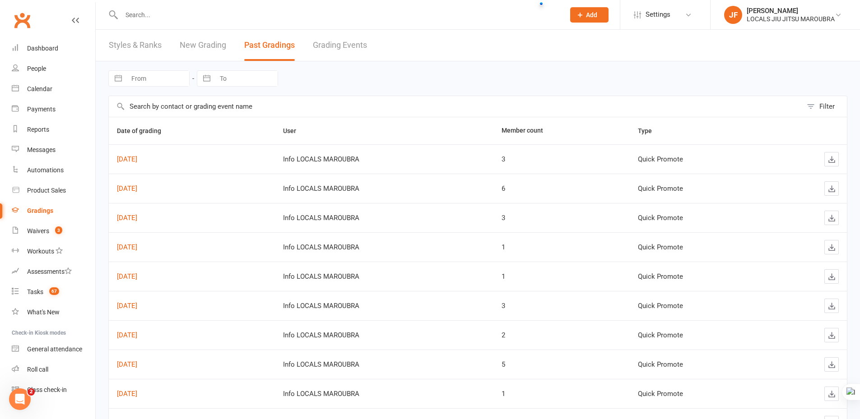
click at [349, 42] on link "Grading Events" at bounding box center [340, 45] width 54 height 31
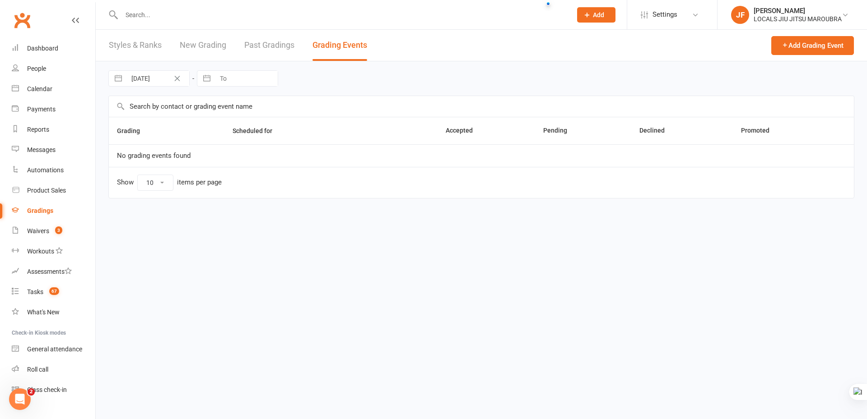
click at [287, 51] on link "Past Gradings" at bounding box center [269, 45] width 50 height 31
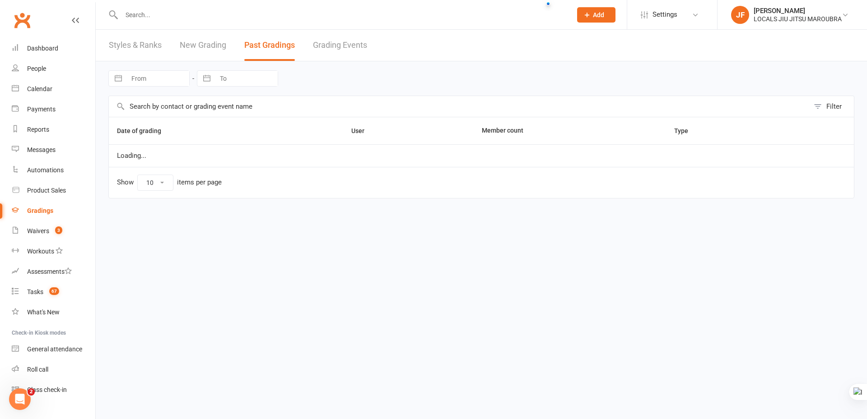
click at [238, 50] on div "Styles & Ranks New Grading Past Gradings Grading Events" at bounding box center [238, 45] width 284 height 31
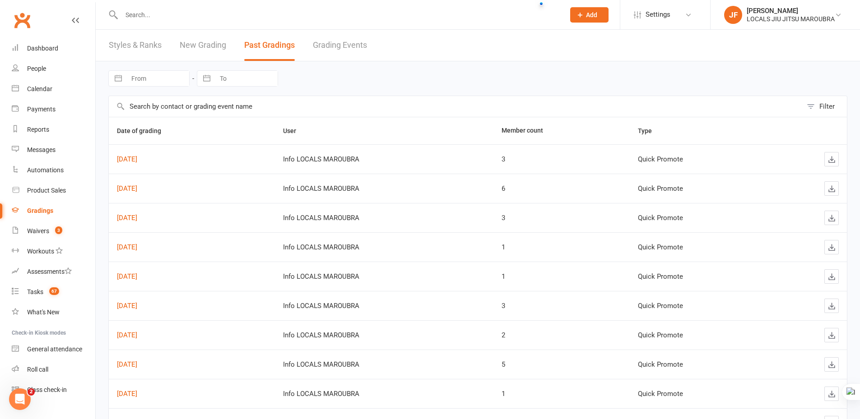
click at [233, 48] on div "Styles & Ranks New Grading Past Gradings Grading Events" at bounding box center [238, 45] width 284 height 31
click at [228, 48] on div "Styles & Ranks New Grading Past Gradings Grading Events" at bounding box center [238, 45] width 284 height 31
click at [225, 46] on link "New Grading" at bounding box center [203, 45] width 46 height 31
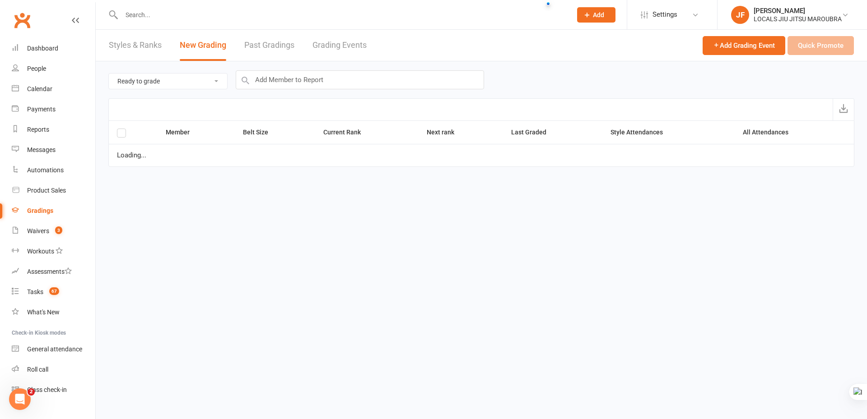
click at [255, 42] on link "Past Gradings" at bounding box center [269, 45] width 50 height 31
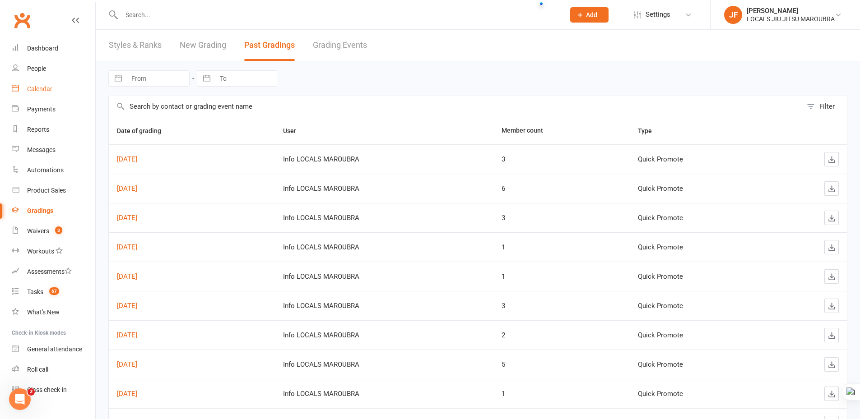
click at [40, 93] on div "Calendar" at bounding box center [39, 88] width 25 height 7
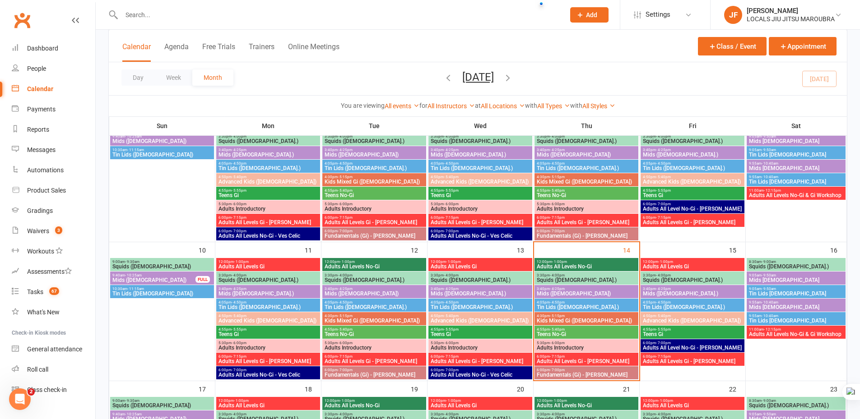
scroll to position [316, 0]
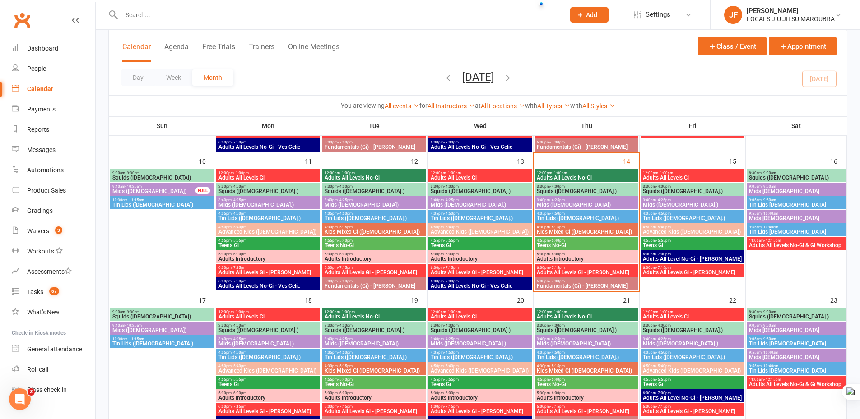
click at [586, 283] on span "Fundamentals (Gi) - [PERSON_NAME]" at bounding box center [586, 285] width 100 height 5
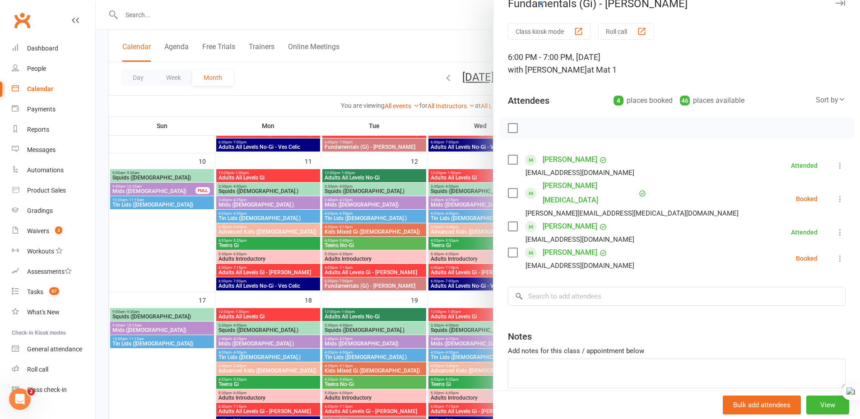
scroll to position [0, 0]
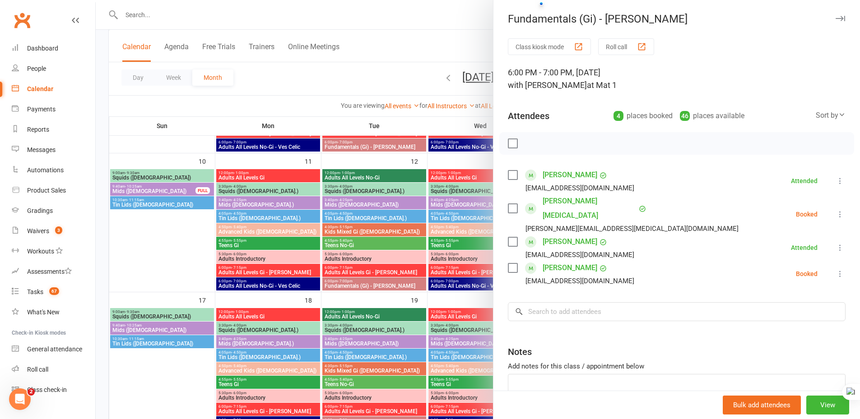
click at [836, 19] on icon "button" at bounding box center [840, 18] width 9 height 5
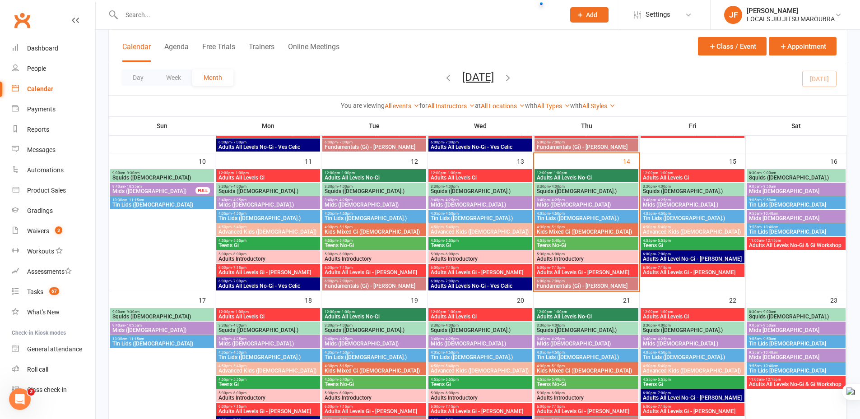
click at [584, 212] on span "4:05pm - 4:50pm" at bounding box center [586, 214] width 100 height 4
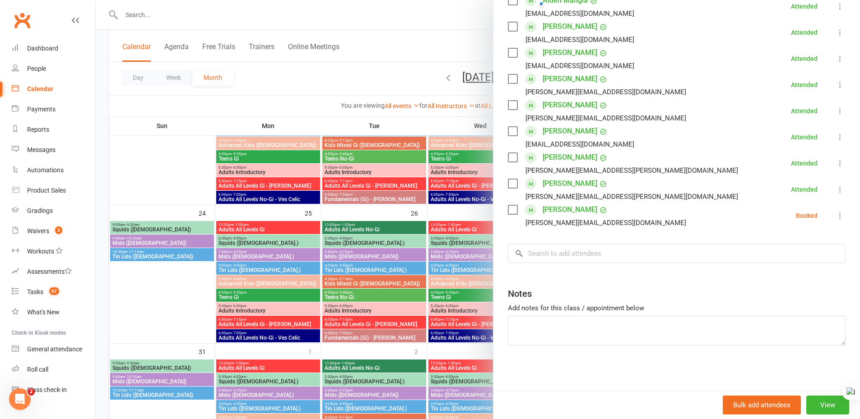
scroll to position [208, 0]
